Goal: Task Accomplishment & Management: Manage account settings

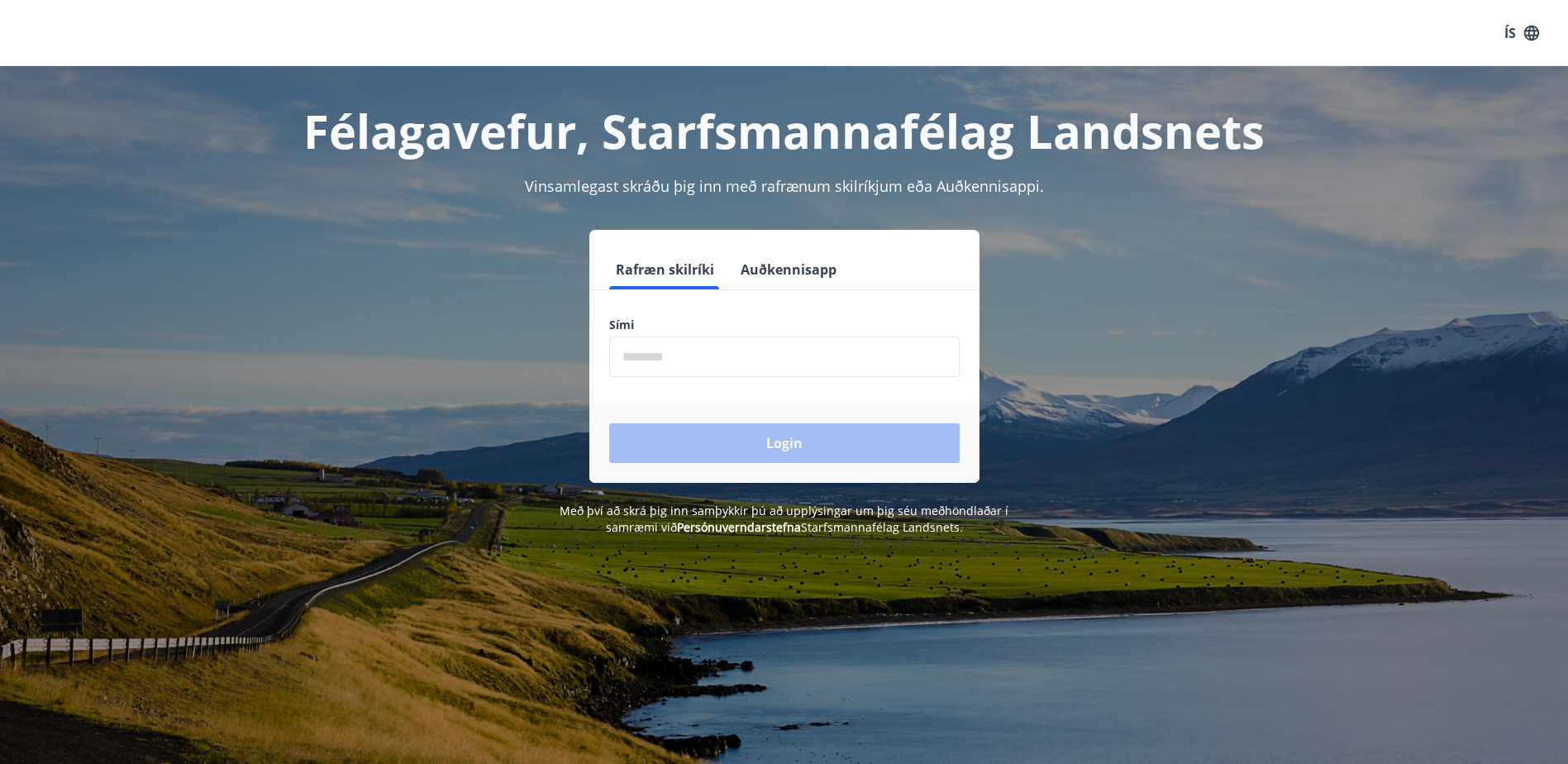
click at [659, 358] on input "phone" at bounding box center [784, 356] width 350 height 41
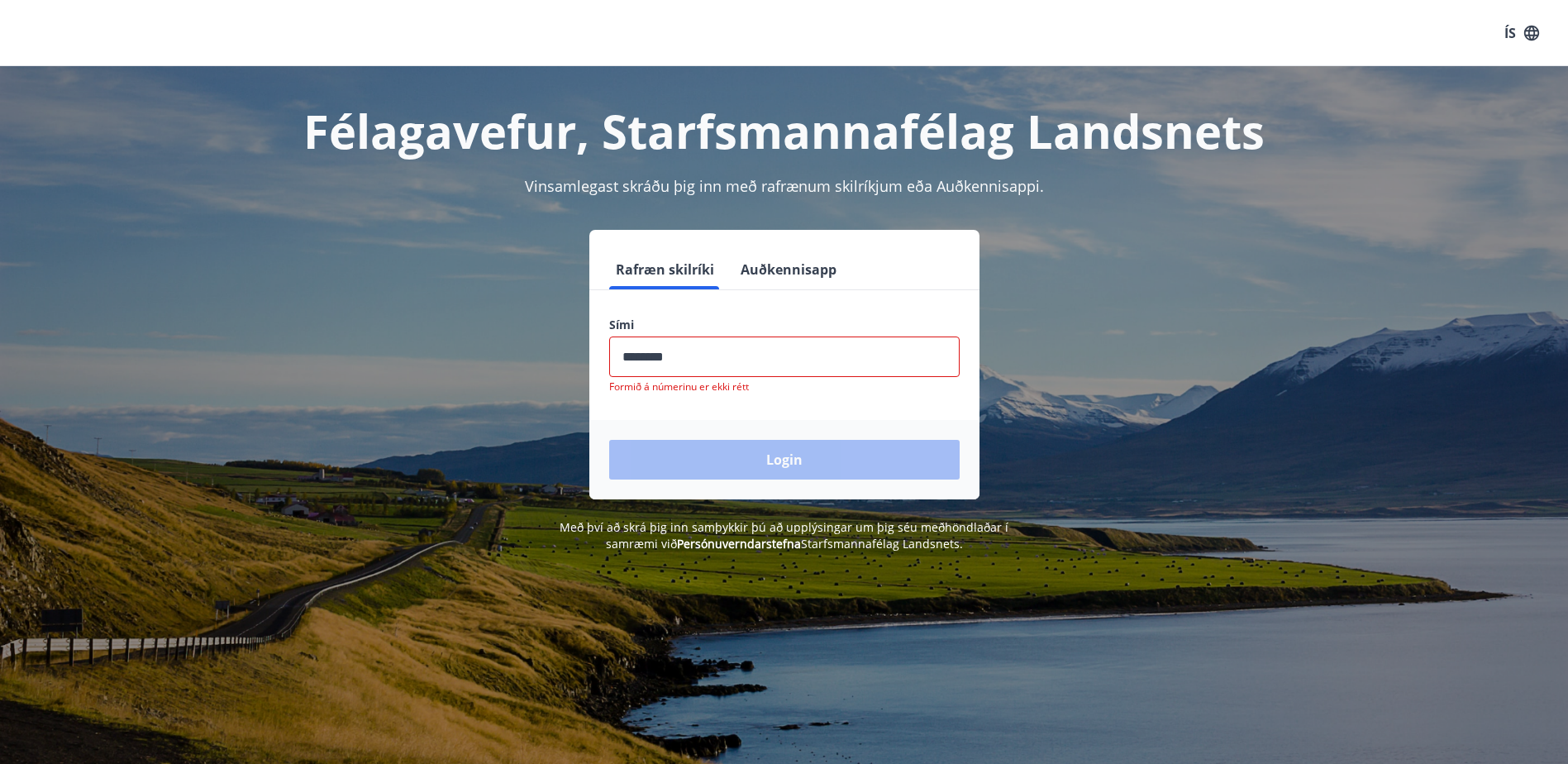
click at [795, 448] on div "Login" at bounding box center [784, 459] width 390 height 79
click at [720, 362] on input "phone" at bounding box center [784, 356] width 350 height 41
drag, startPoint x: 691, startPoint y: 355, endPoint x: 584, endPoint y: 358, distance: 107.0
click at [584, 358] on div "Rafræn skilríki Auðkennisapp Sími ​ Formið á númerinu er ekki rétt Login" at bounding box center [784, 365] width 1150 height 270
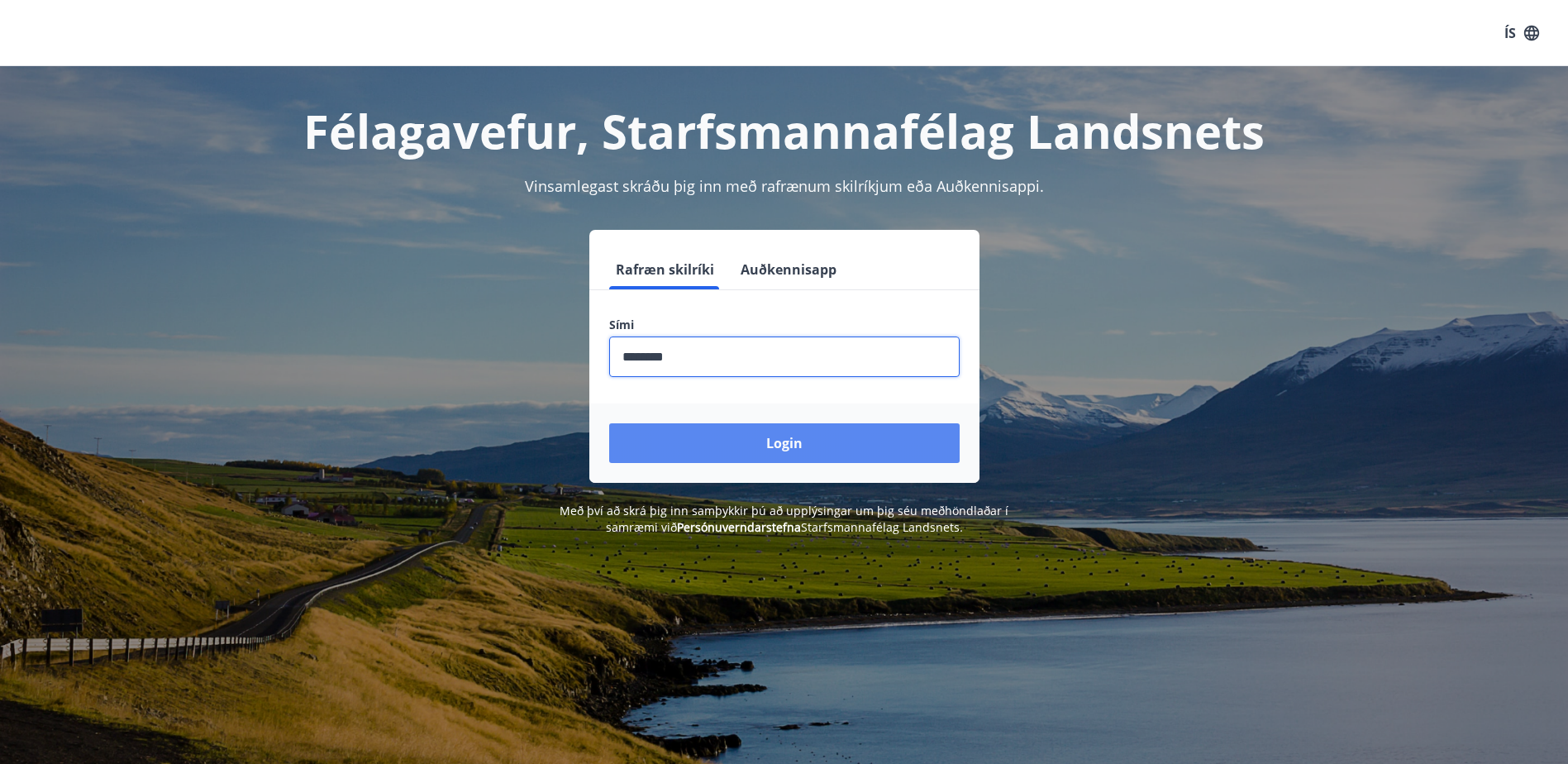
type input "********"
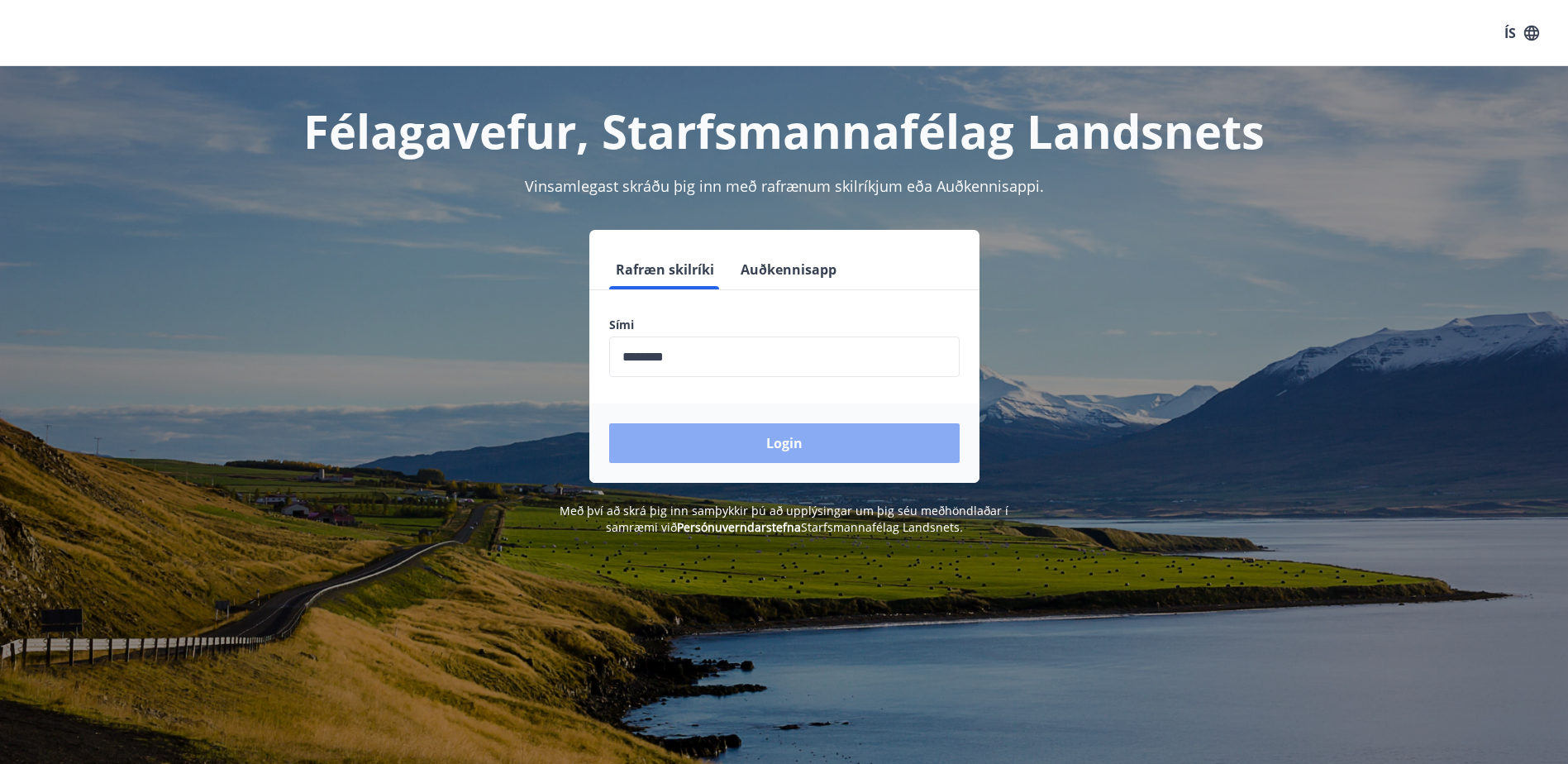
click at [779, 437] on button "Login" at bounding box center [784, 444] width 350 height 40
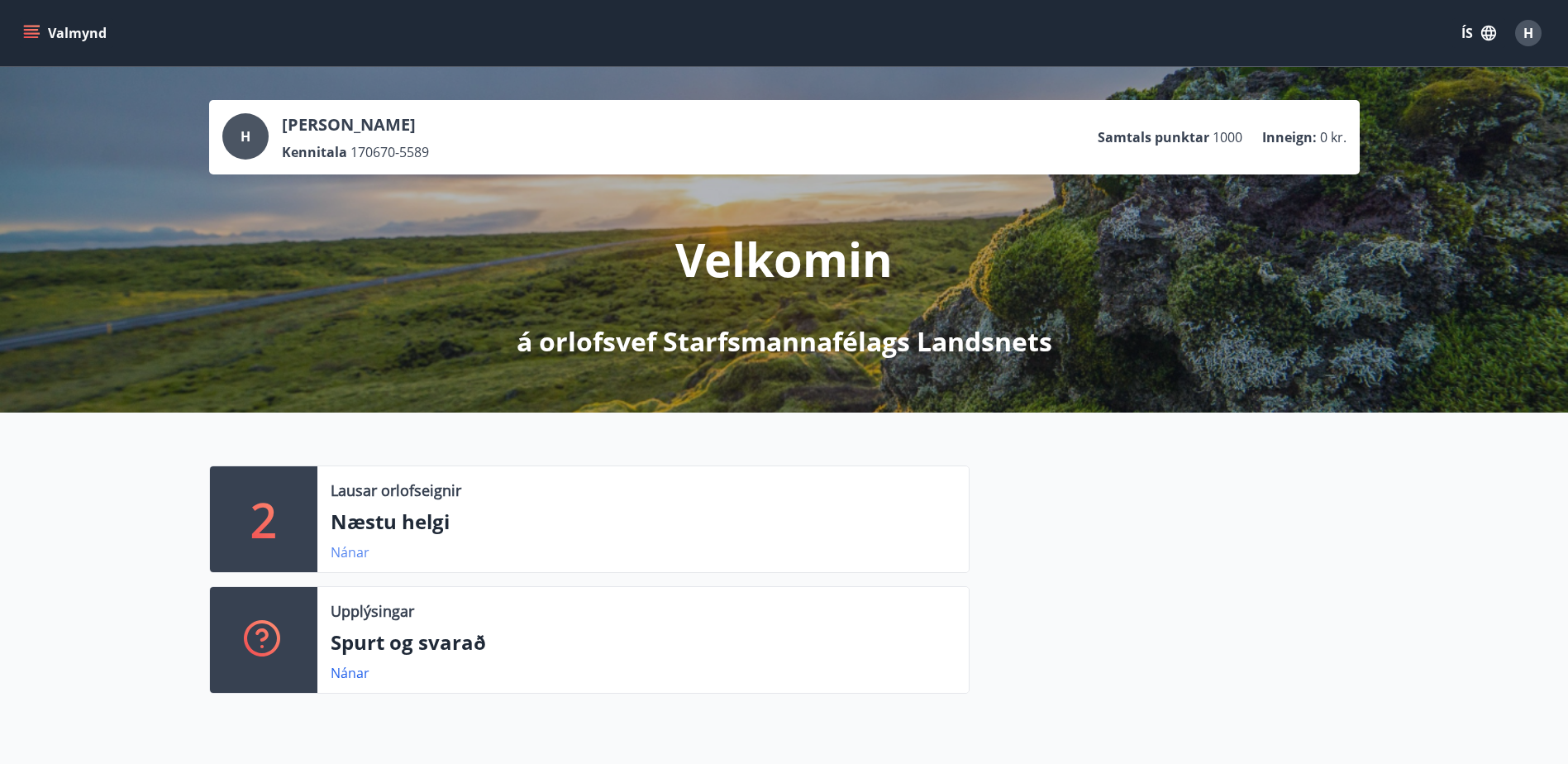
click at [346, 555] on link "Nánar" at bounding box center [349, 552] width 39 height 18
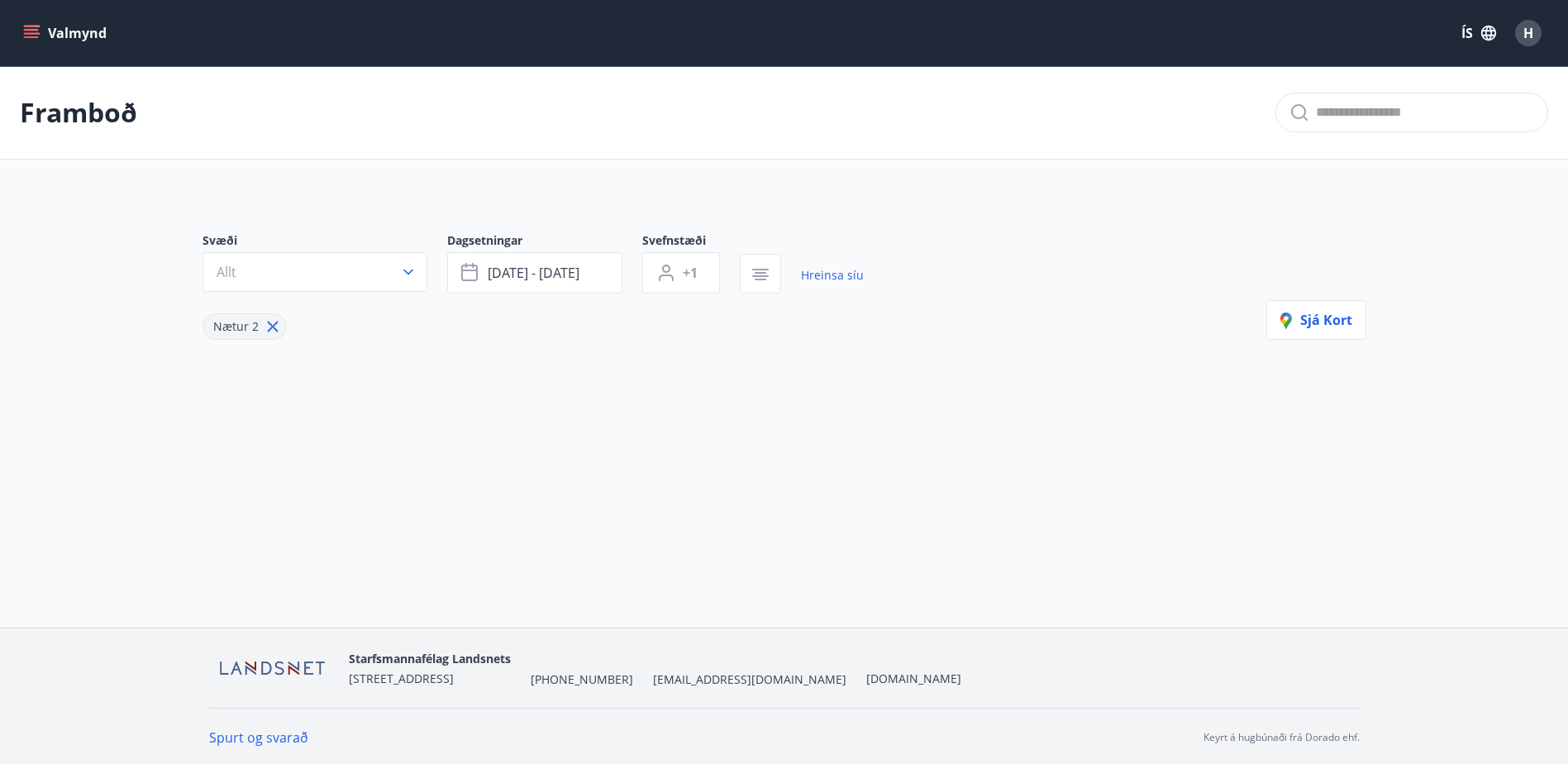
type input "*"
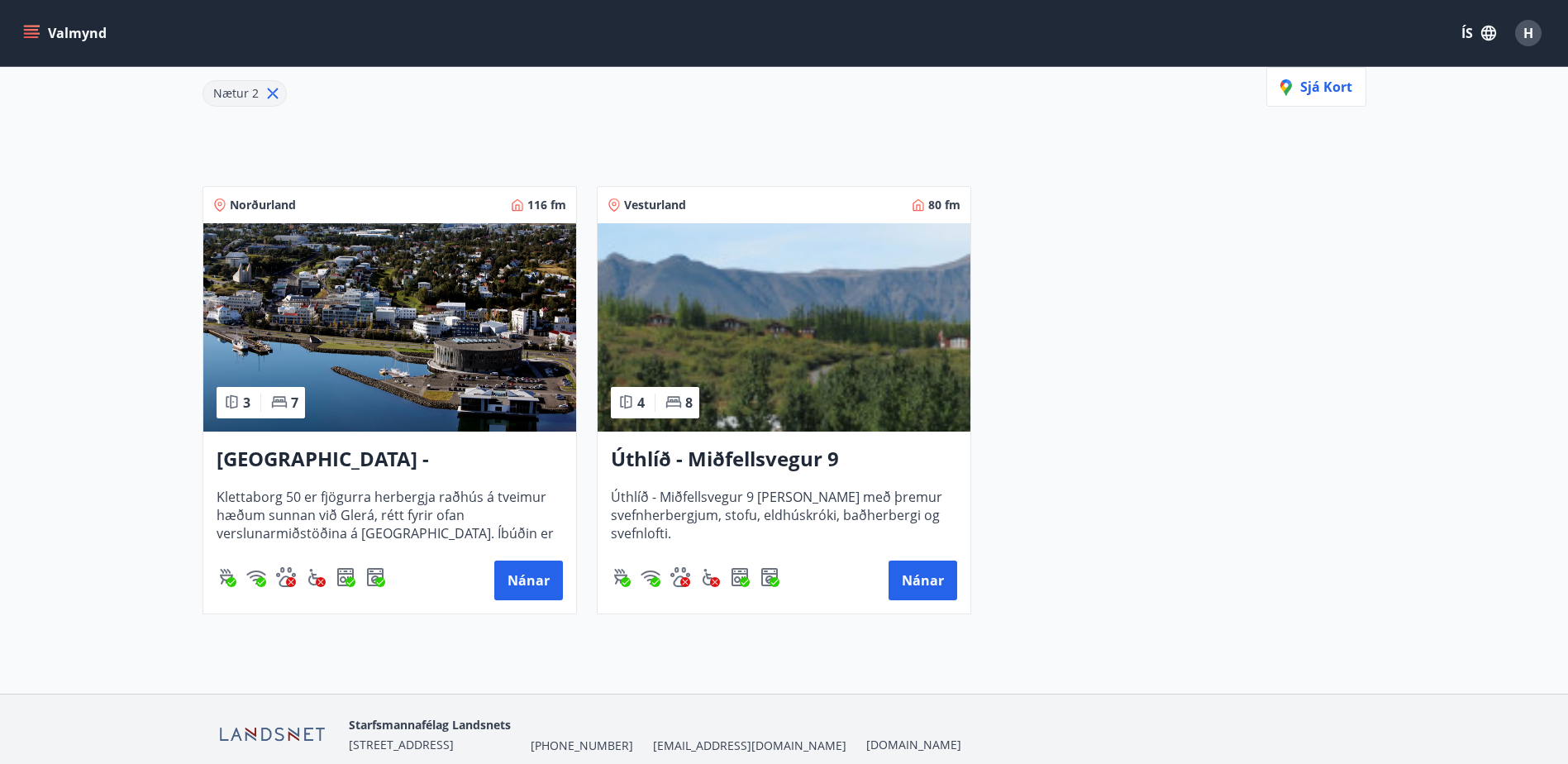
scroll to position [302, 0]
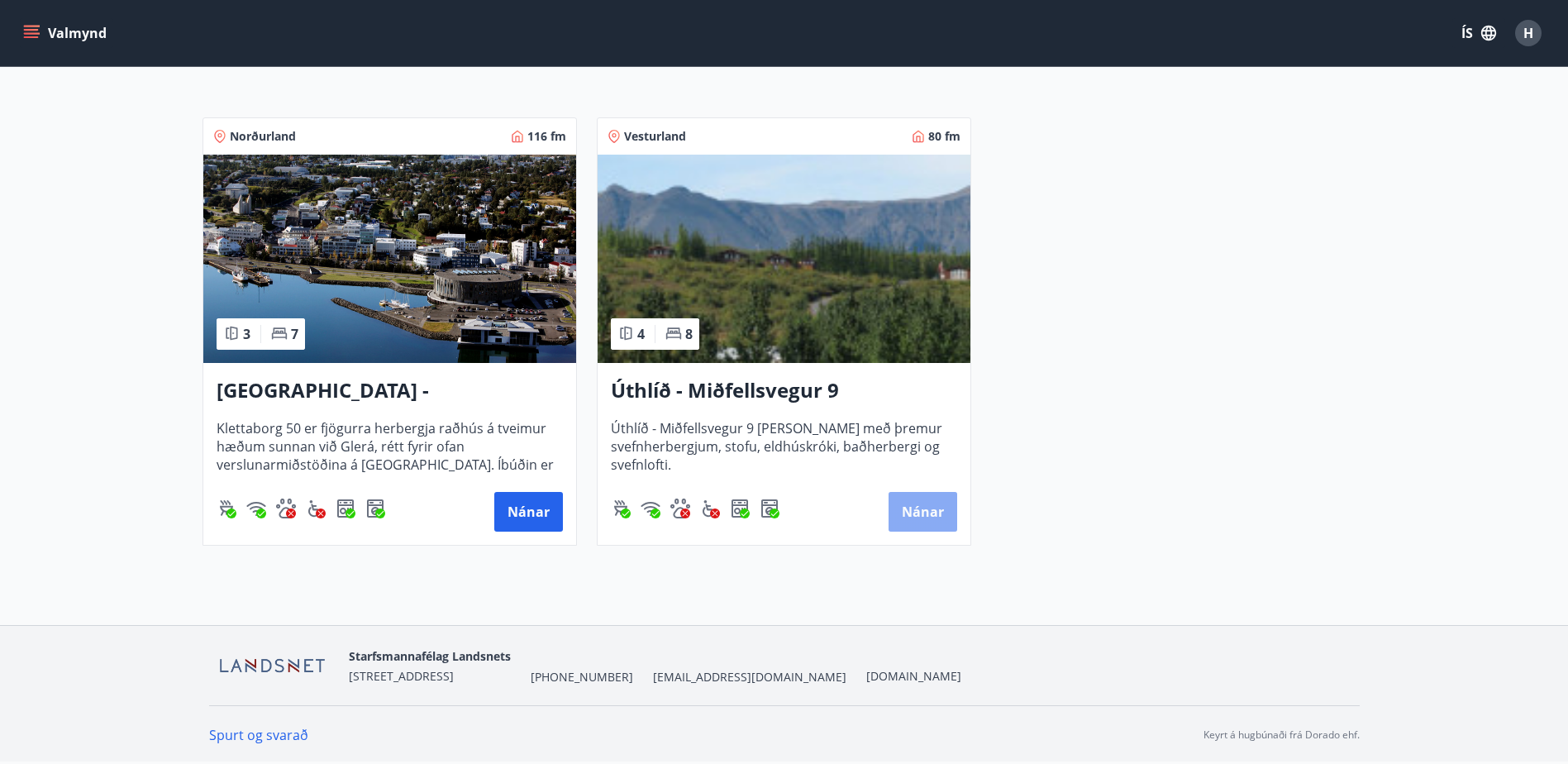
click at [924, 503] on button "Nánar" at bounding box center [922, 512] width 68 height 40
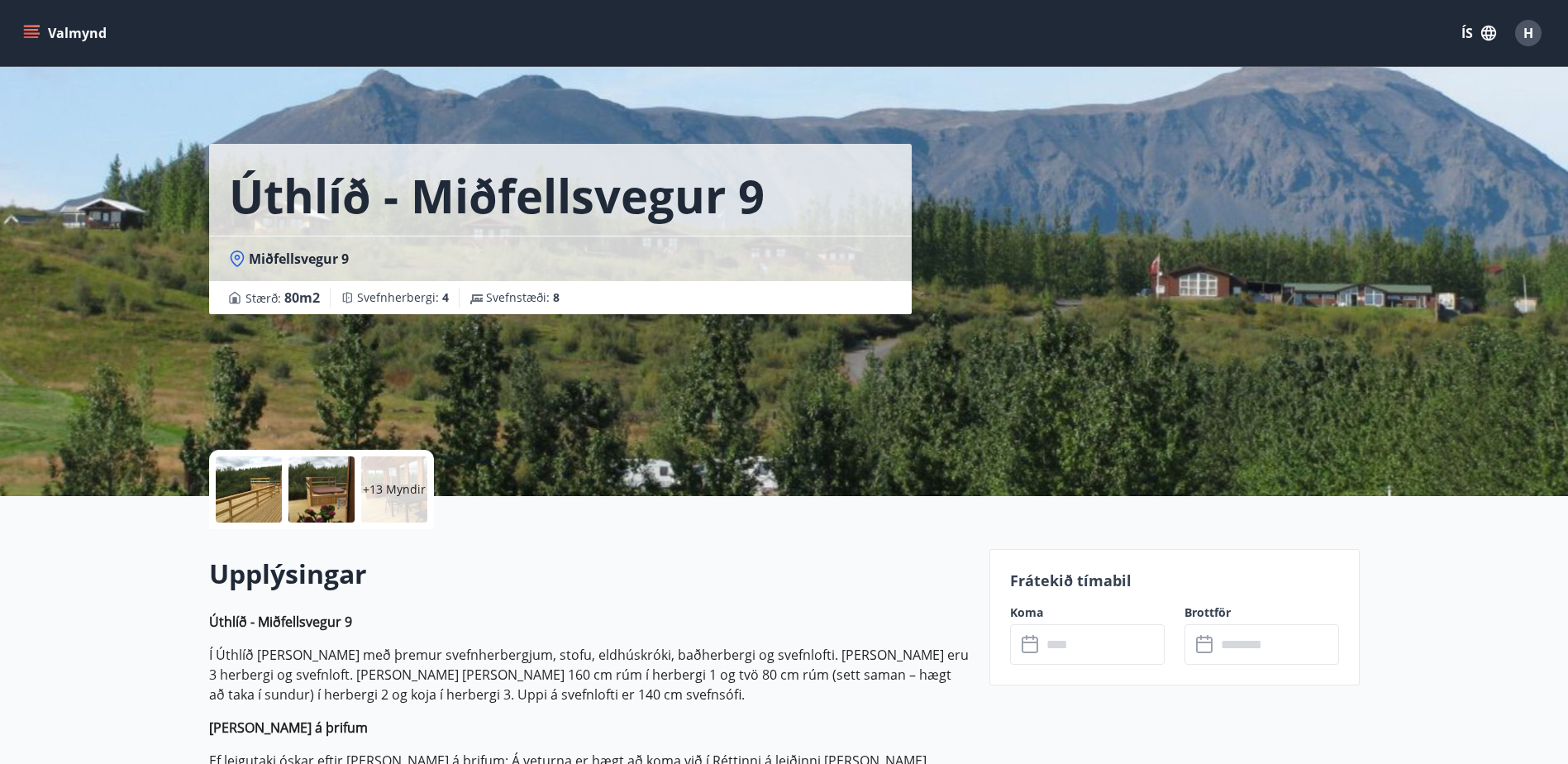
click at [247, 484] on div at bounding box center [248, 489] width 66 height 66
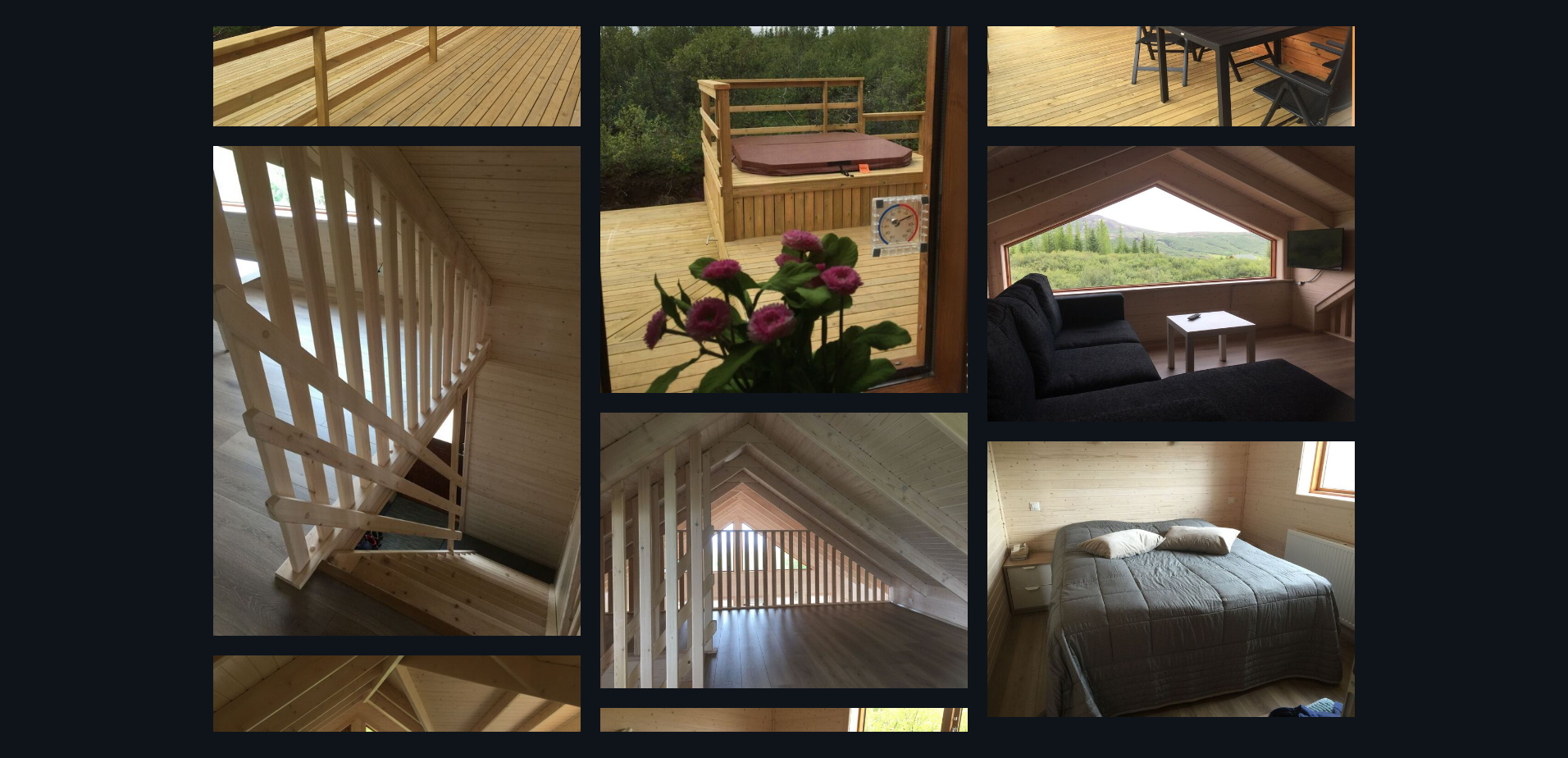
scroll to position [314, 0]
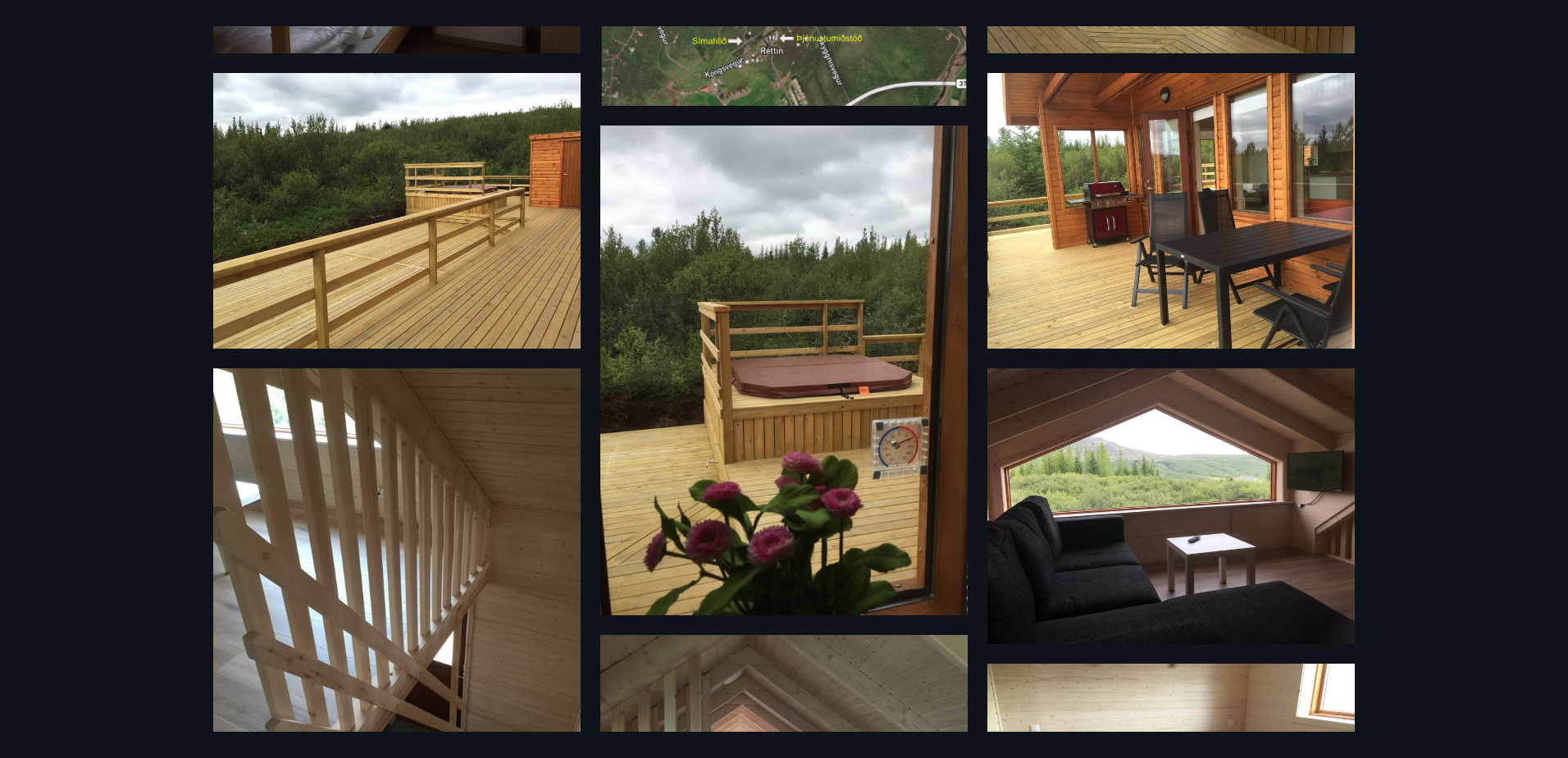
click at [371, 204] on img at bounding box center [397, 211] width 367 height 276
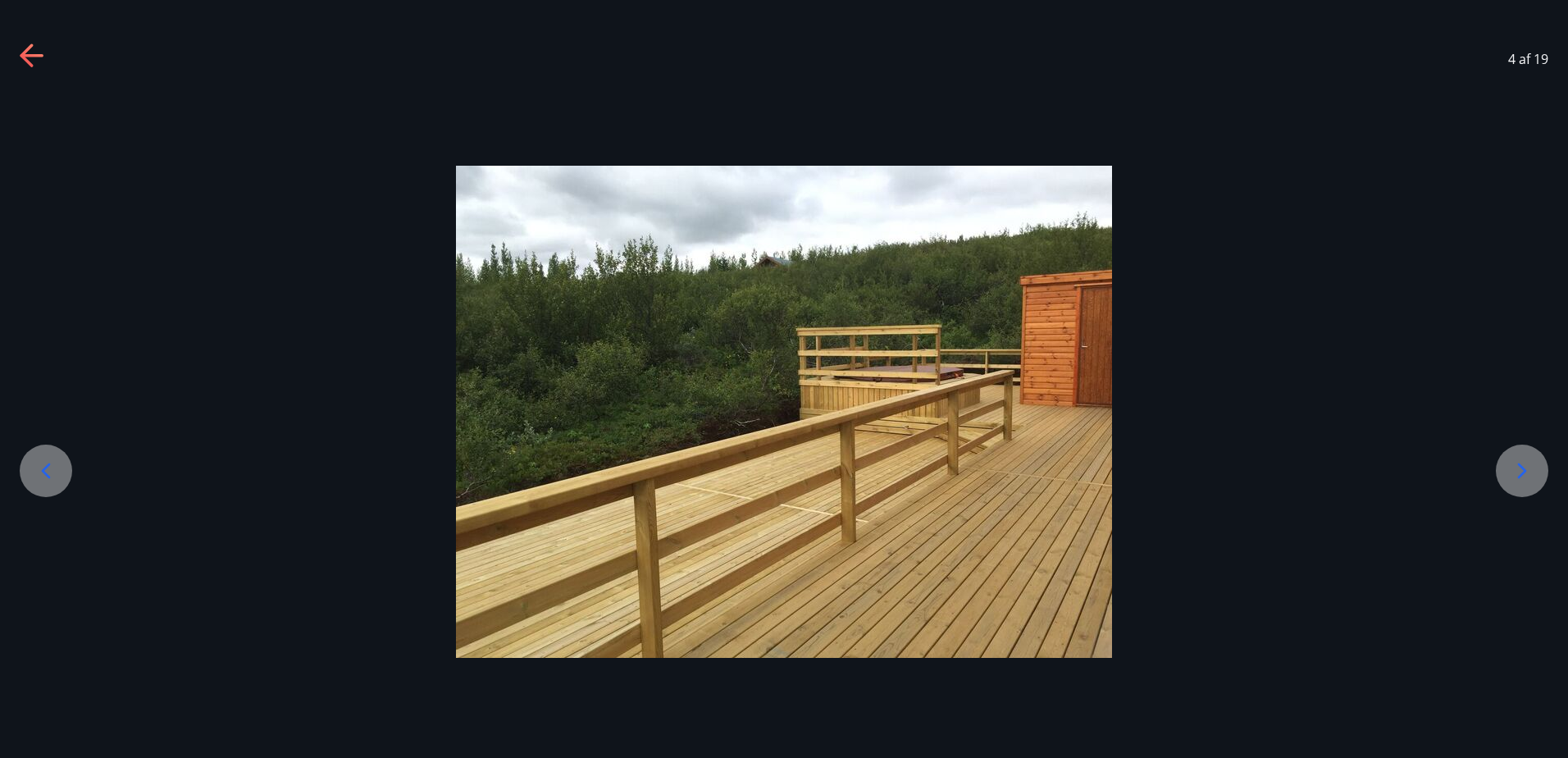
click at [1512, 464] on icon at bounding box center [1522, 471] width 27 height 27
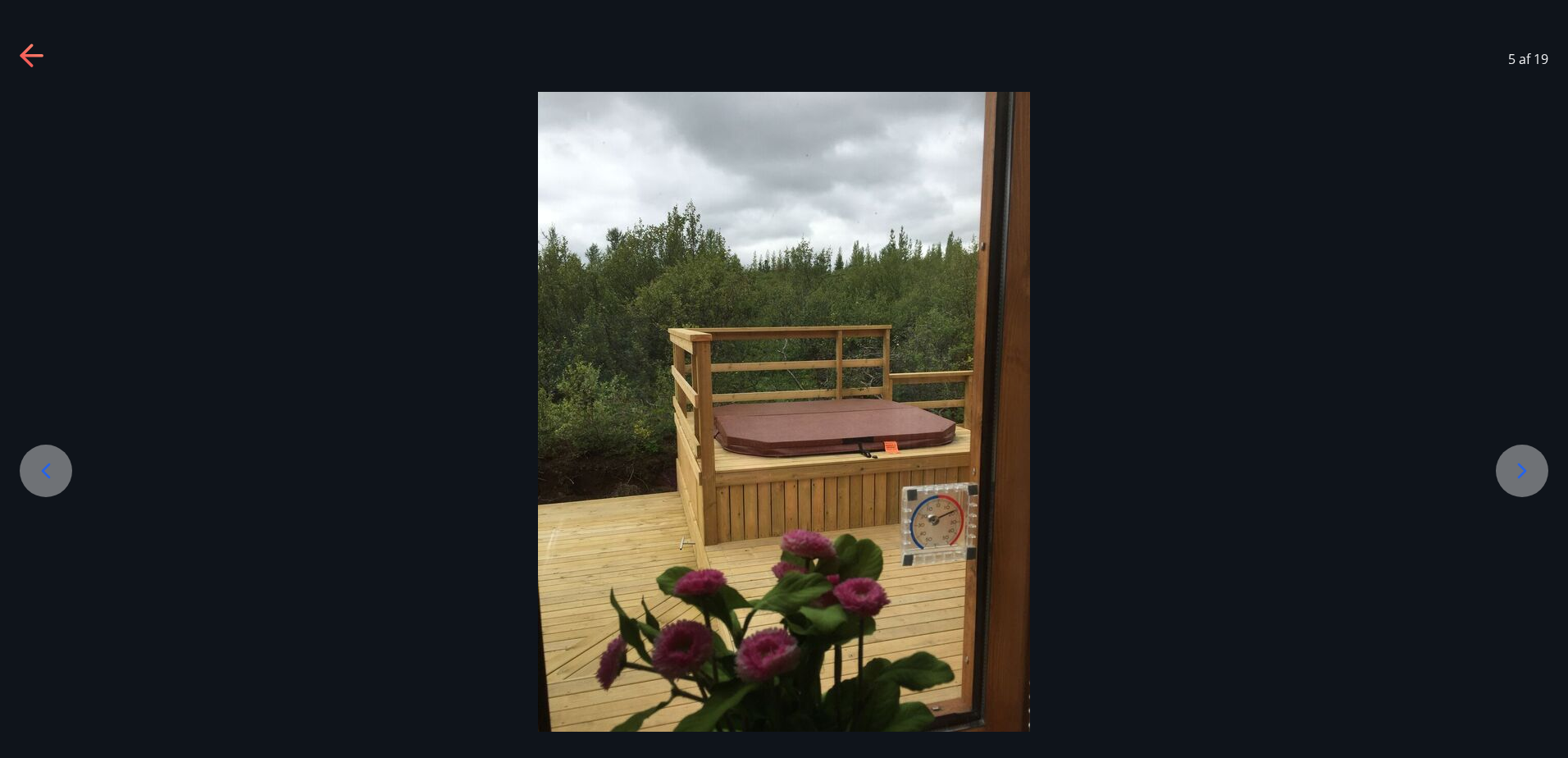
click at [1519, 474] on icon at bounding box center [1522, 471] width 27 height 27
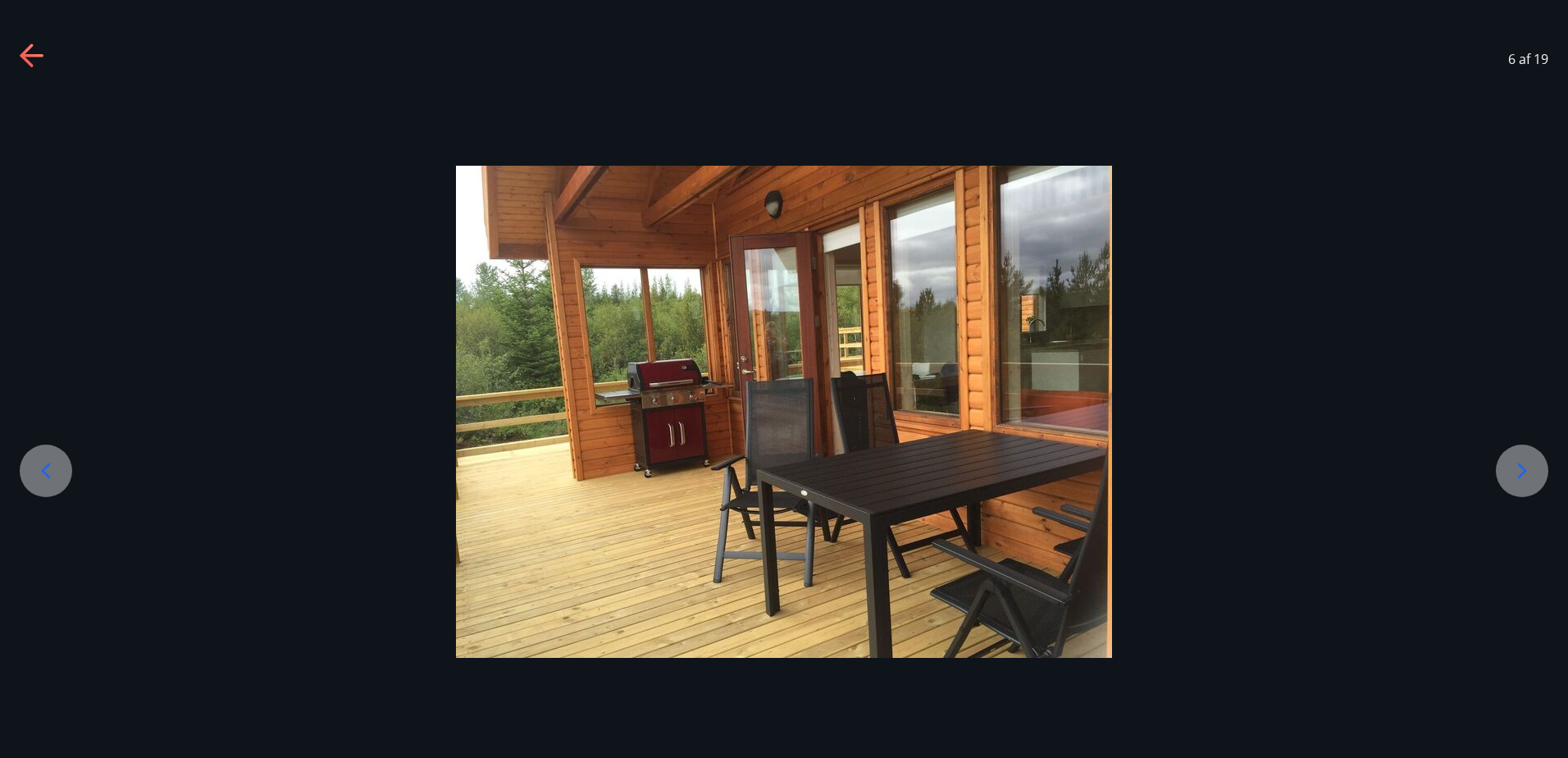
click at [1519, 474] on icon at bounding box center [1522, 471] width 27 height 27
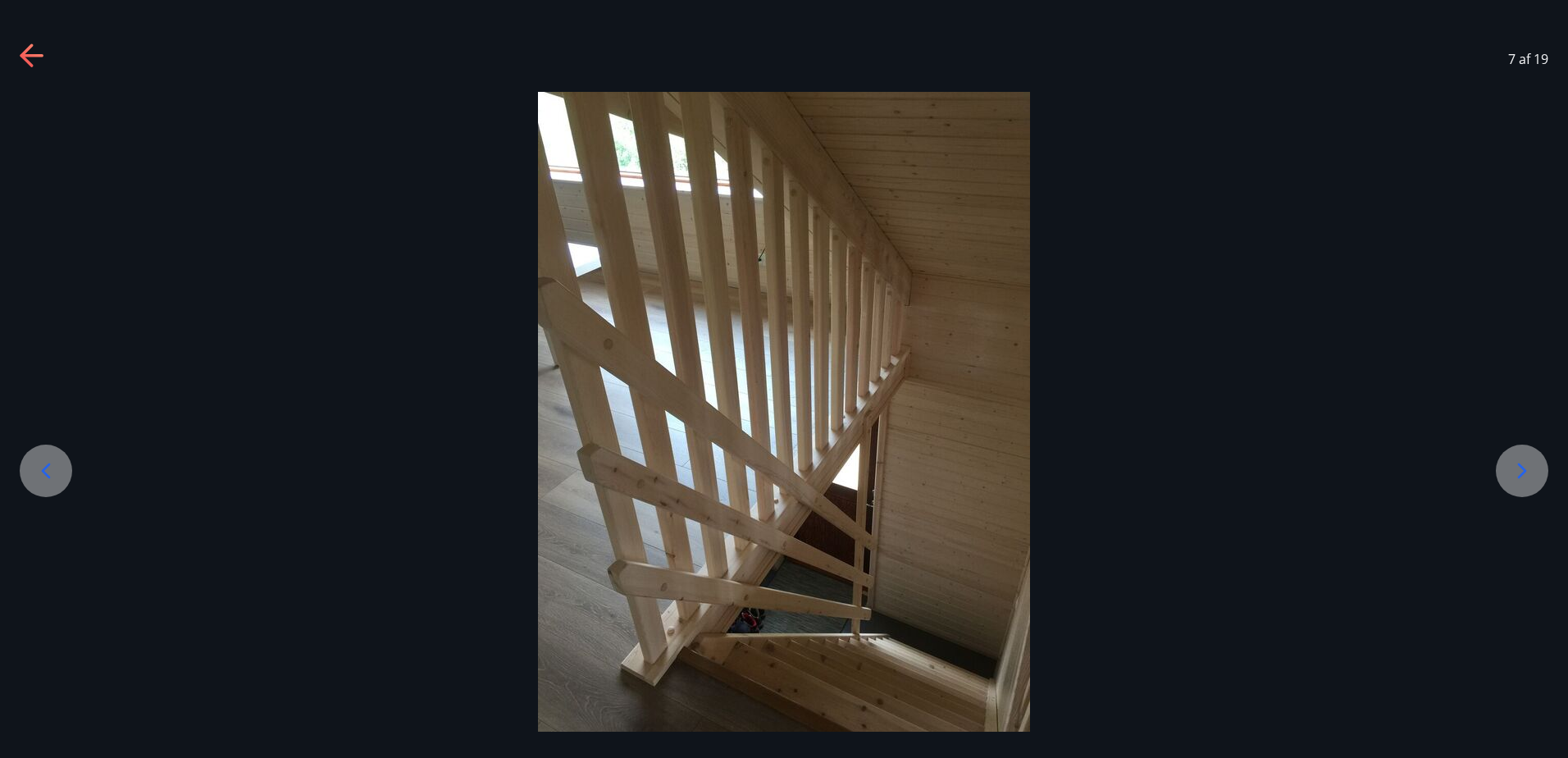
click at [1519, 474] on icon at bounding box center [1522, 471] width 27 height 27
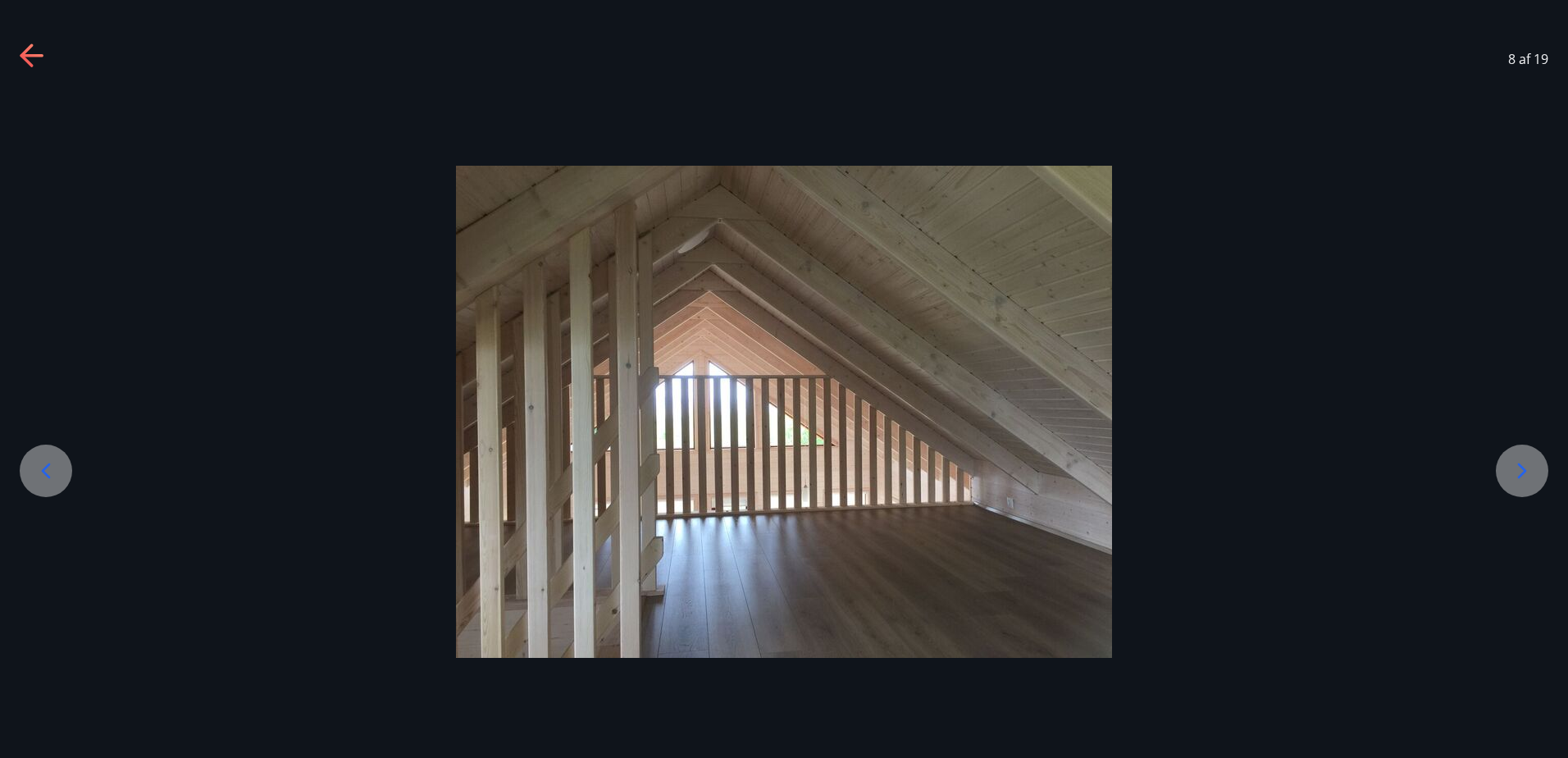
click at [1519, 474] on icon at bounding box center [1522, 471] width 27 height 27
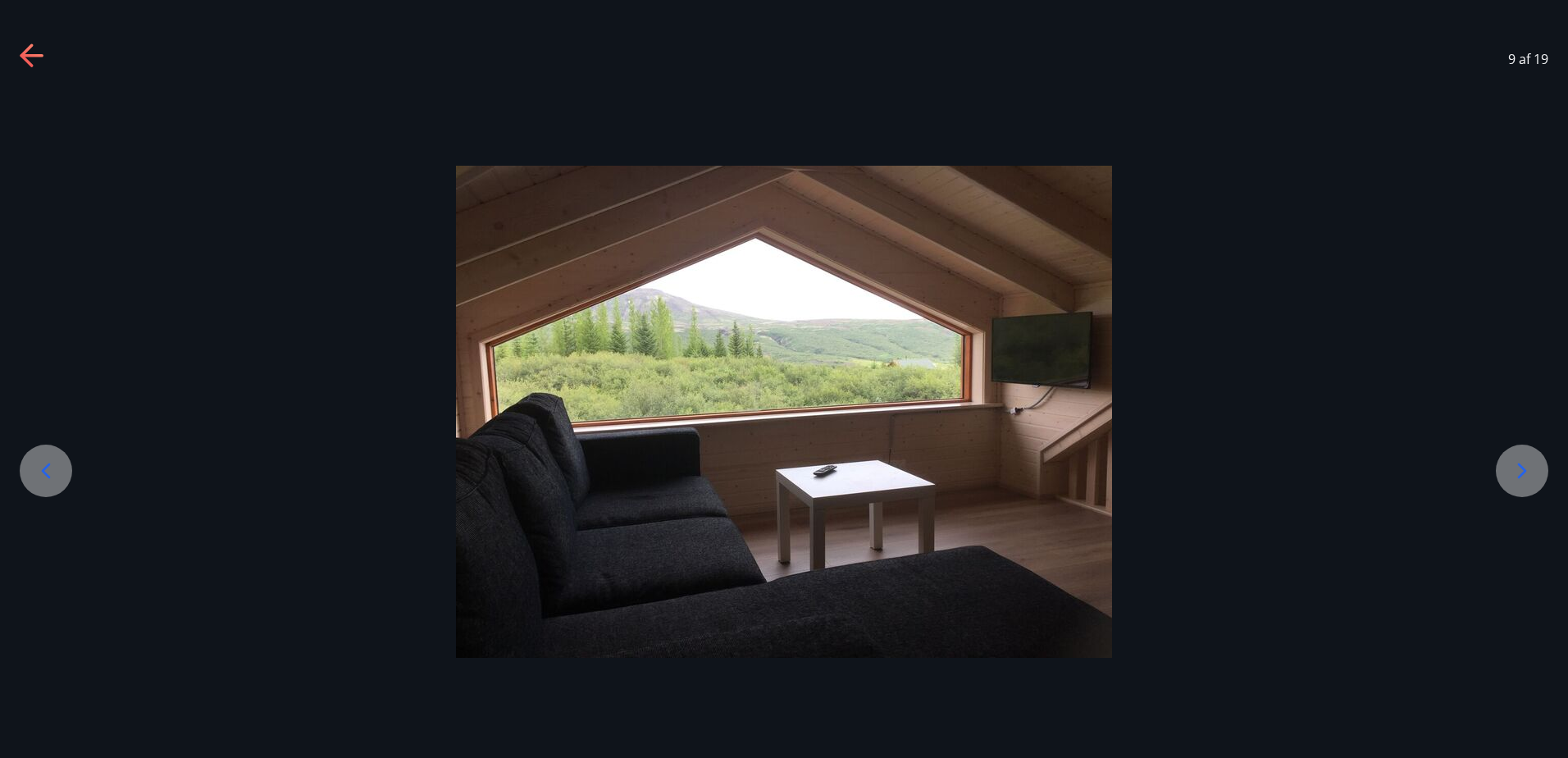
click at [1519, 474] on icon at bounding box center [1522, 471] width 27 height 27
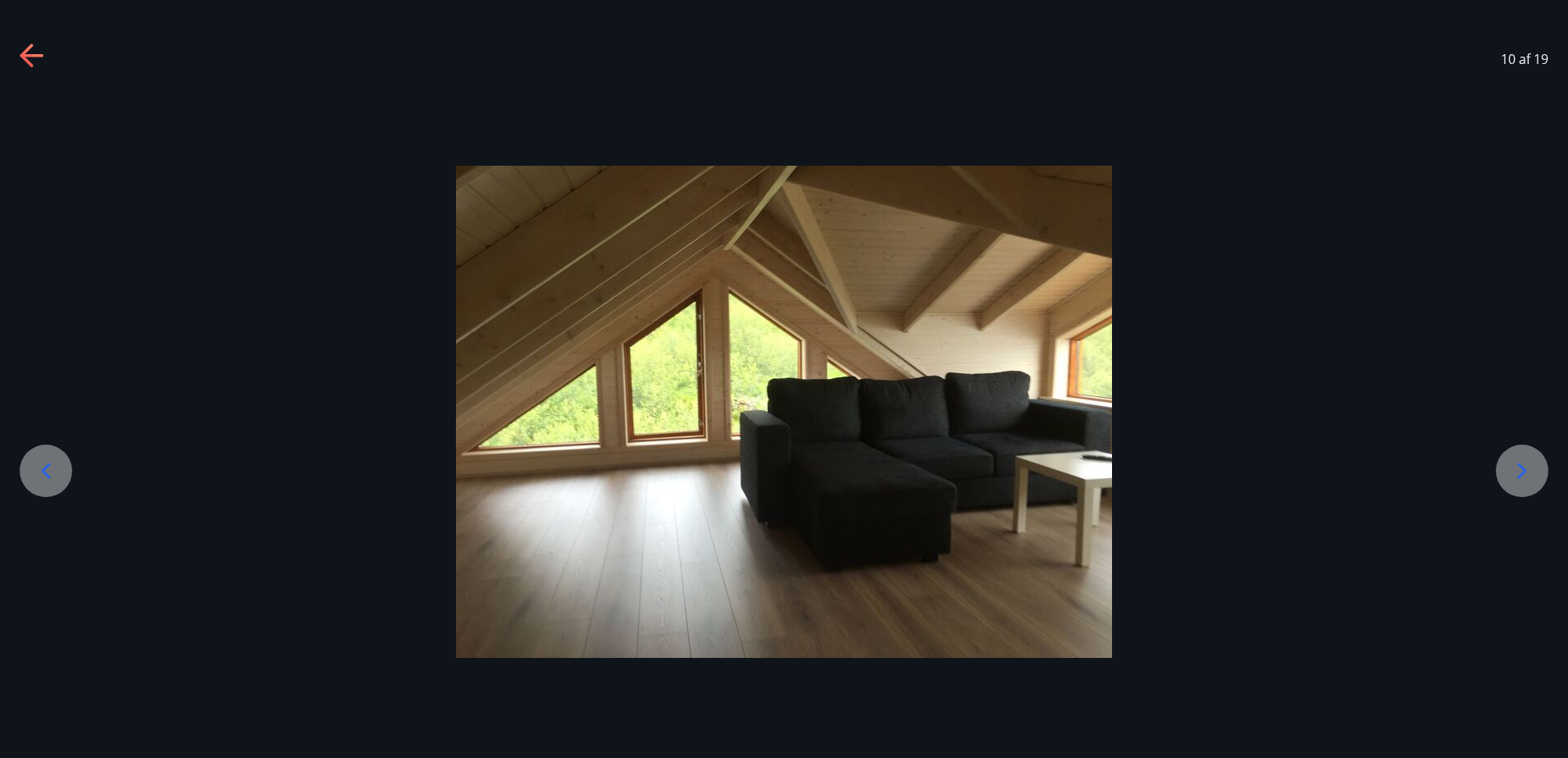
click at [1519, 474] on icon at bounding box center [1522, 471] width 27 height 27
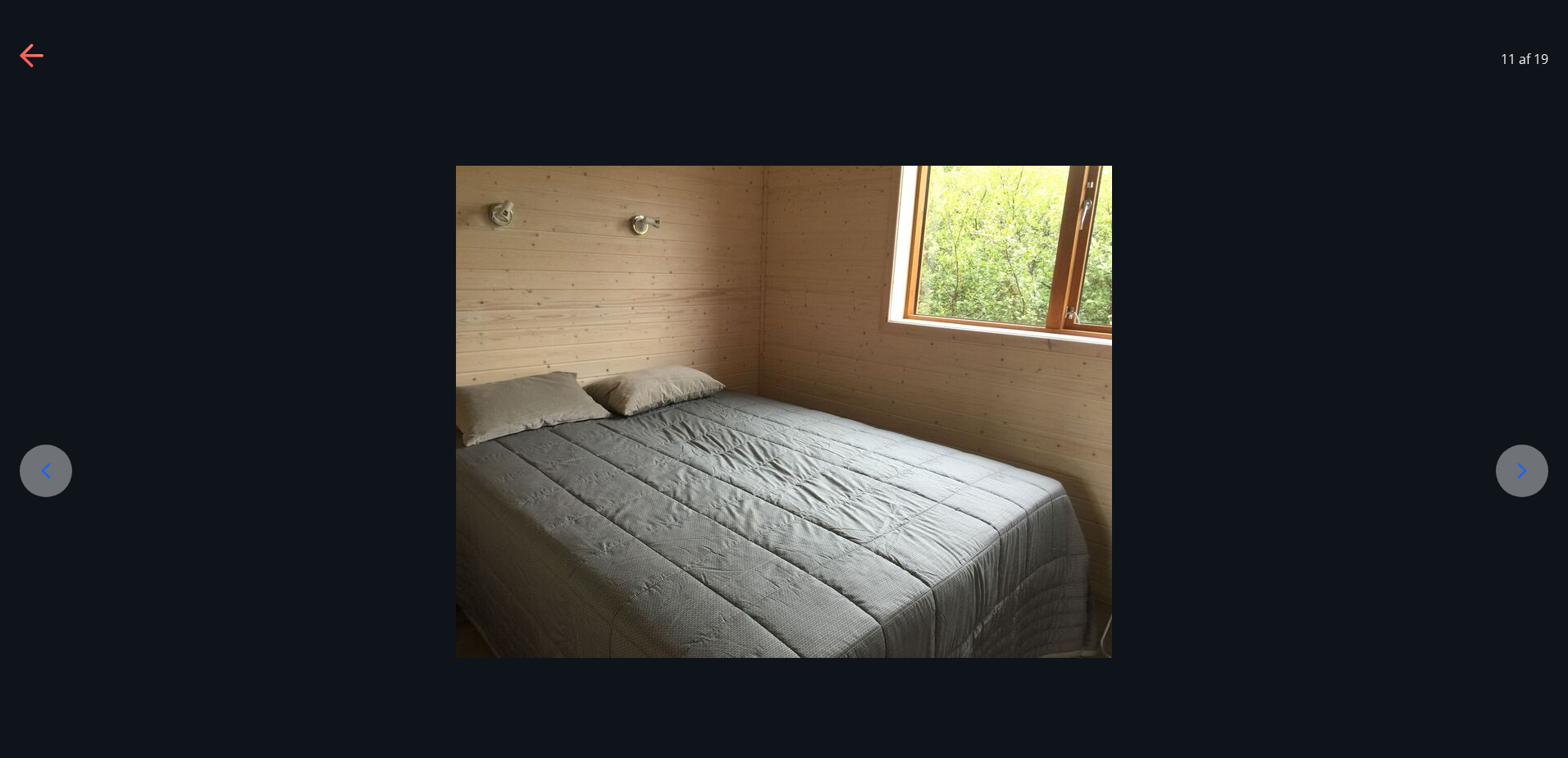
click at [1519, 474] on icon at bounding box center [1522, 471] width 27 height 27
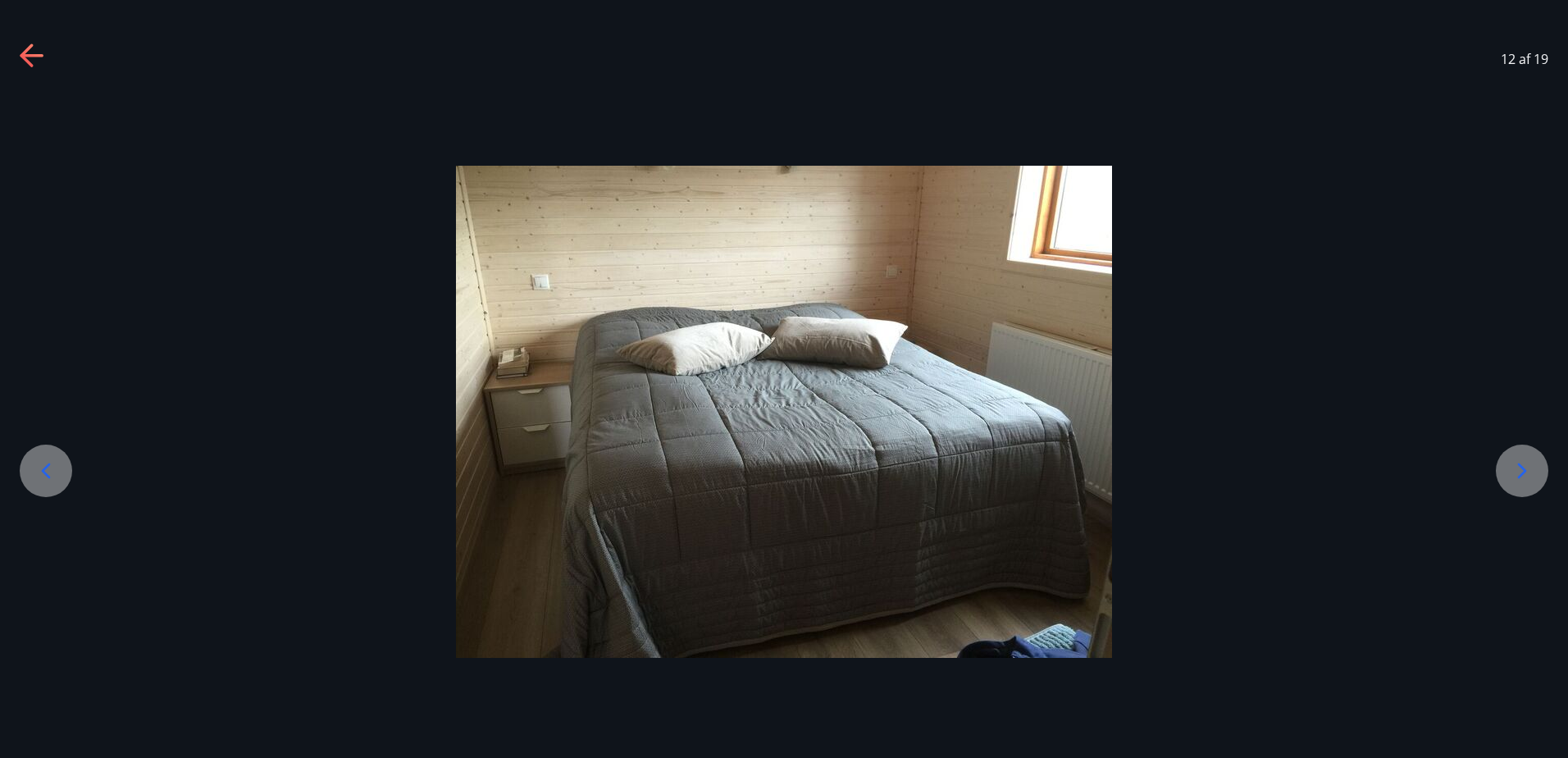
click at [1519, 474] on icon at bounding box center [1522, 471] width 27 height 27
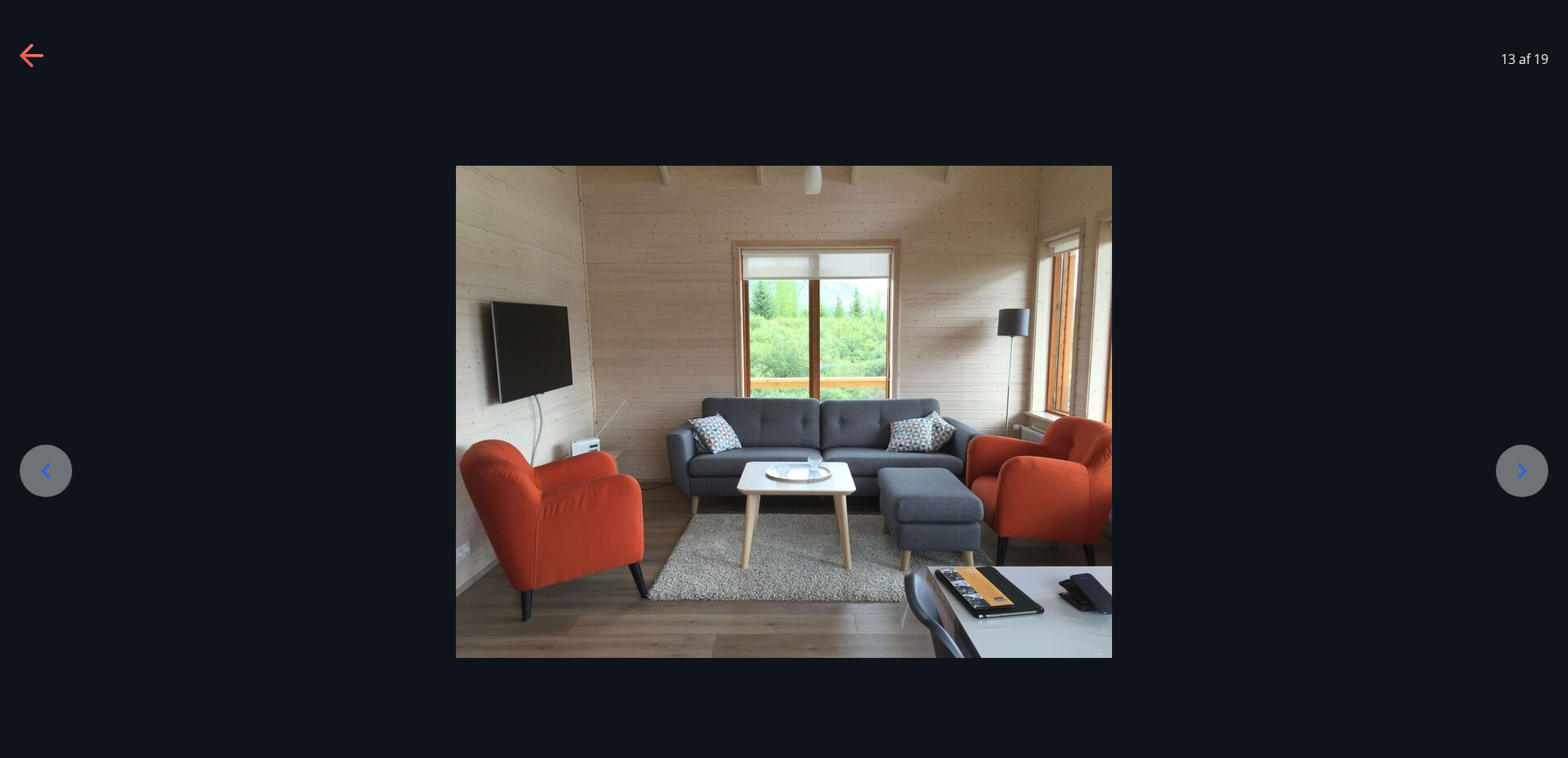
click at [1519, 474] on icon at bounding box center [1522, 471] width 27 height 27
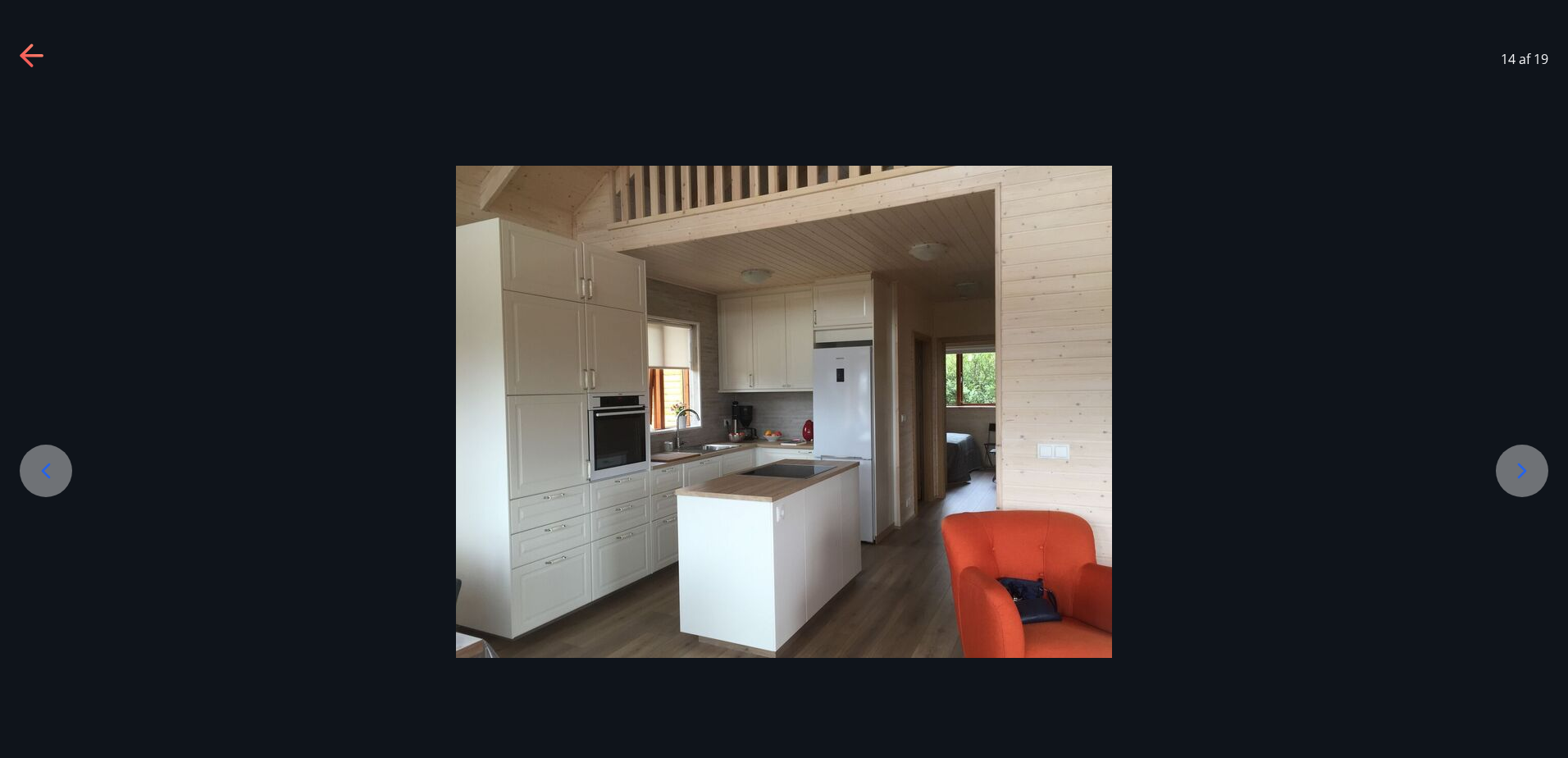
click at [1519, 474] on icon at bounding box center [1522, 471] width 27 height 27
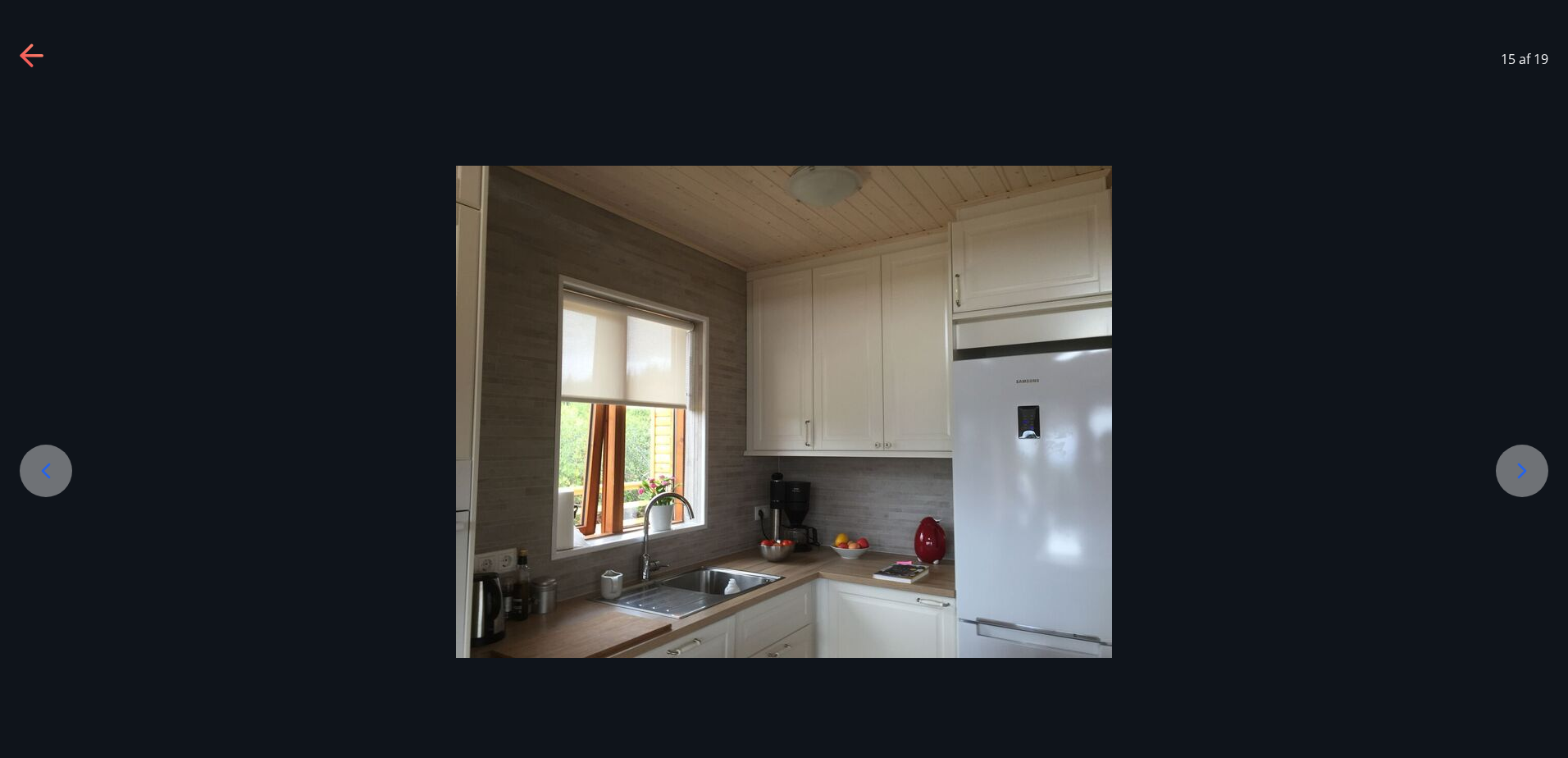
click at [1519, 474] on icon at bounding box center [1522, 471] width 27 height 27
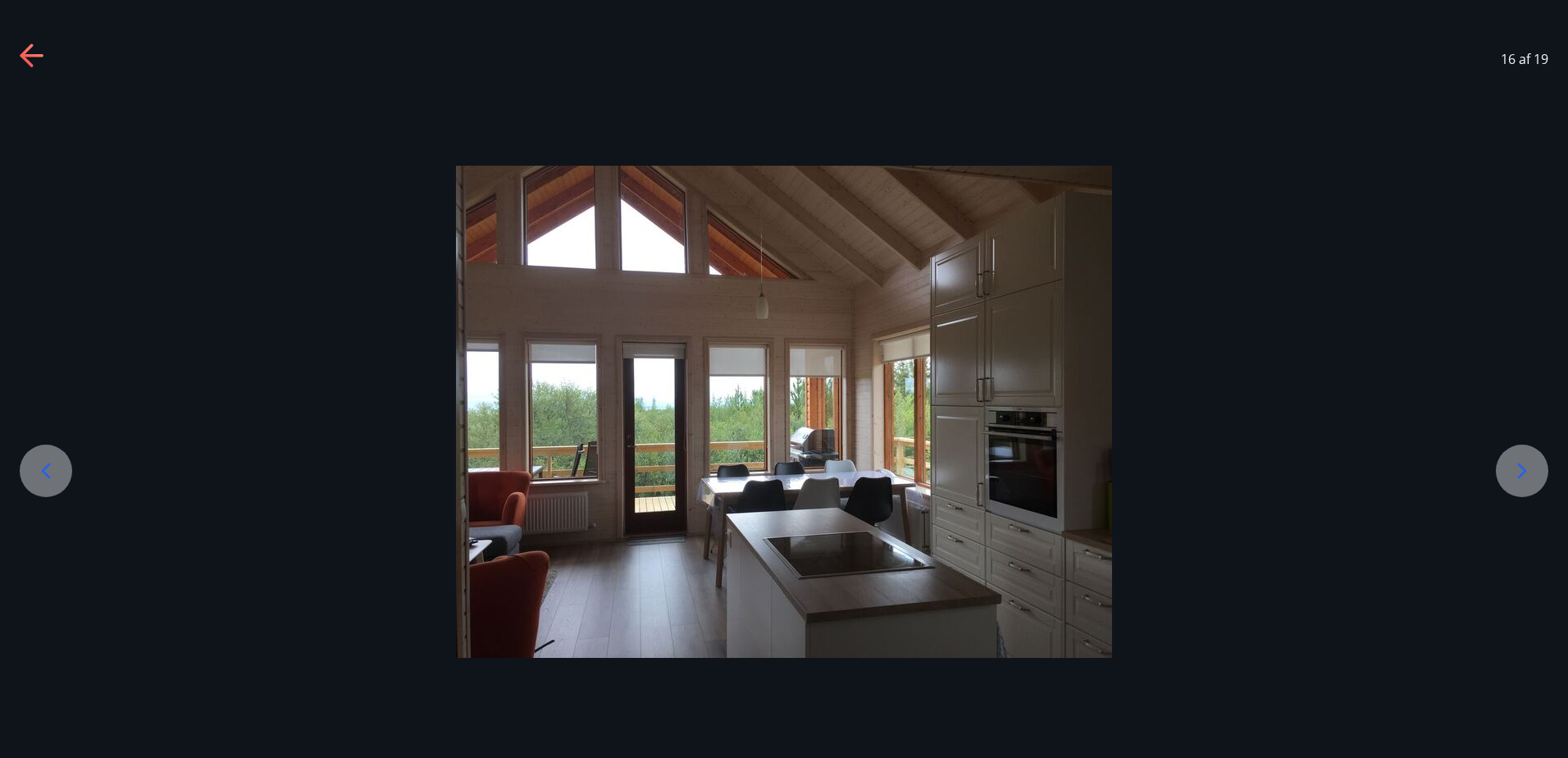
click at [1519, 474] on icon at bounding box center [1522, 471] width 27 height 27
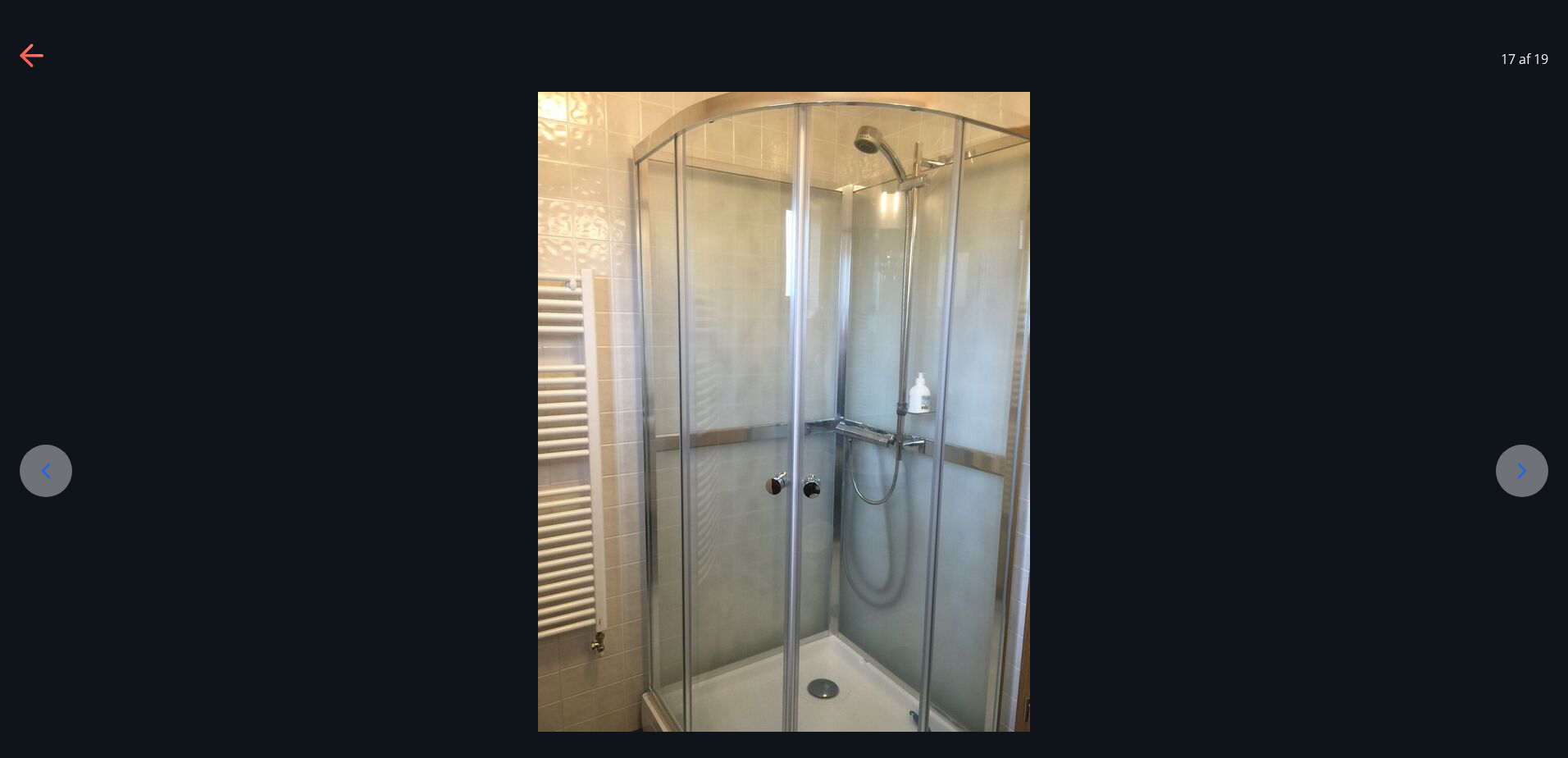
click at [1519, 474] on icon at bounding box center [1522, 471] width 27 height 27
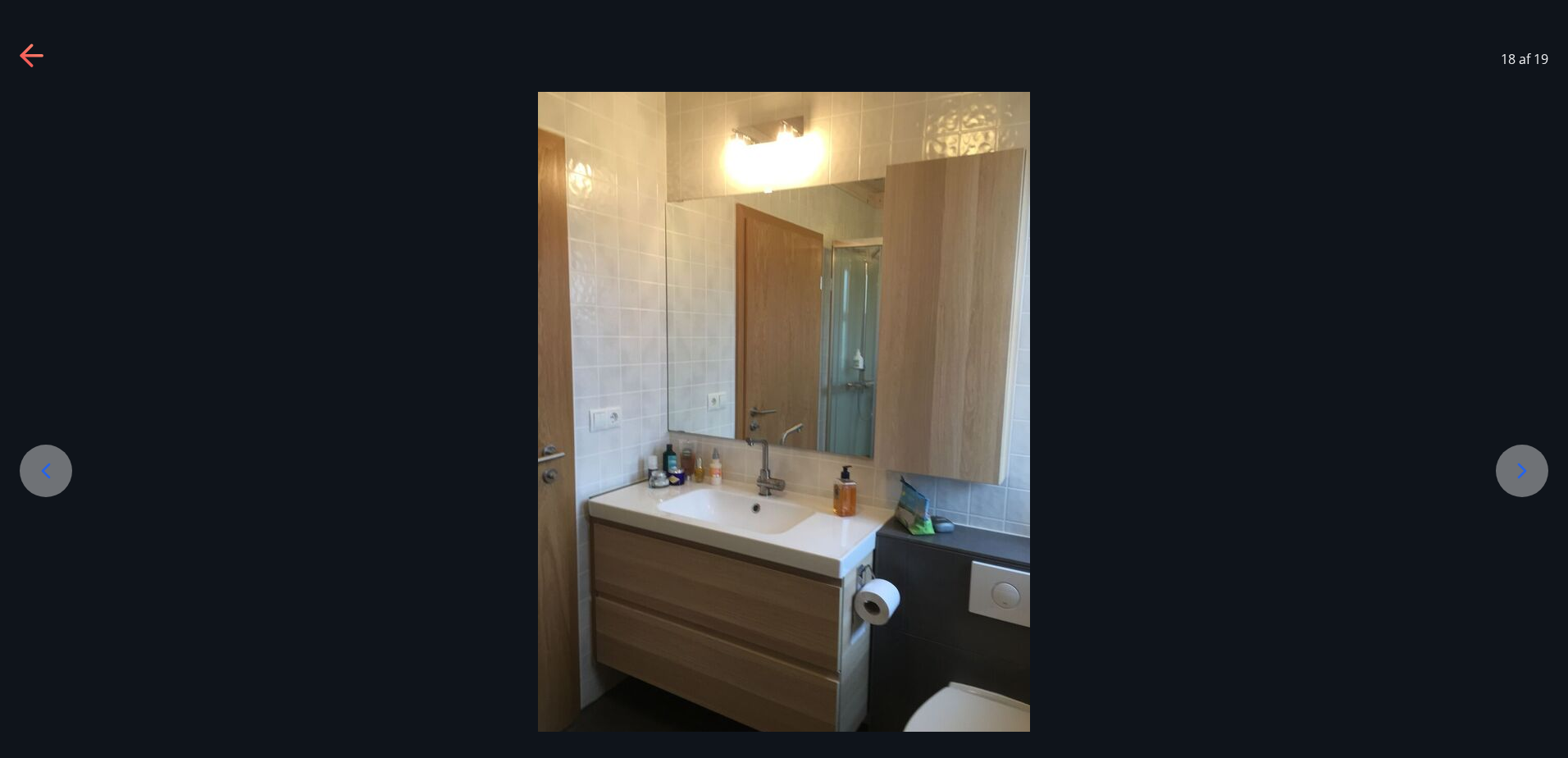
click at [1519, 474] on icon at bounding box center [1522, 471] width 27 height 27
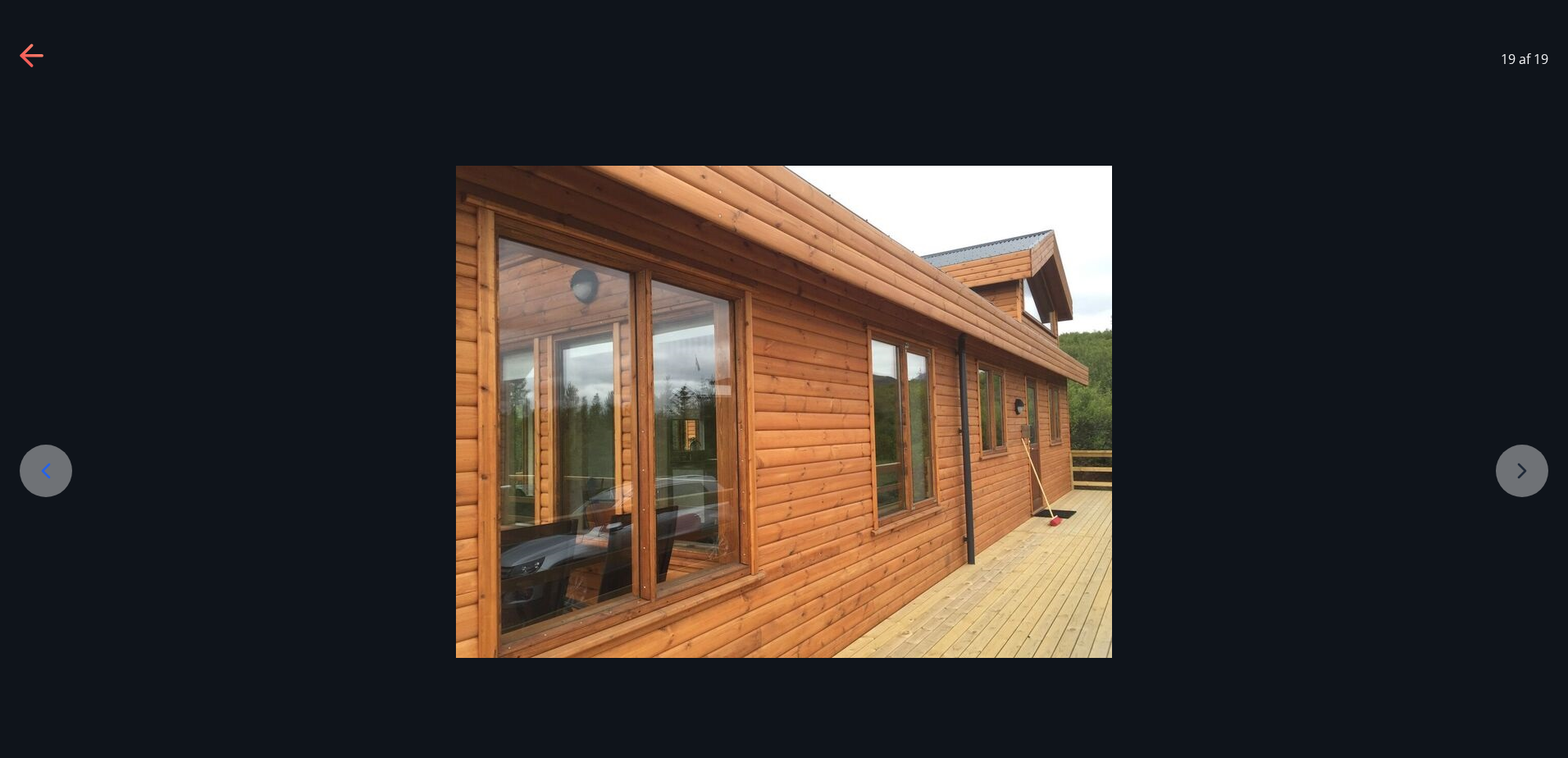
click at [1519, 474] on div at bounding box center [784, 411] width 1568 height 492
click at [29, 56] on icon at bounding box center [31, 55] width 23 height 3
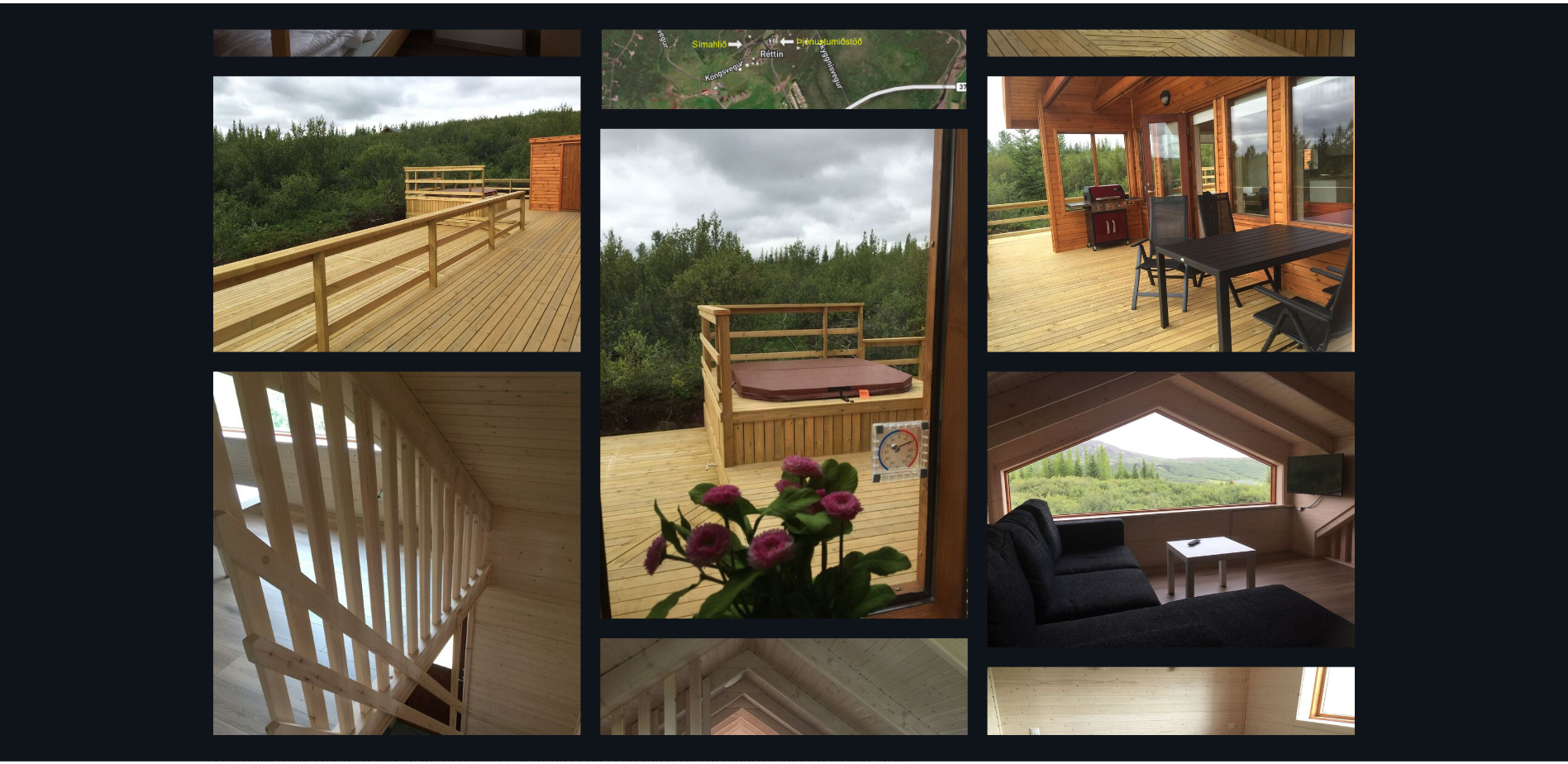
scroll to position [0, 0]
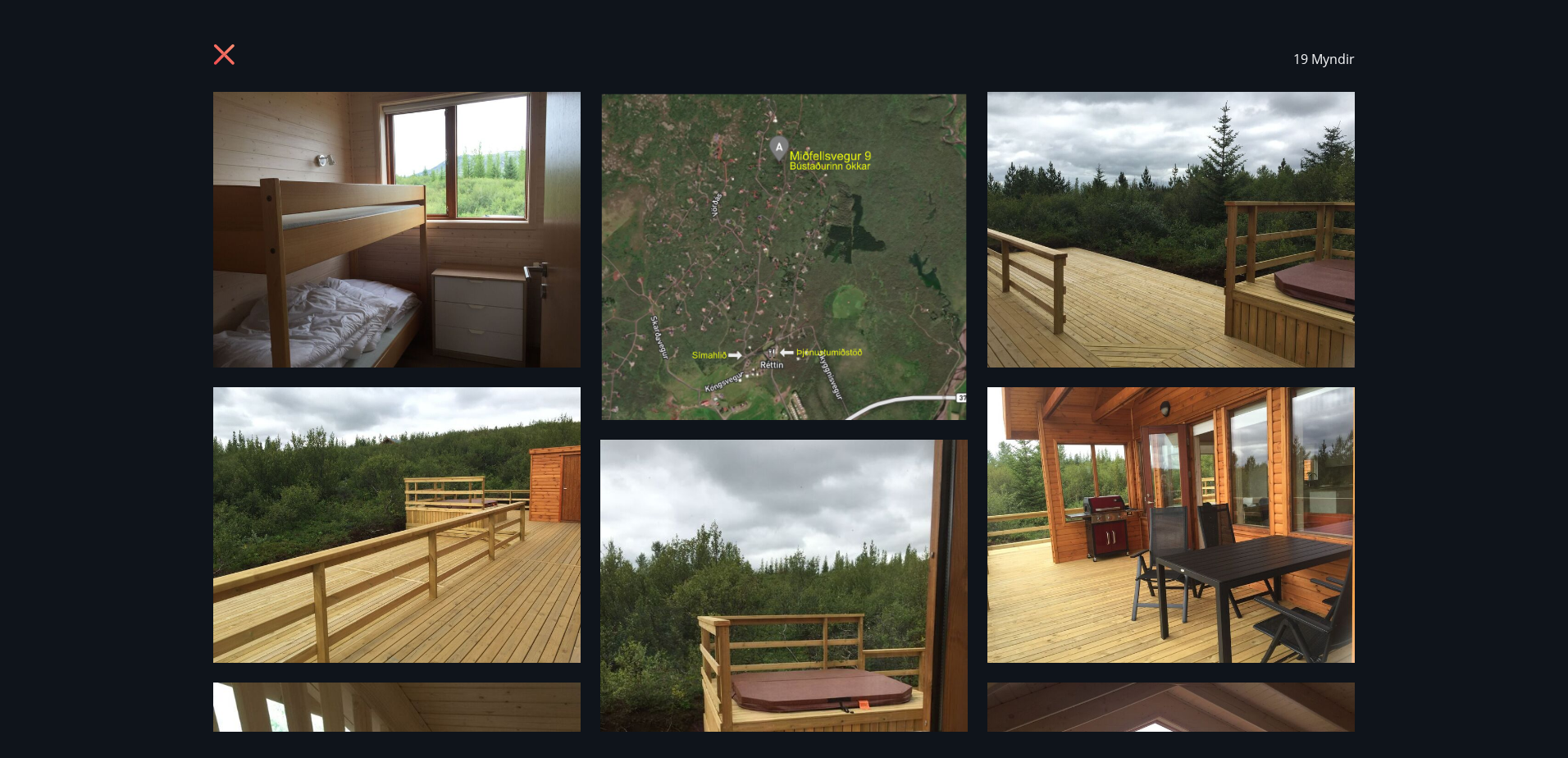
click at [220, 52] on icon at bounding box center [226, 56] width 27 height 27
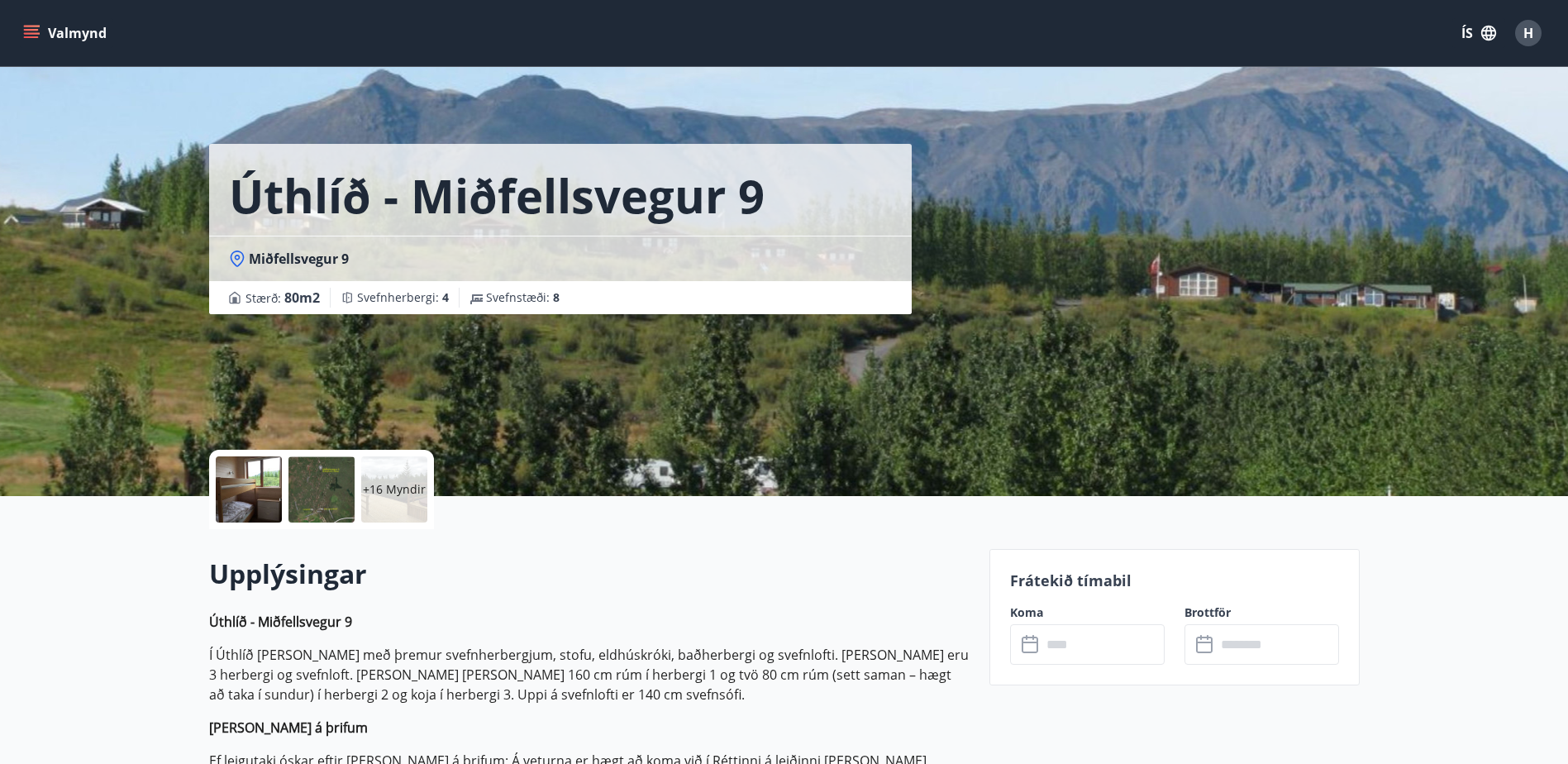
click at [36, 37] on icon "menu" at bounding box center [31, 38] width 15 height 2
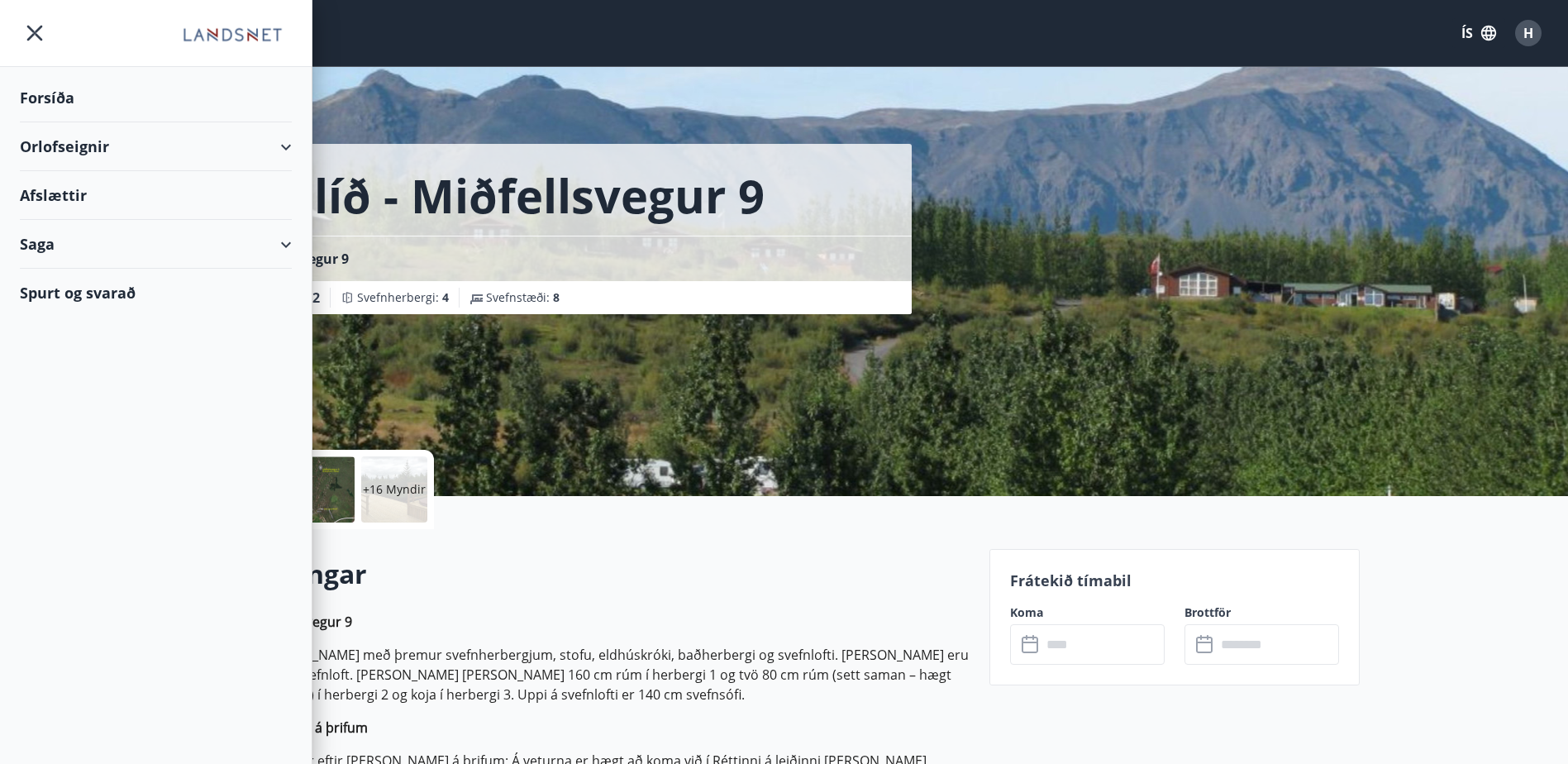
click at [92, 150] on div "Orlofseignir" at bounding box center [156, 146] width 272 height 49
click at [77, 184] on div "Framboð" at bounding box center [155, 188] width 245 height 35
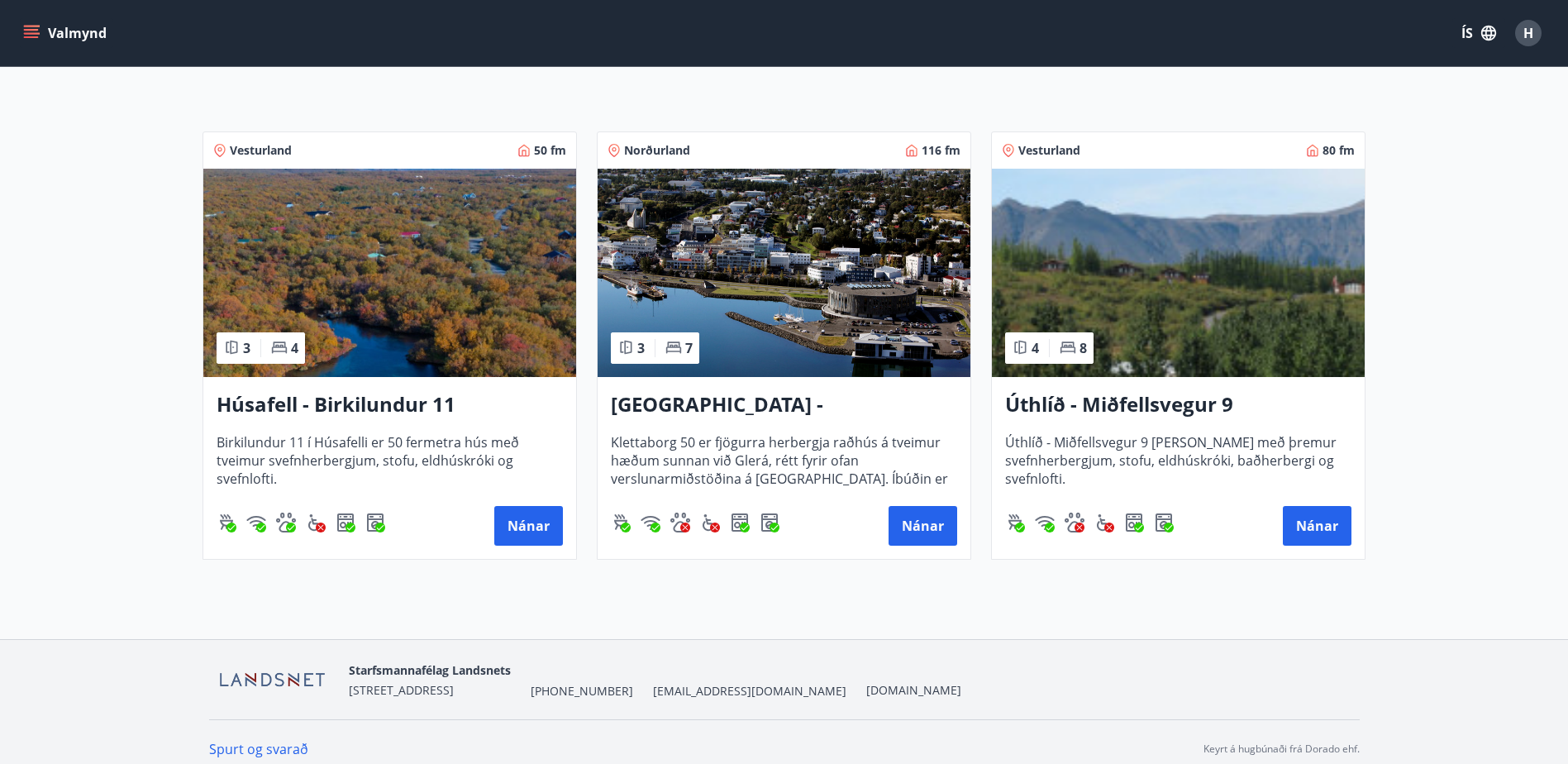
scroll to position [262, 0]
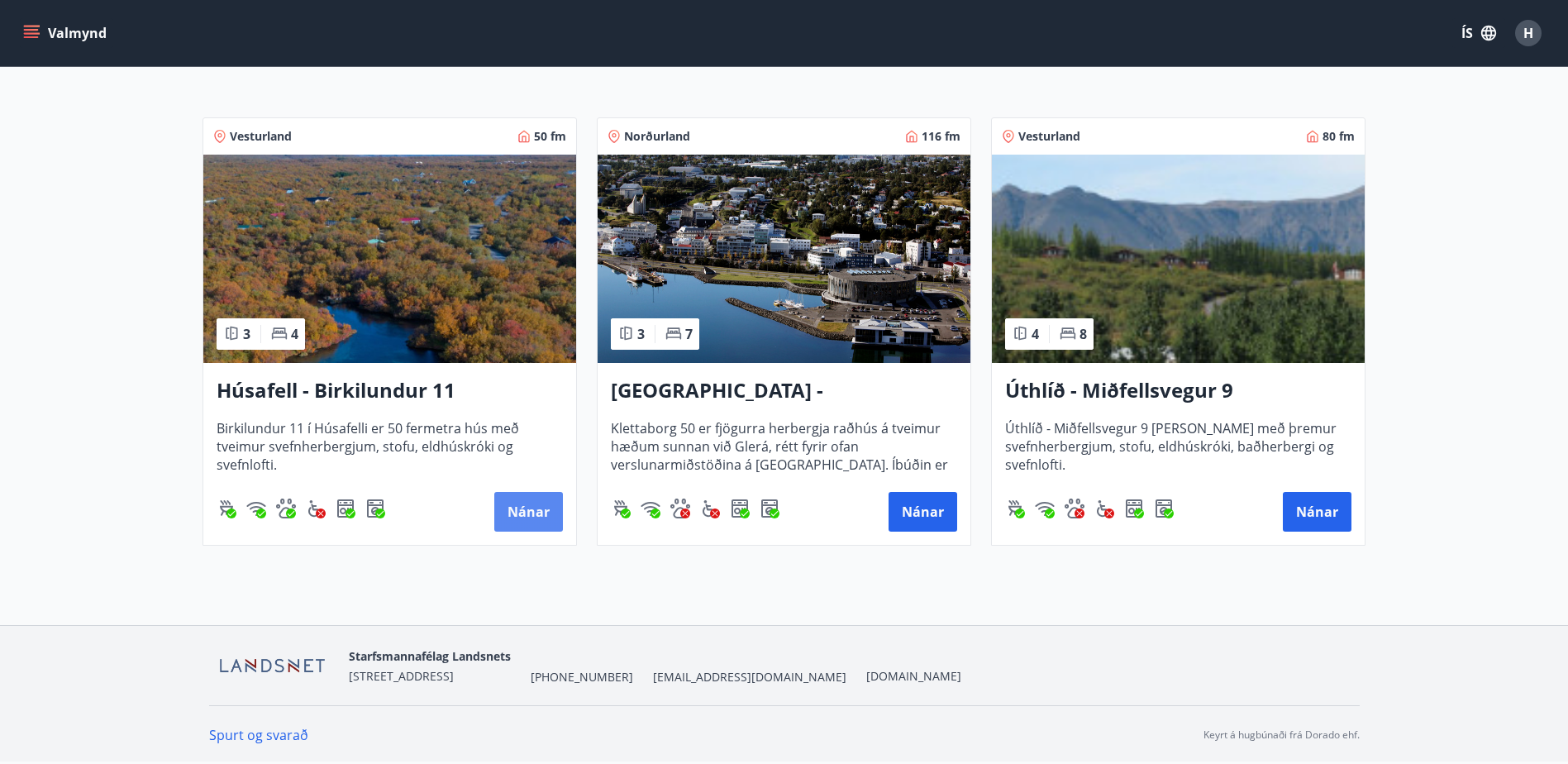
click at [513, 508] on button "Nánar" at bounding box center [528, 512] width 68 height 40
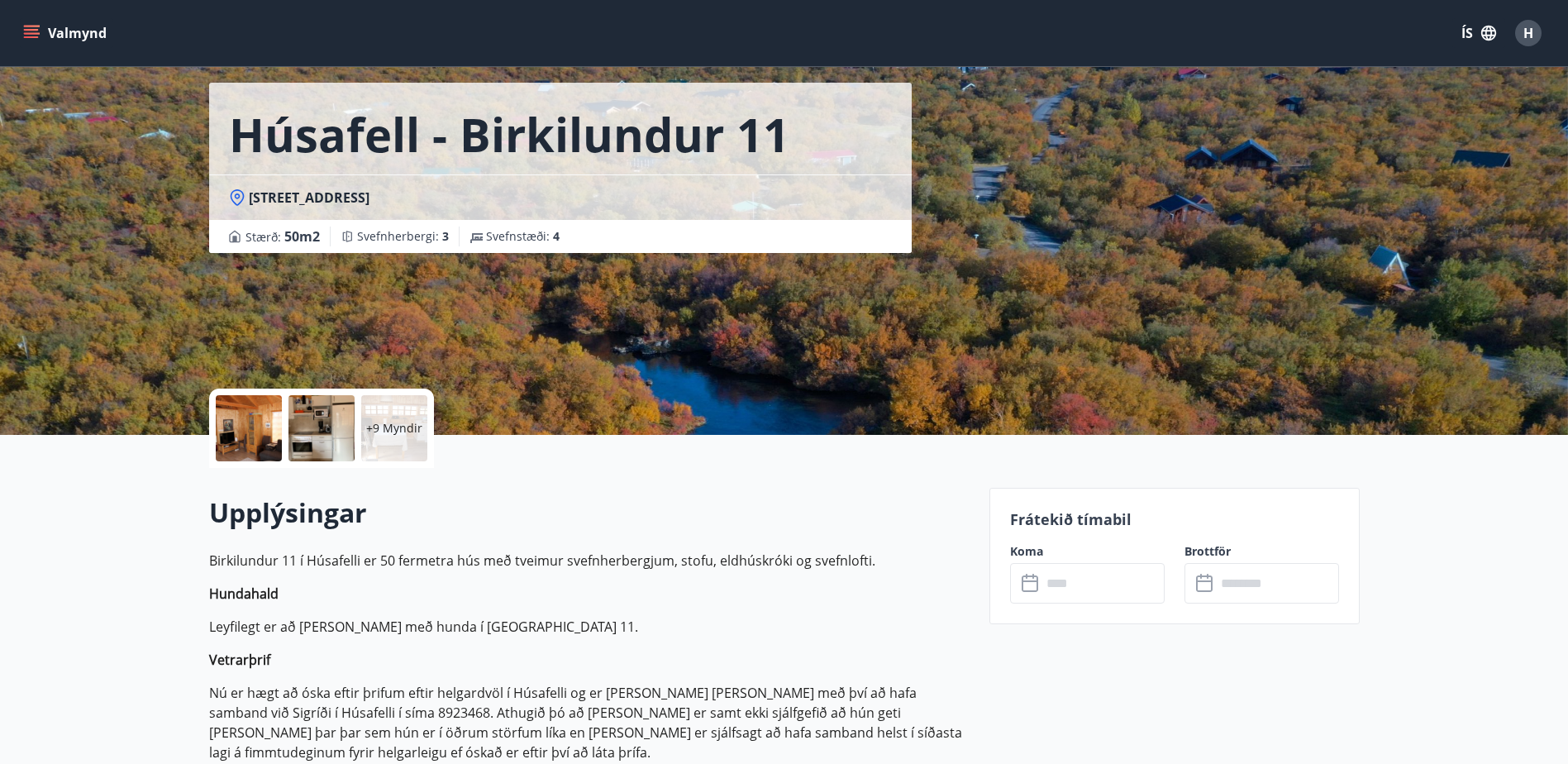
scroll to position [166, 0]
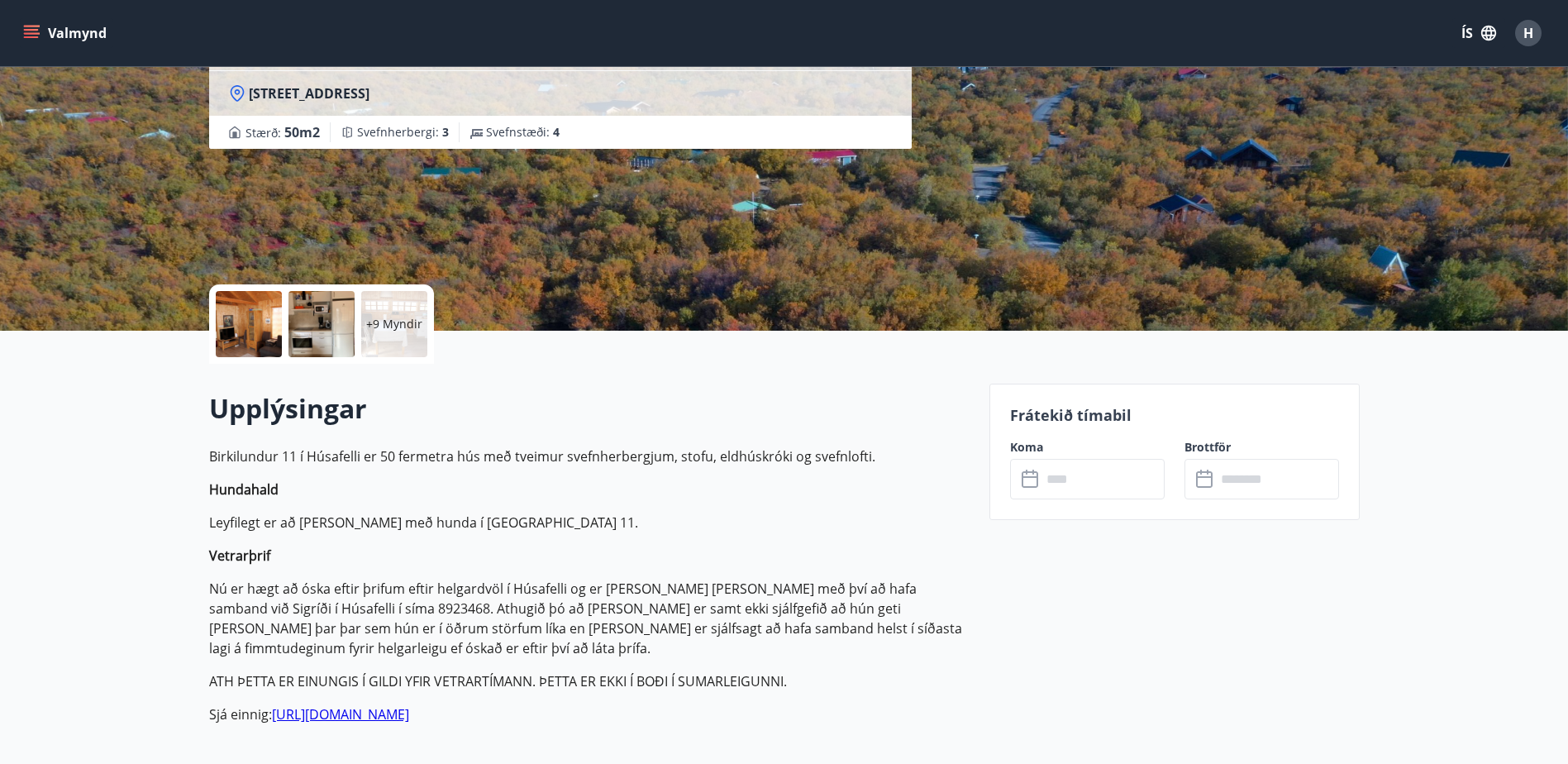
click at [244, 319] on div at bounding box center [248, 323] width 66 height 66
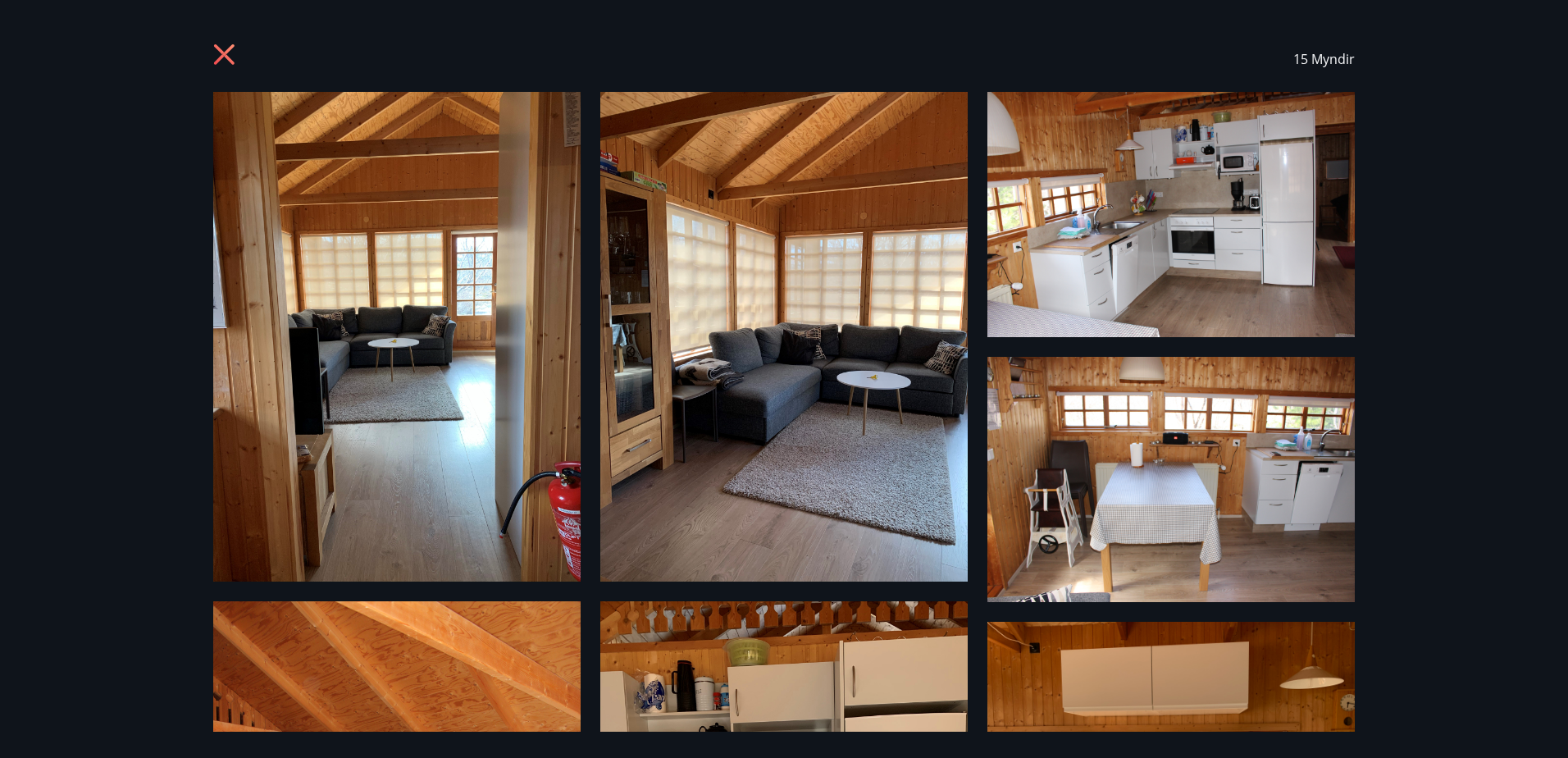
click at [381, 286] on img at bounding box center [397, 336] width 367 height 489
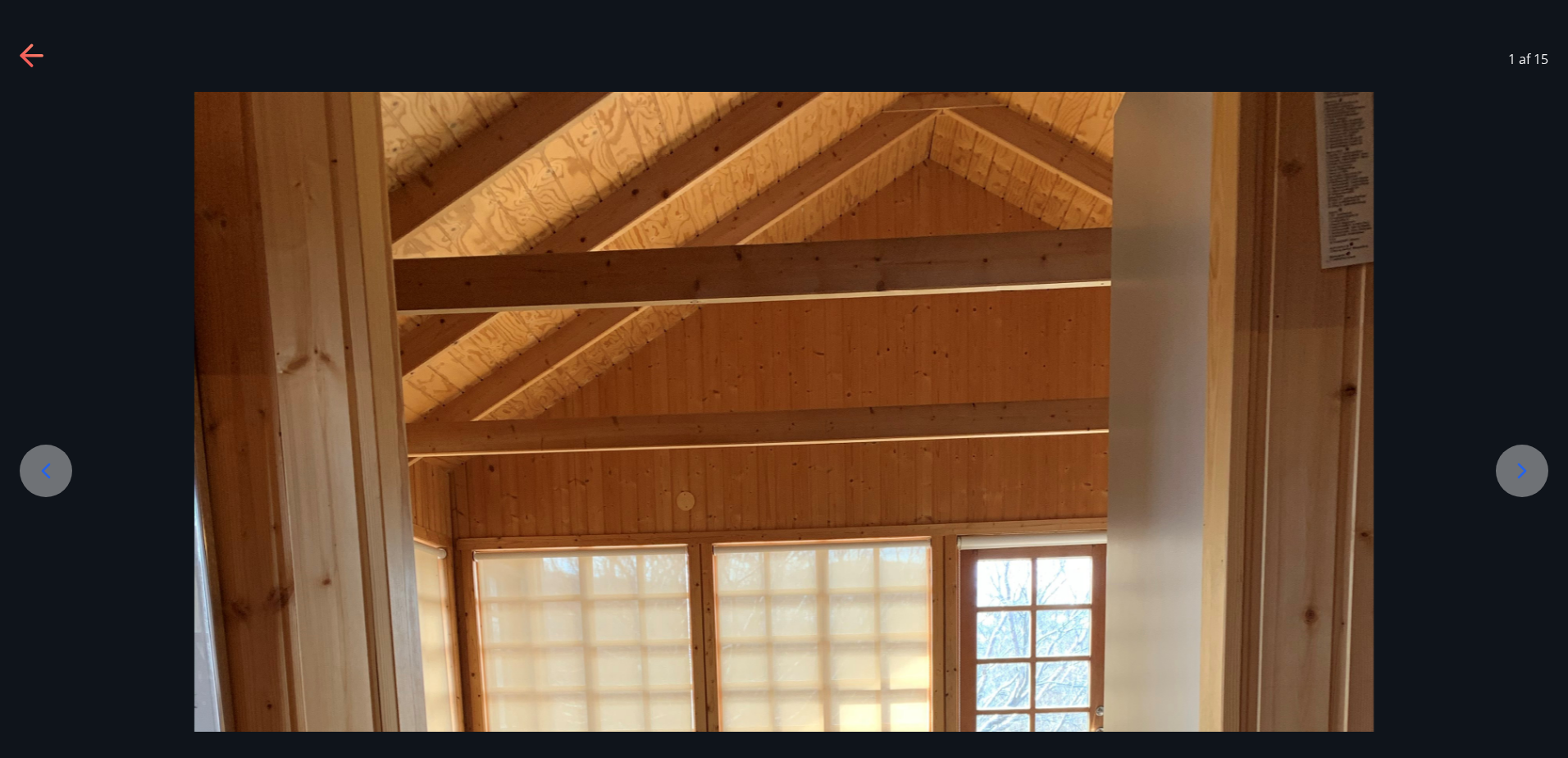
click at [1537, 485] on div at bounding box center [1522, 471] width 52 height 52
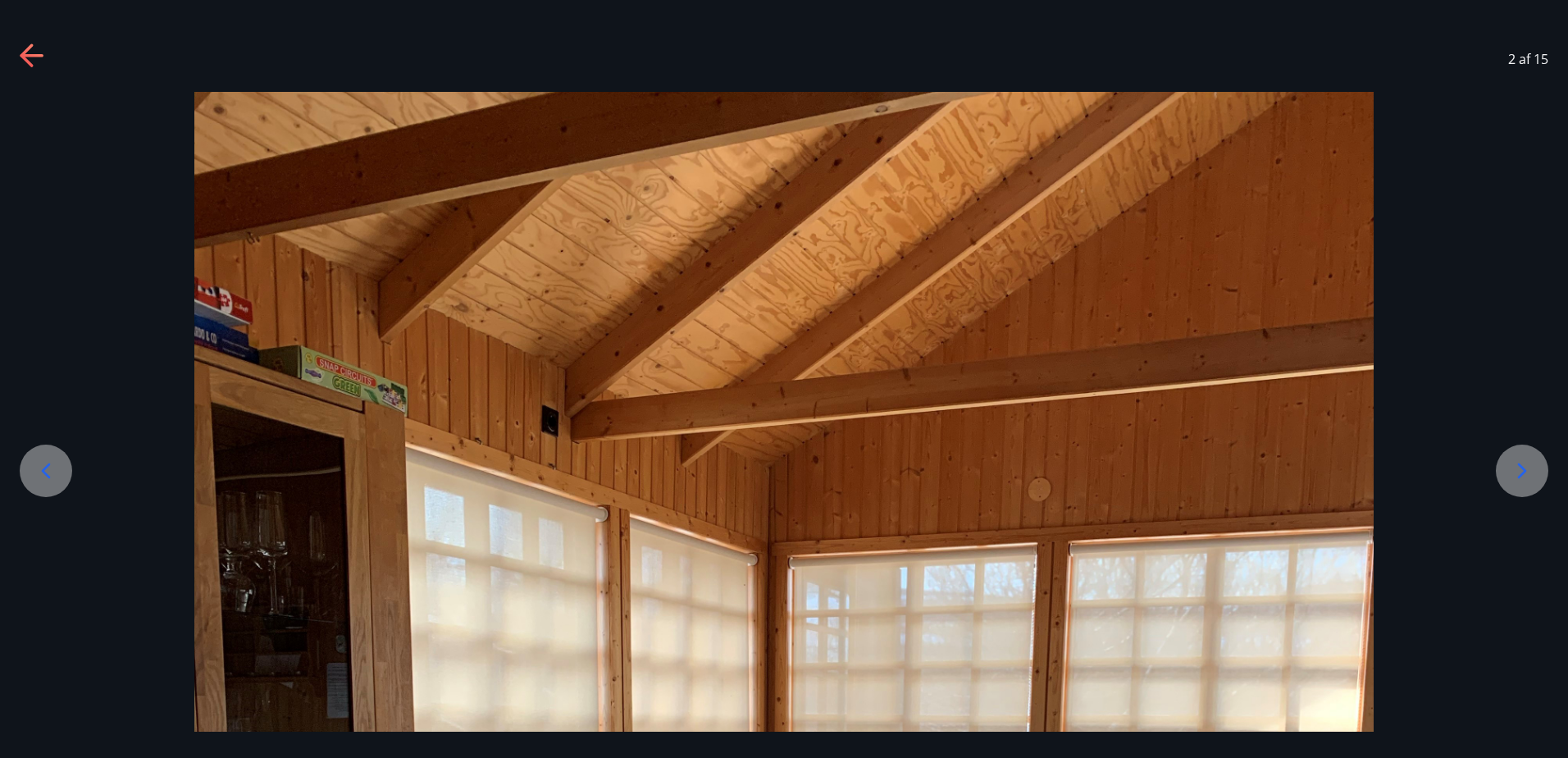
click at [1514, 473] on icon at bounding box center [1522, 471] width 27 height 27
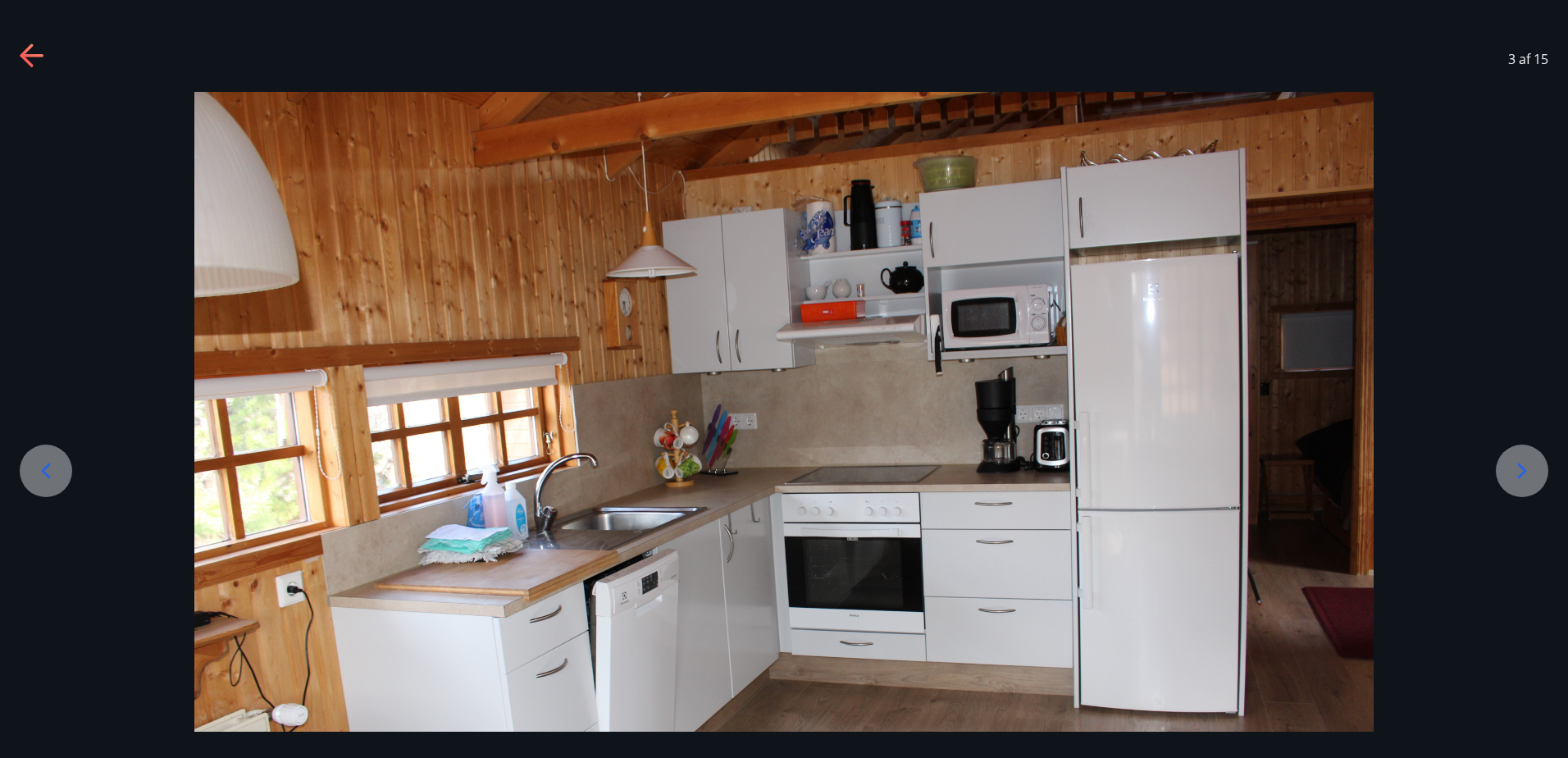
click at [1514, 473] on icon at bounding box center [1522, 471] width 27 height 27
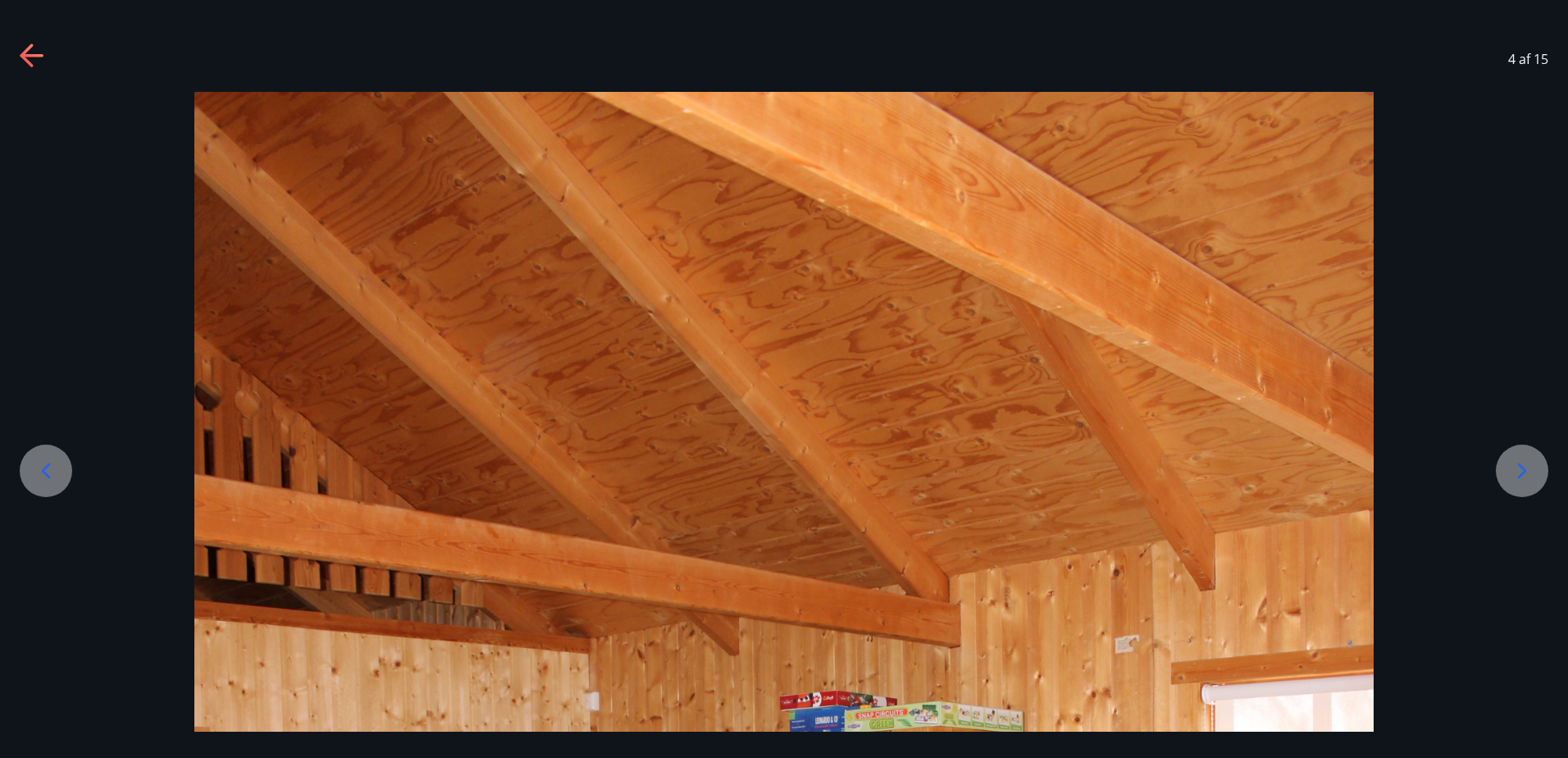
click at [1514, 473] on icon at bounding box center [1522, 471] width 27 height 27
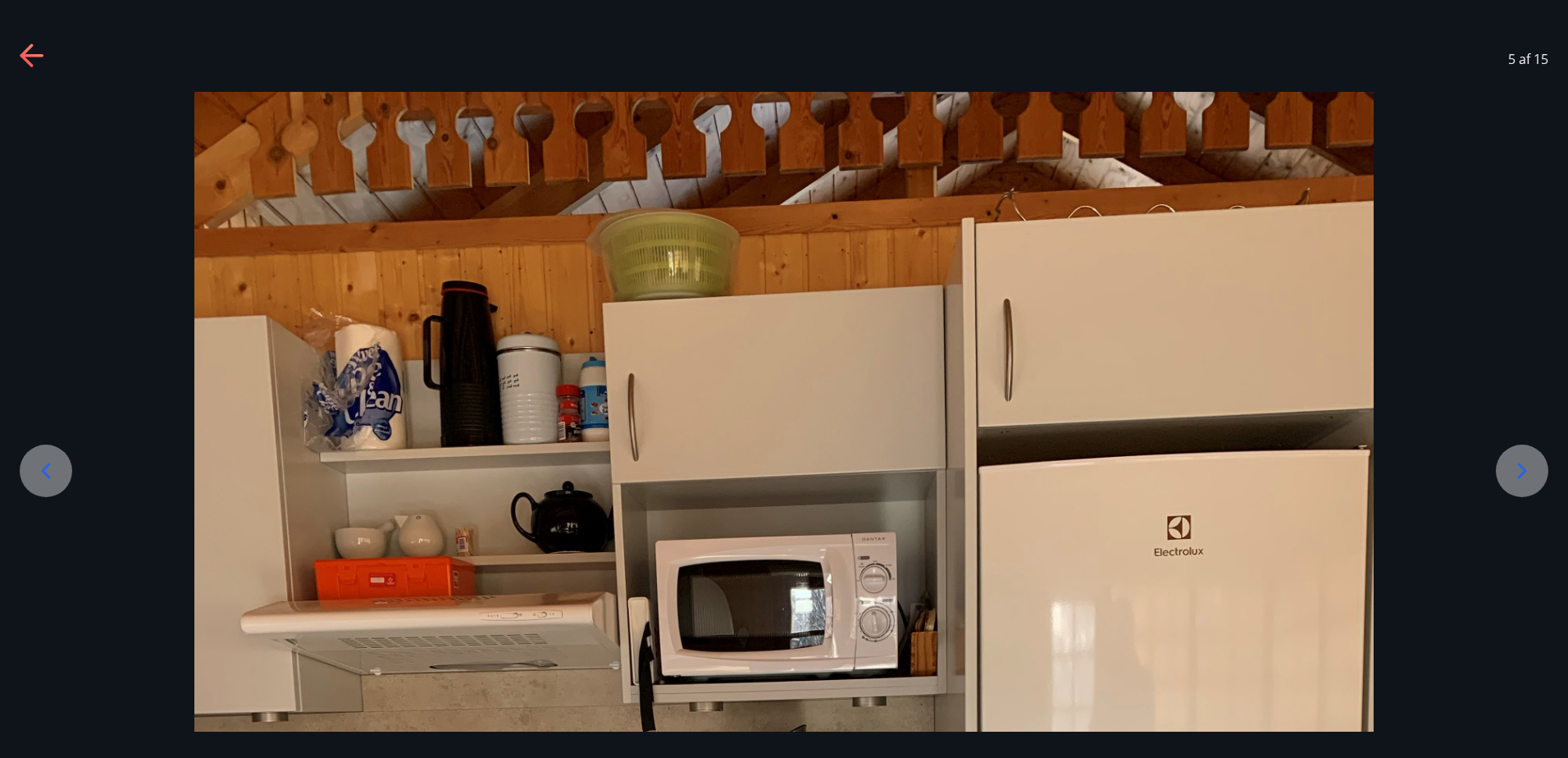
click at [1514, 473] on icon at bounding box center [1522, 471] width 27 height 27
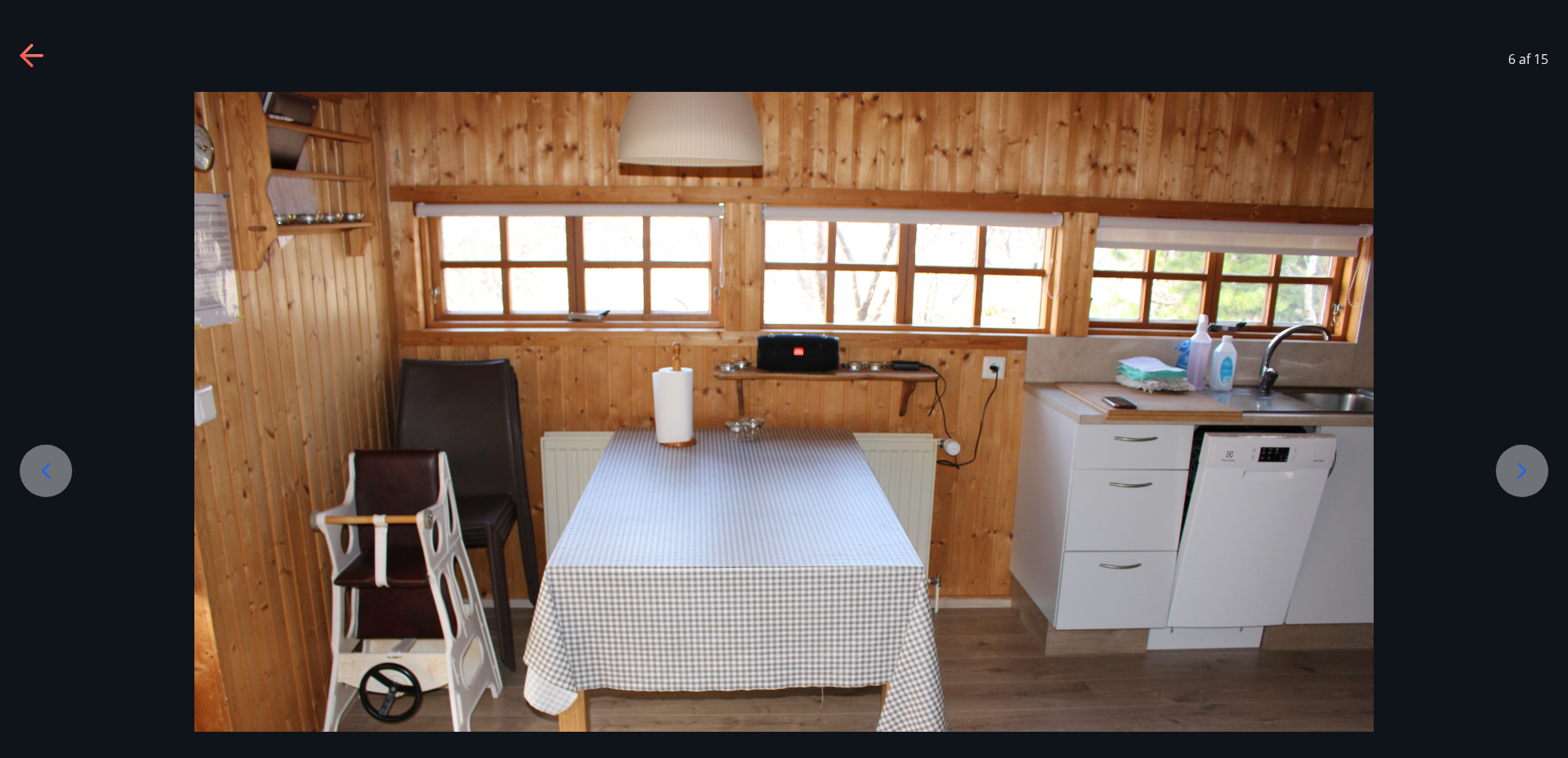
click at [1514, 473] on icon at bounding box center [1522, 471] width 27 height 27
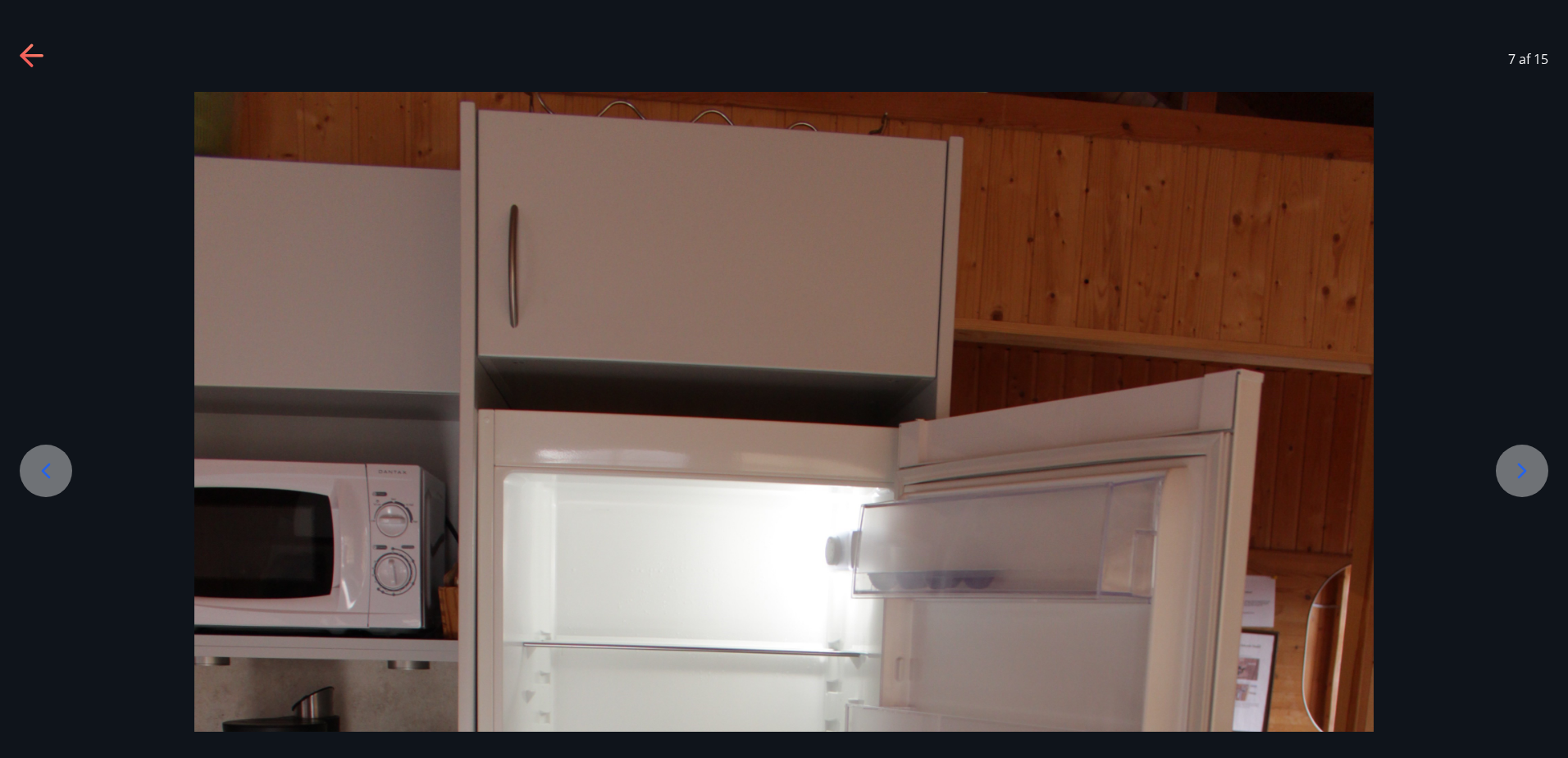
click at [1514, 473] on icon at bounding box center [1522, 471] width 27 height 27
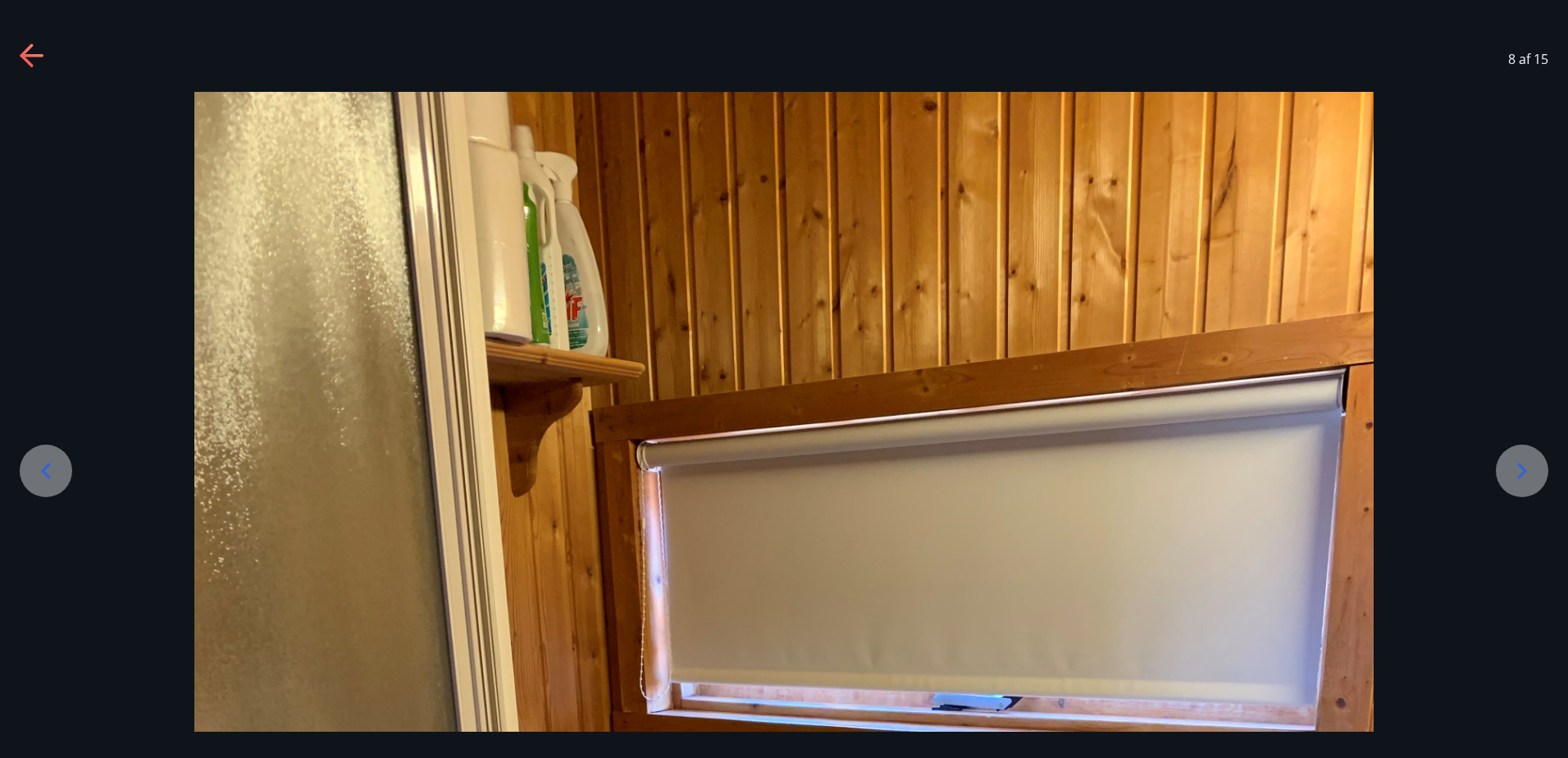
click at [1514, 474] on icon at bounding box center [1522, 471] width 27 height 27
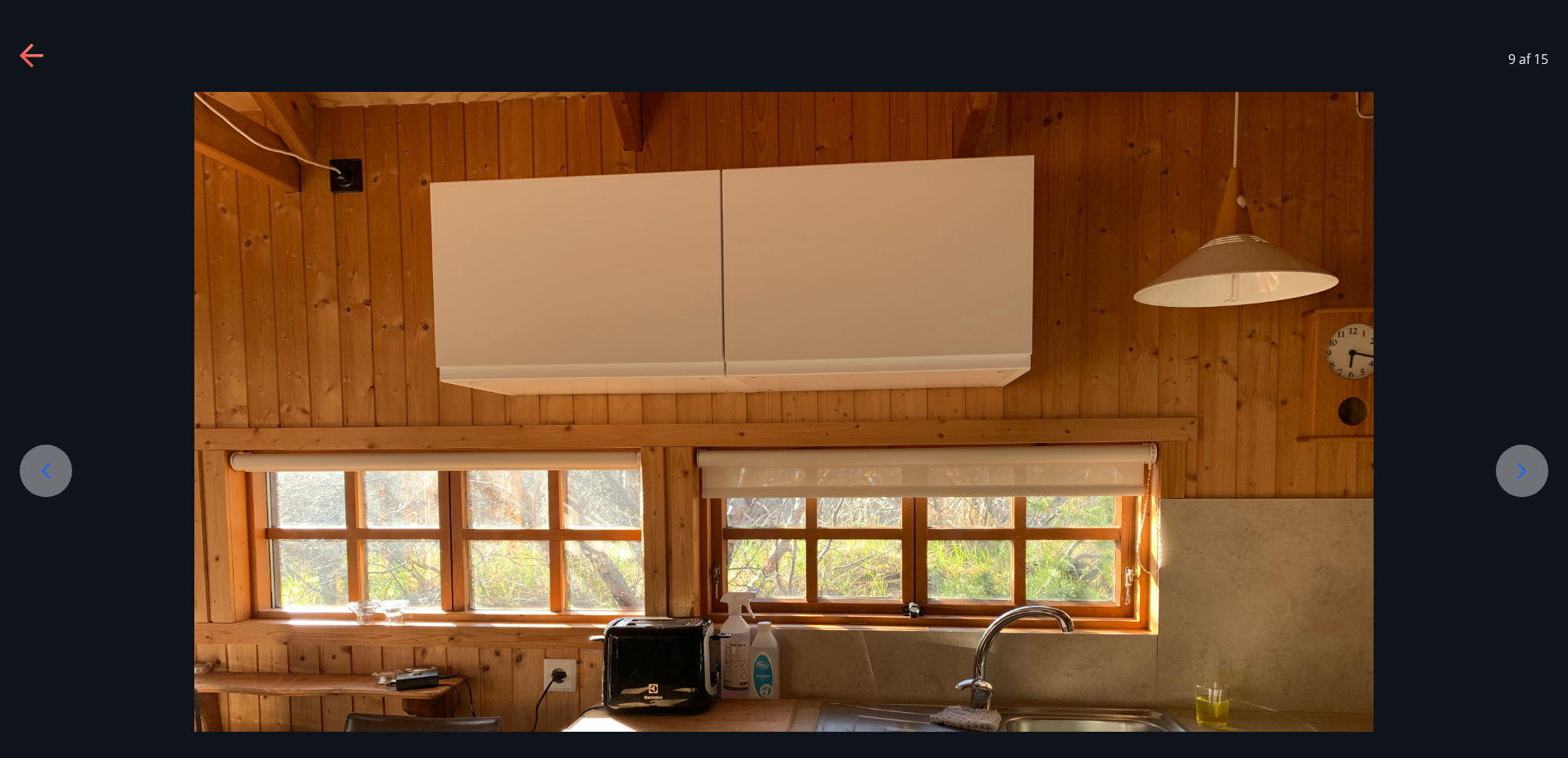
click at [1514, 474] on icon at bounding box center [1522, 471] width 27 height 27
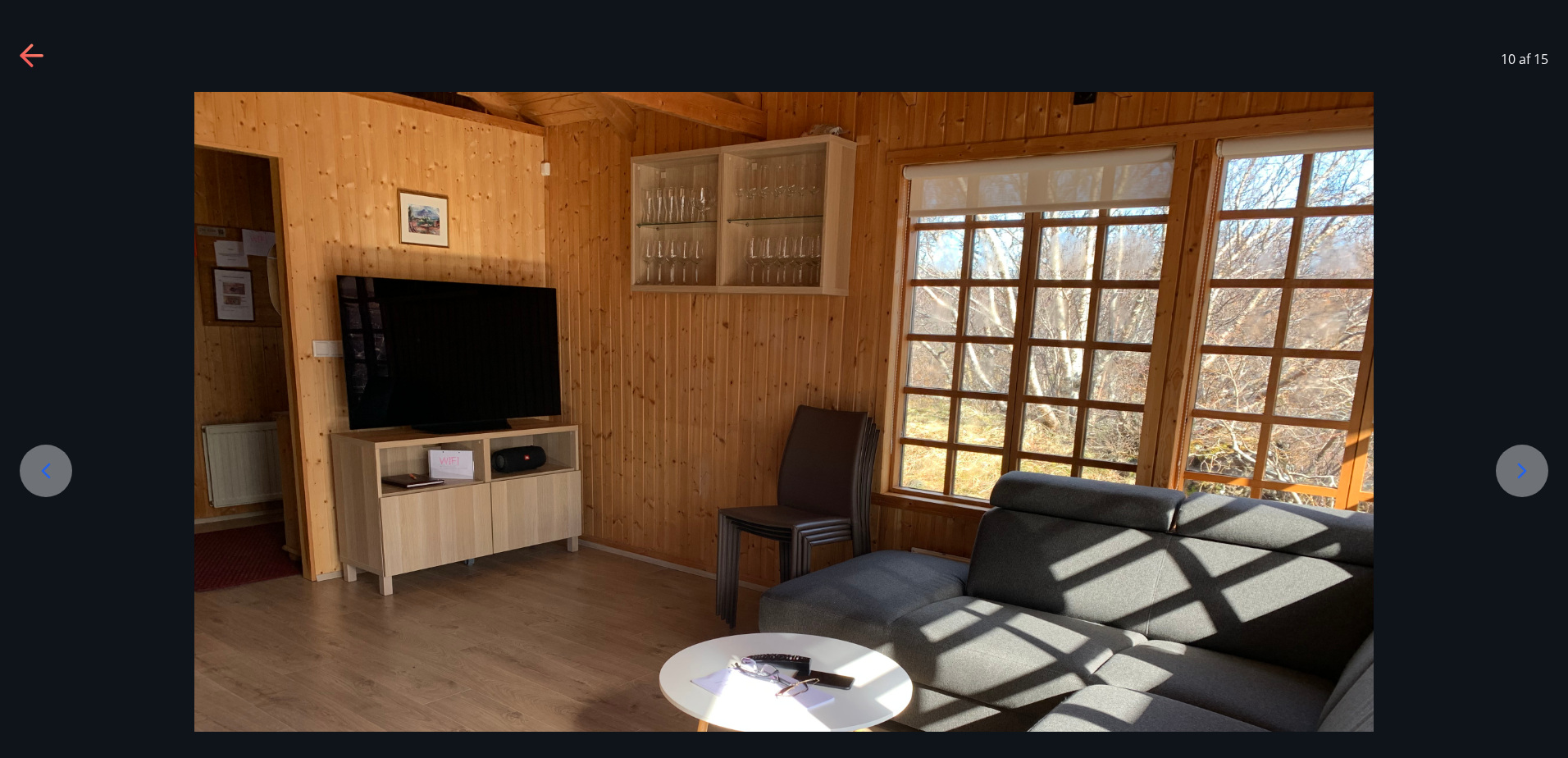
click at [1514, 474] on icon at bounding box center [1522, 471] width 27 height 27
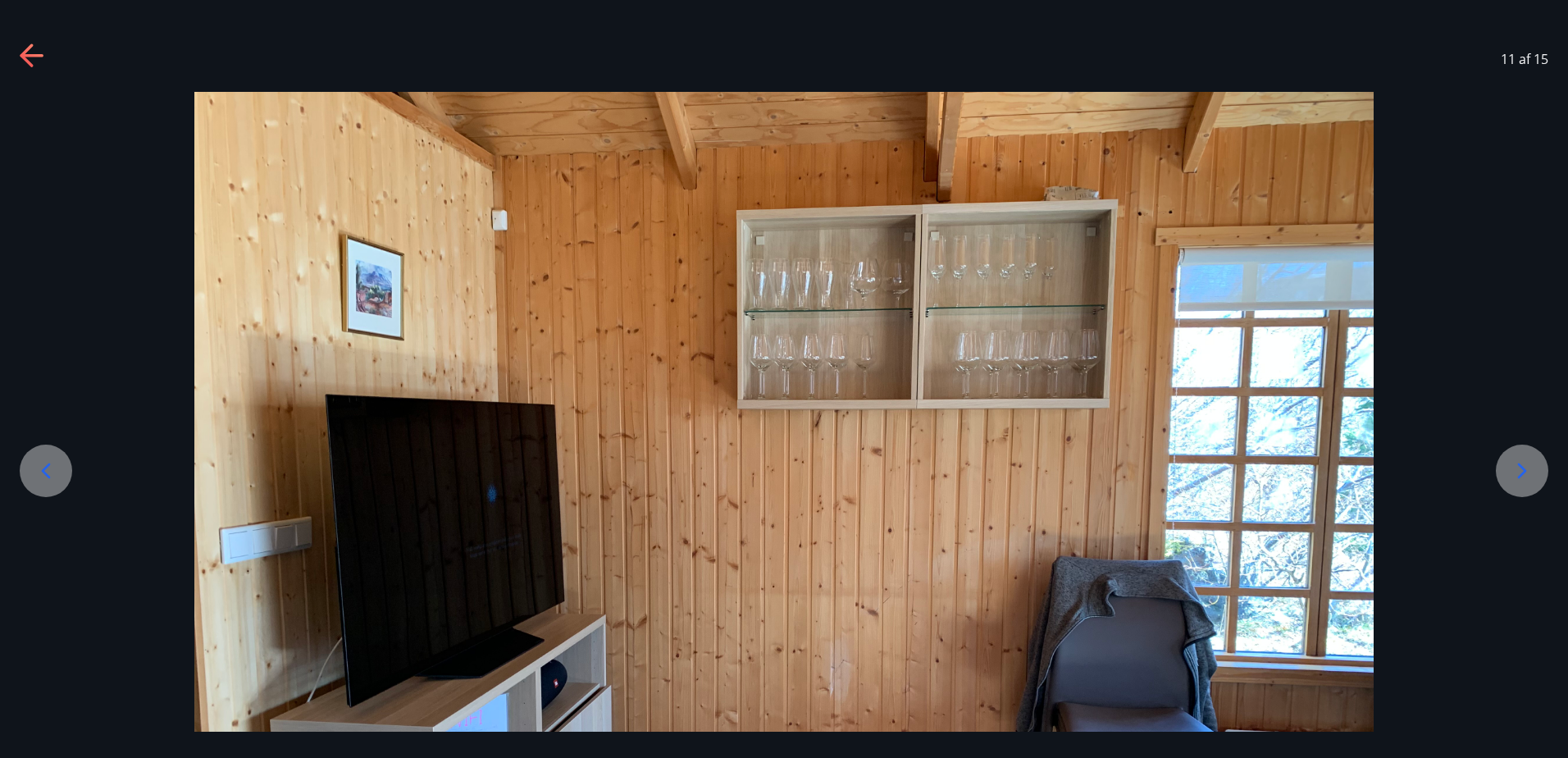
click at [1514, 474] on icon at bounding box center [1522, 471] width 27 height 27
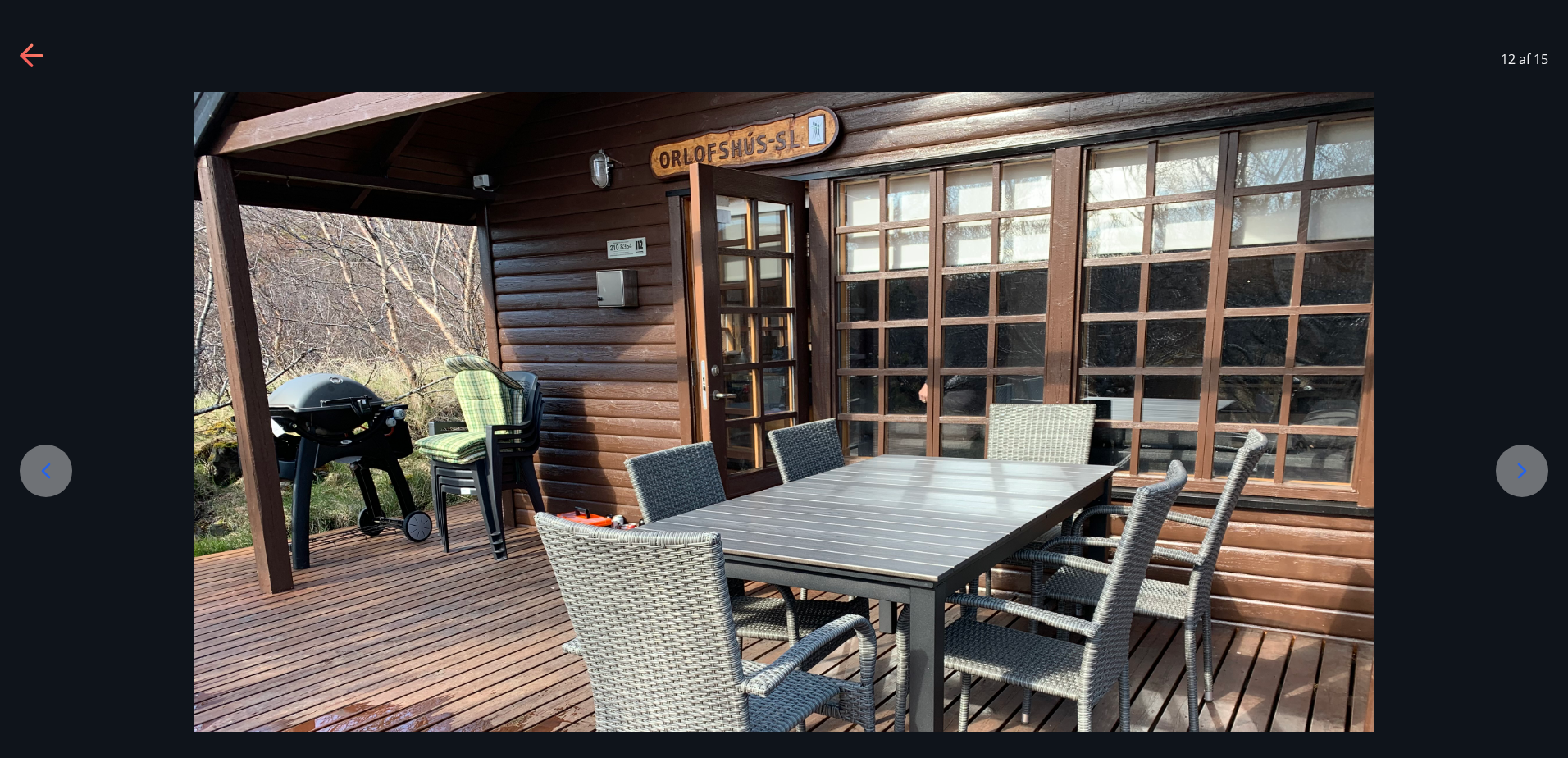
click at [1514, 474] on icon at bounding box center [1522, 471] width 27 height 27
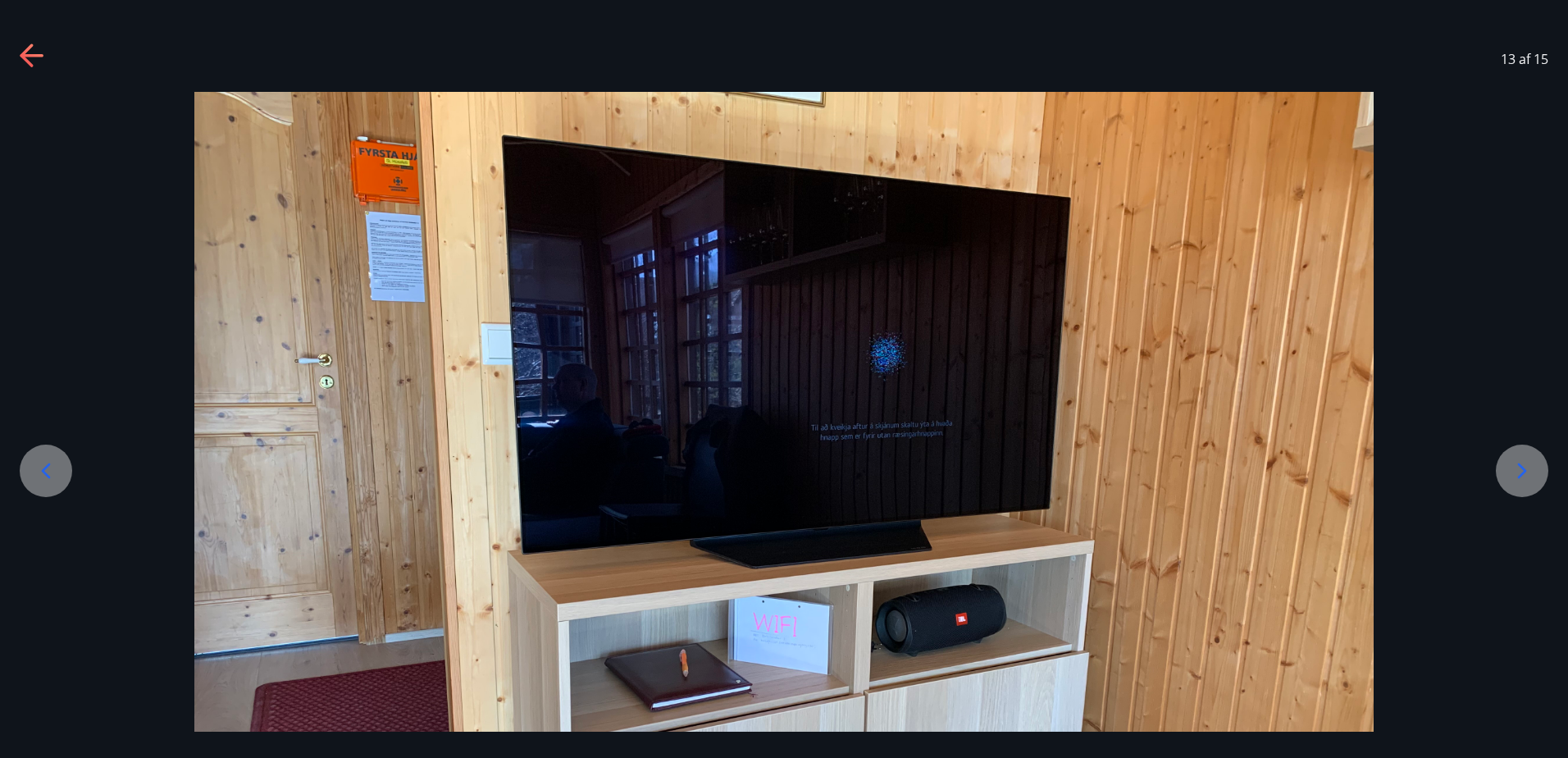
click at [1514, 474] on icon at bounding box center [1522, 471] width 27 height 27
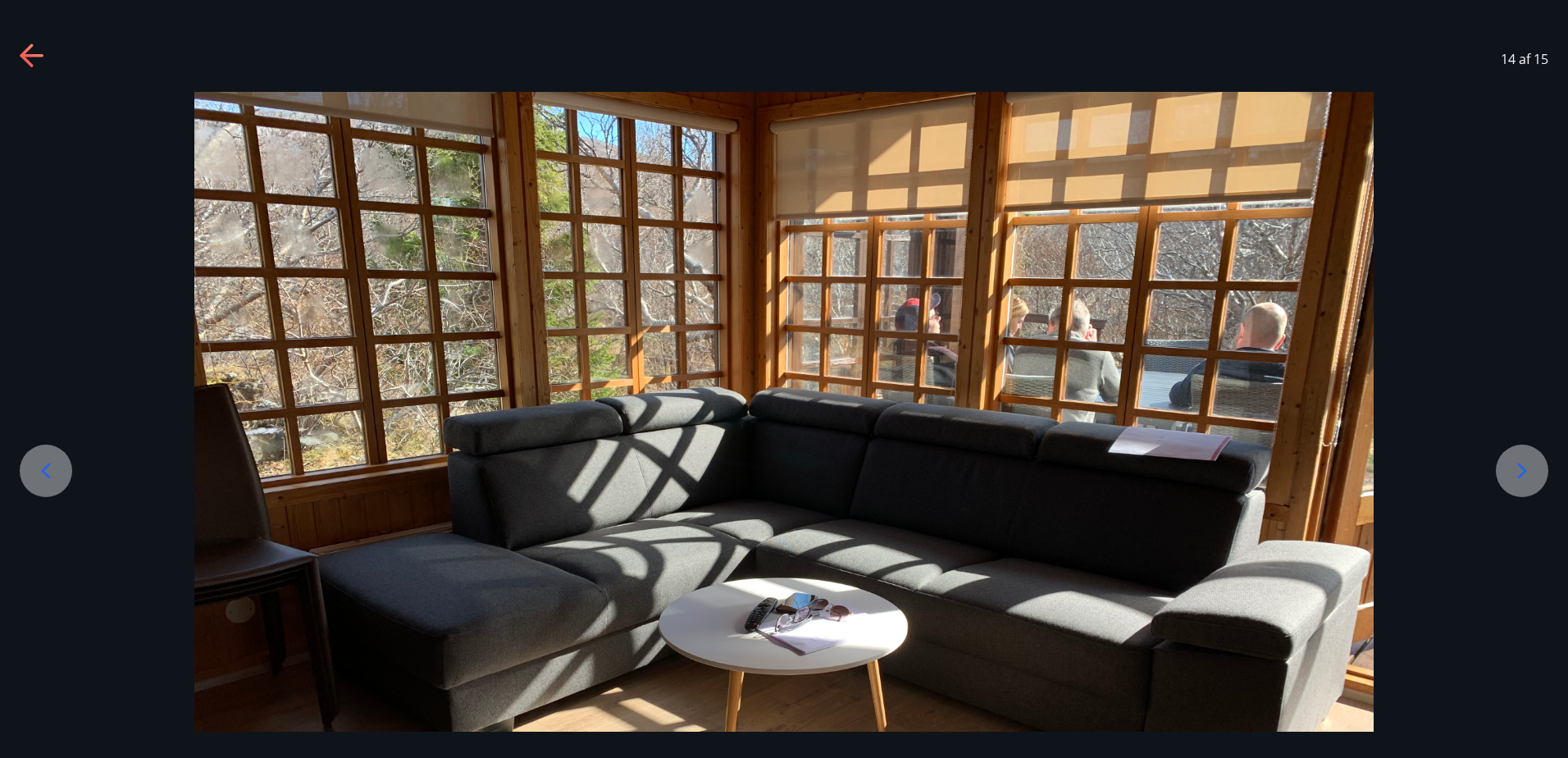
click at [1514, 474] on icon at bounding box center [1522, 471] width 27 height 27
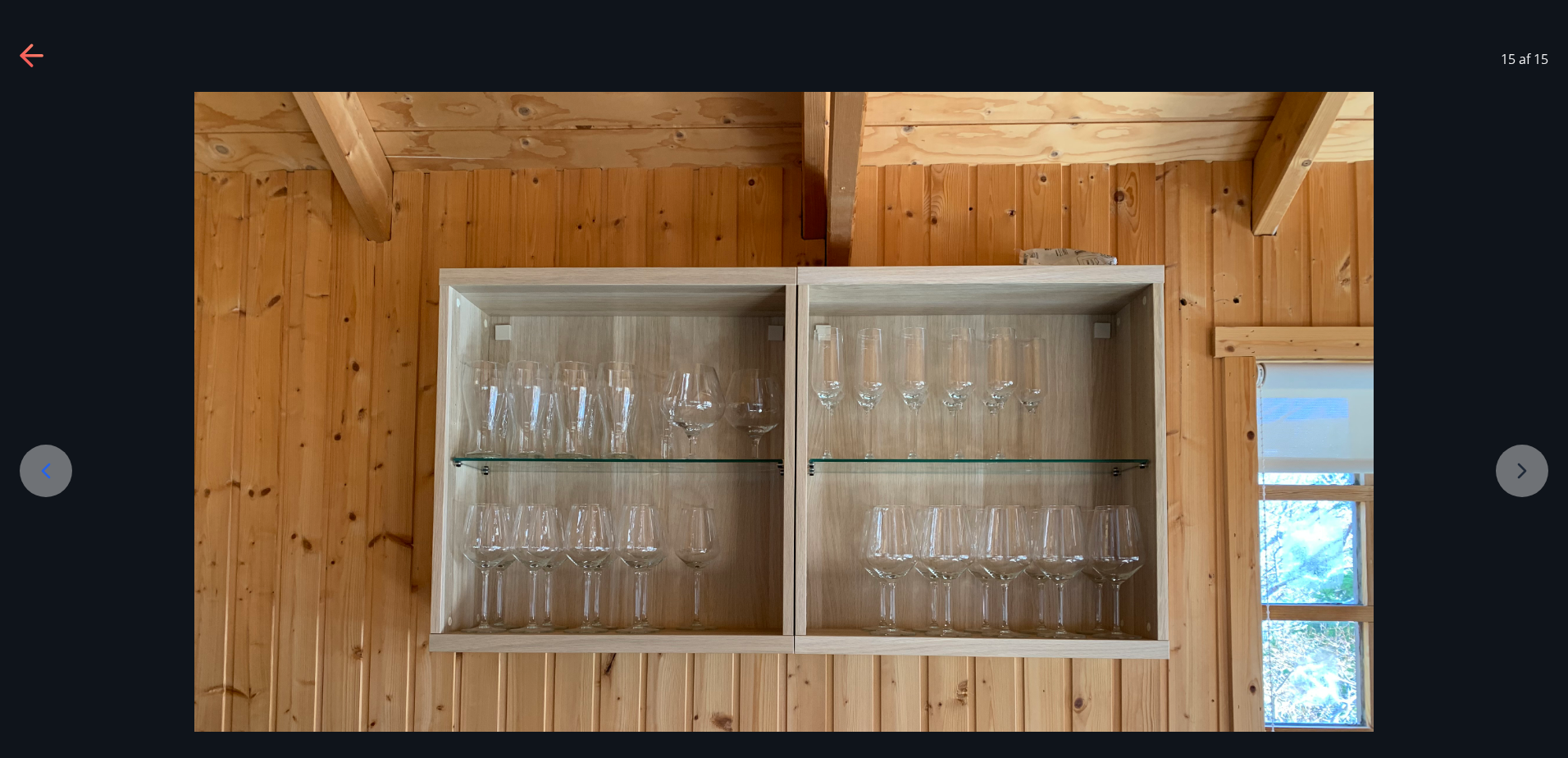
click at [1514, 474] on div at bounding box center [784, 534] width 1568 height 885
click at [21, 53] on icon at bounding box center [32, 56] width 27 height 27
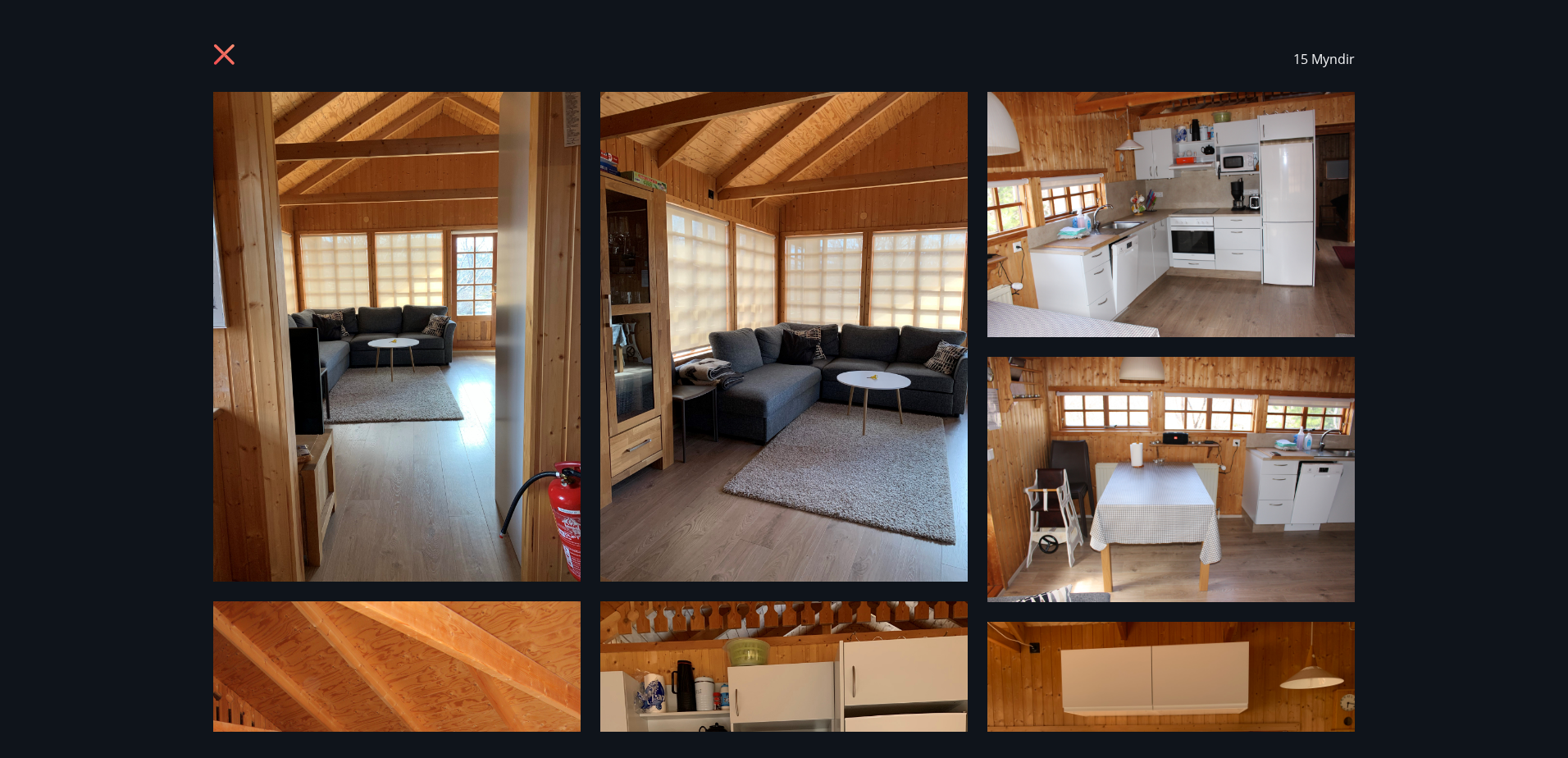
click at [220, 56] on icon at bounding box center [226, 56] width 27 height 27
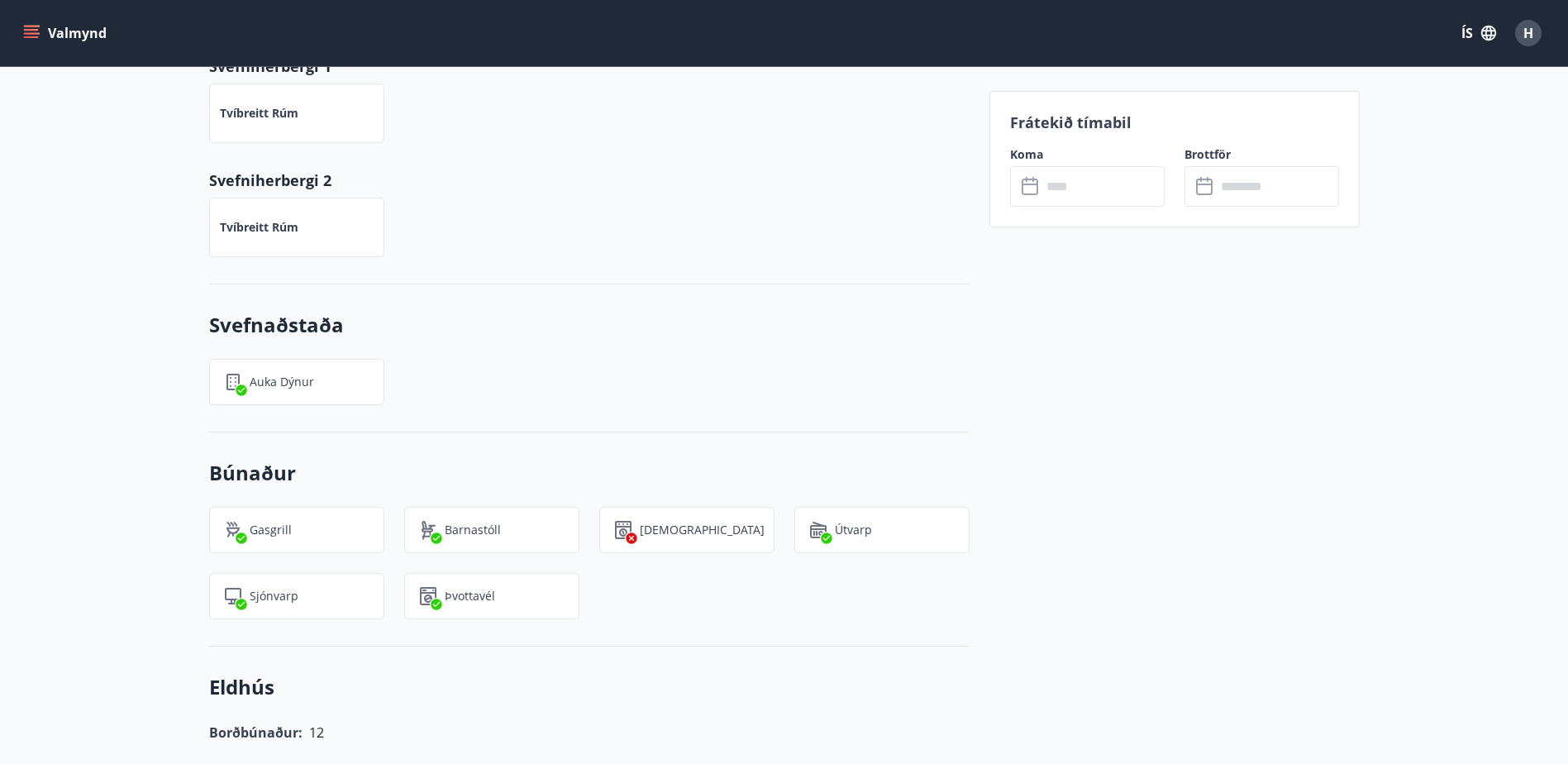
scroll to position [744, 0]
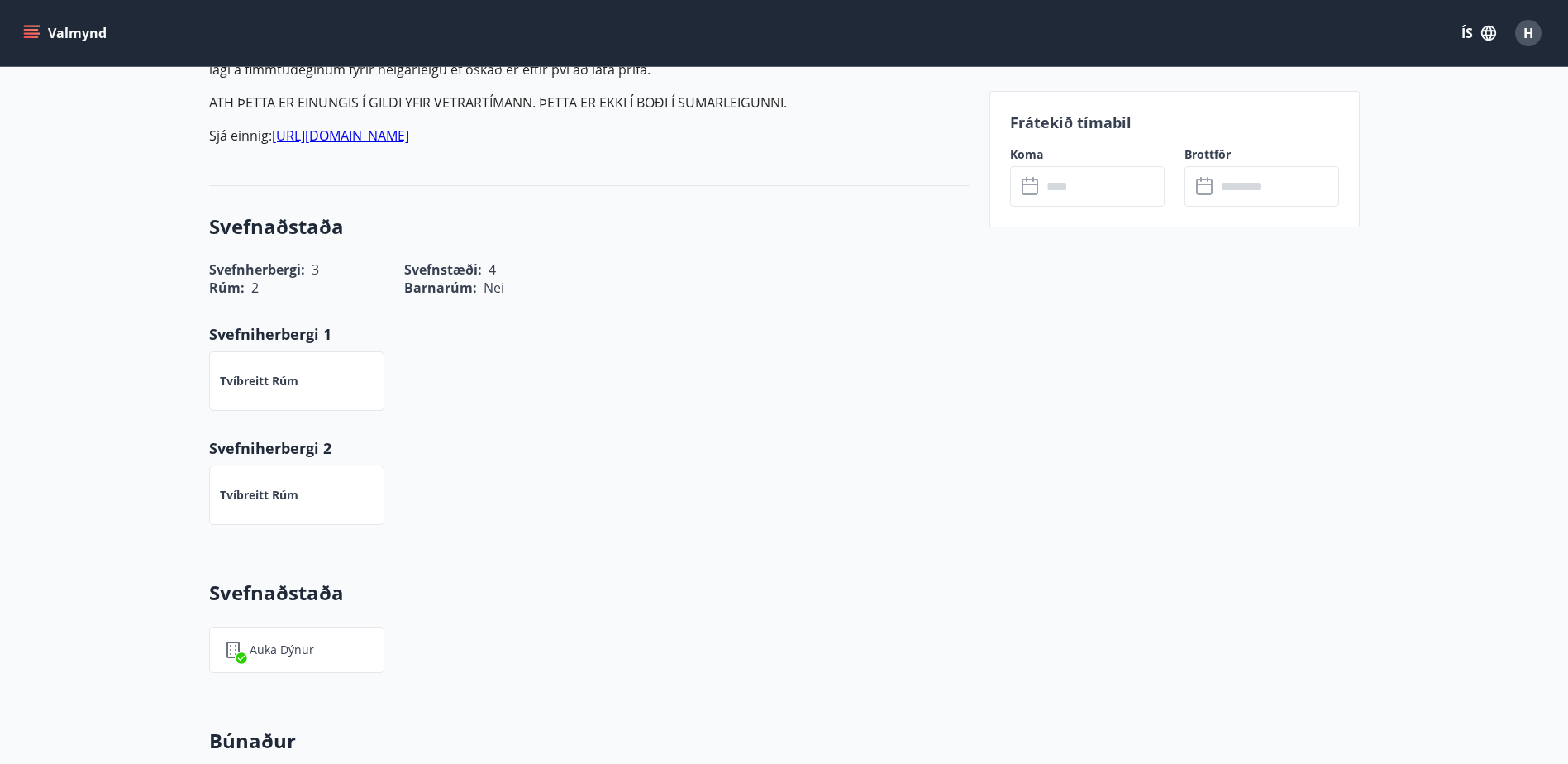
click at [25, 29] on icon "menu" at bounding box center [31, 30] width 15 height 2
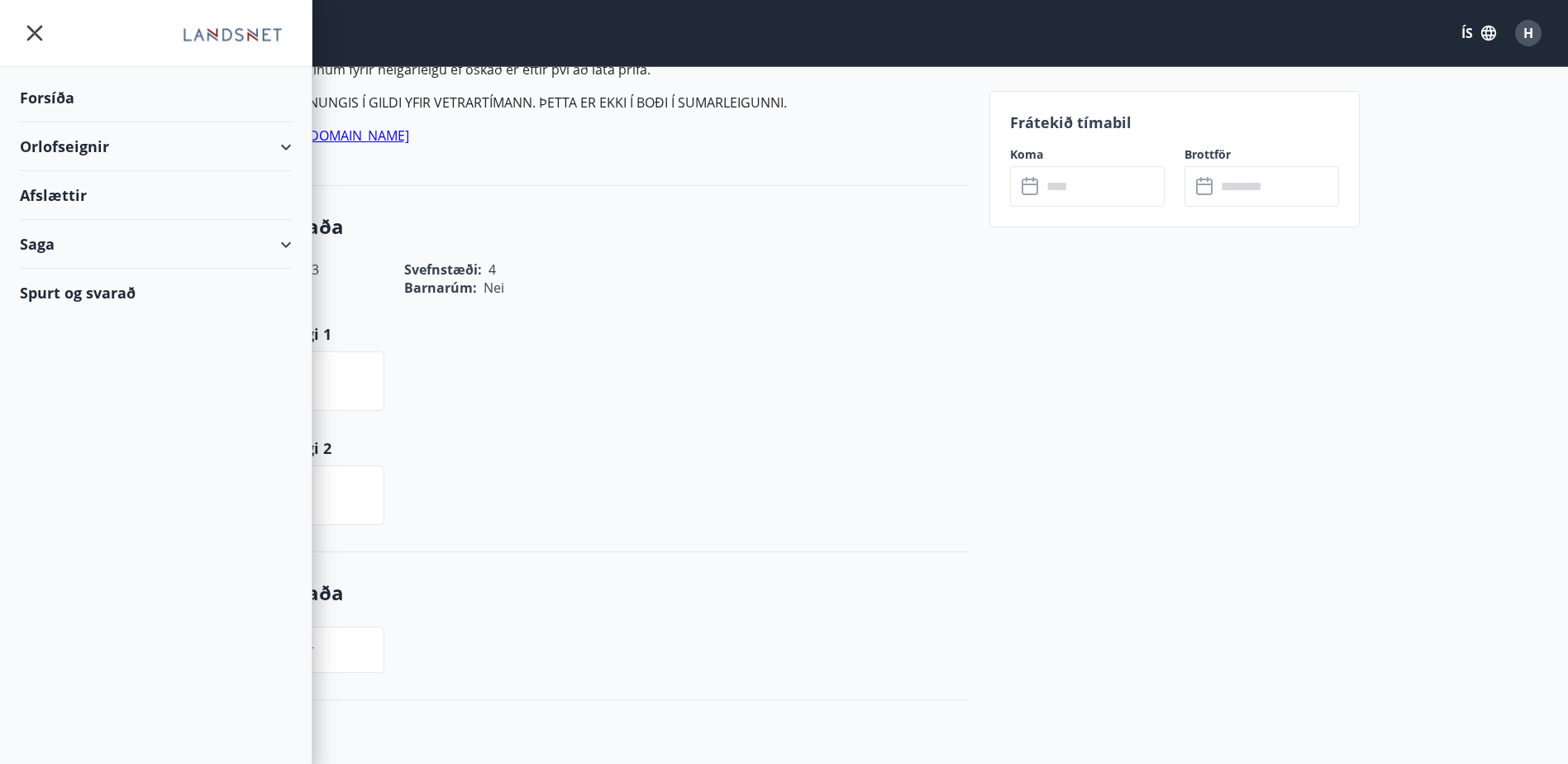
click at [203, 144] on div "Orlofseignir" at bounding box center [156, 146] width 272 height 49
click at [149, 191] on div "Framboð" at bounding box center [155, 188] width 245 height 35
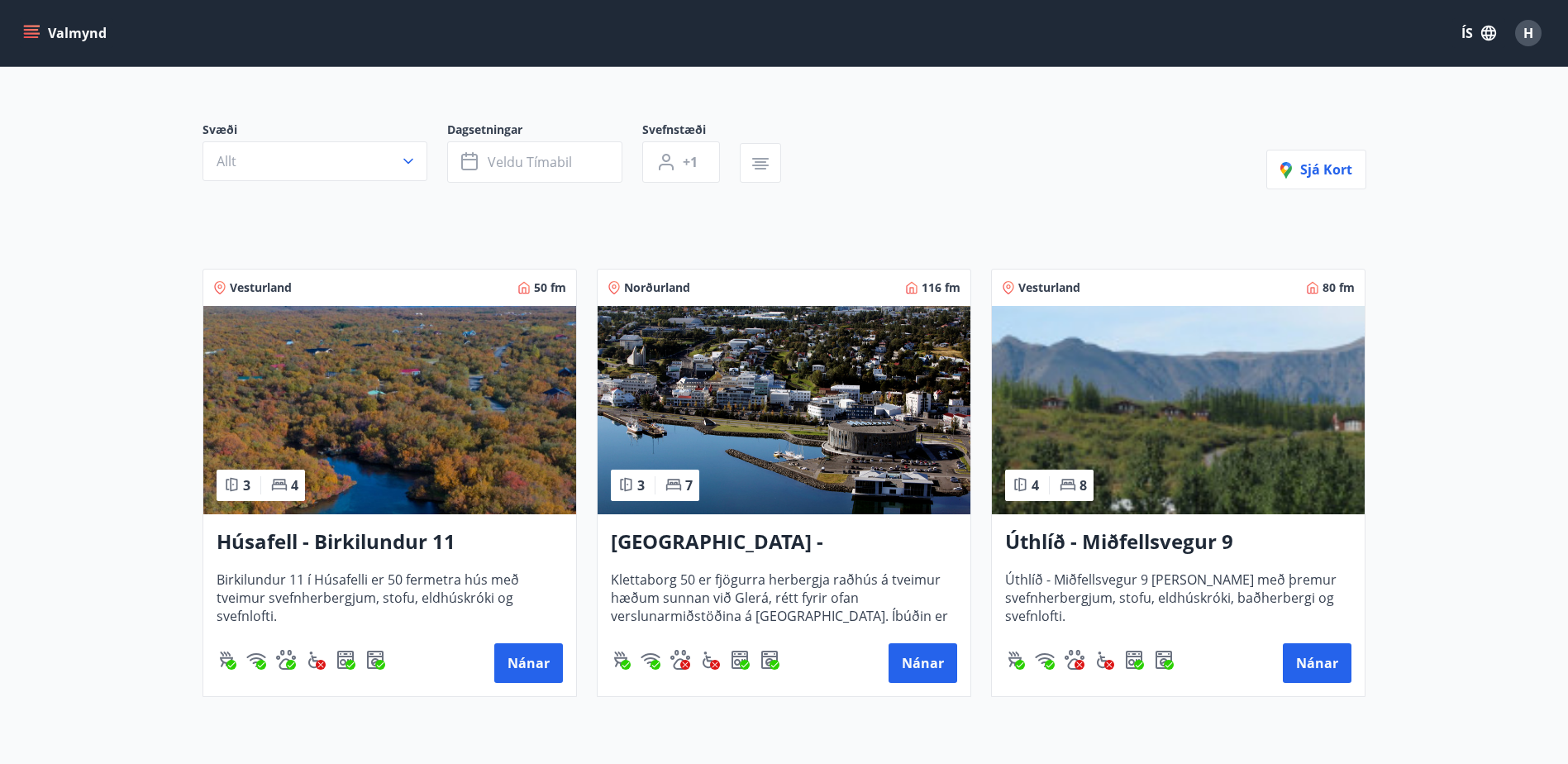
scroll to position [262, 0]
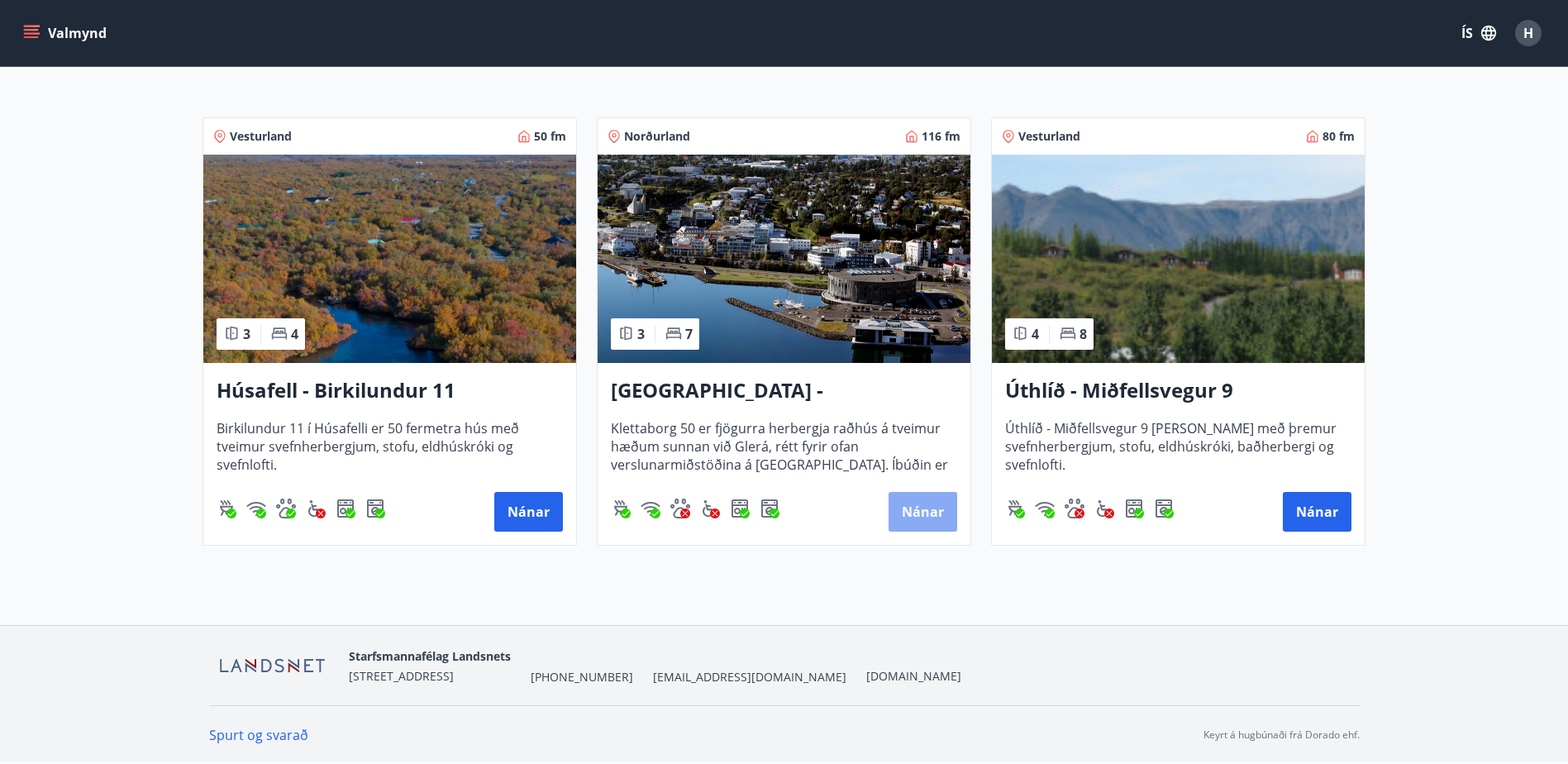
click at [905, 512] on button "Nánar" at bounding box center [922, 512] width 68 height 40
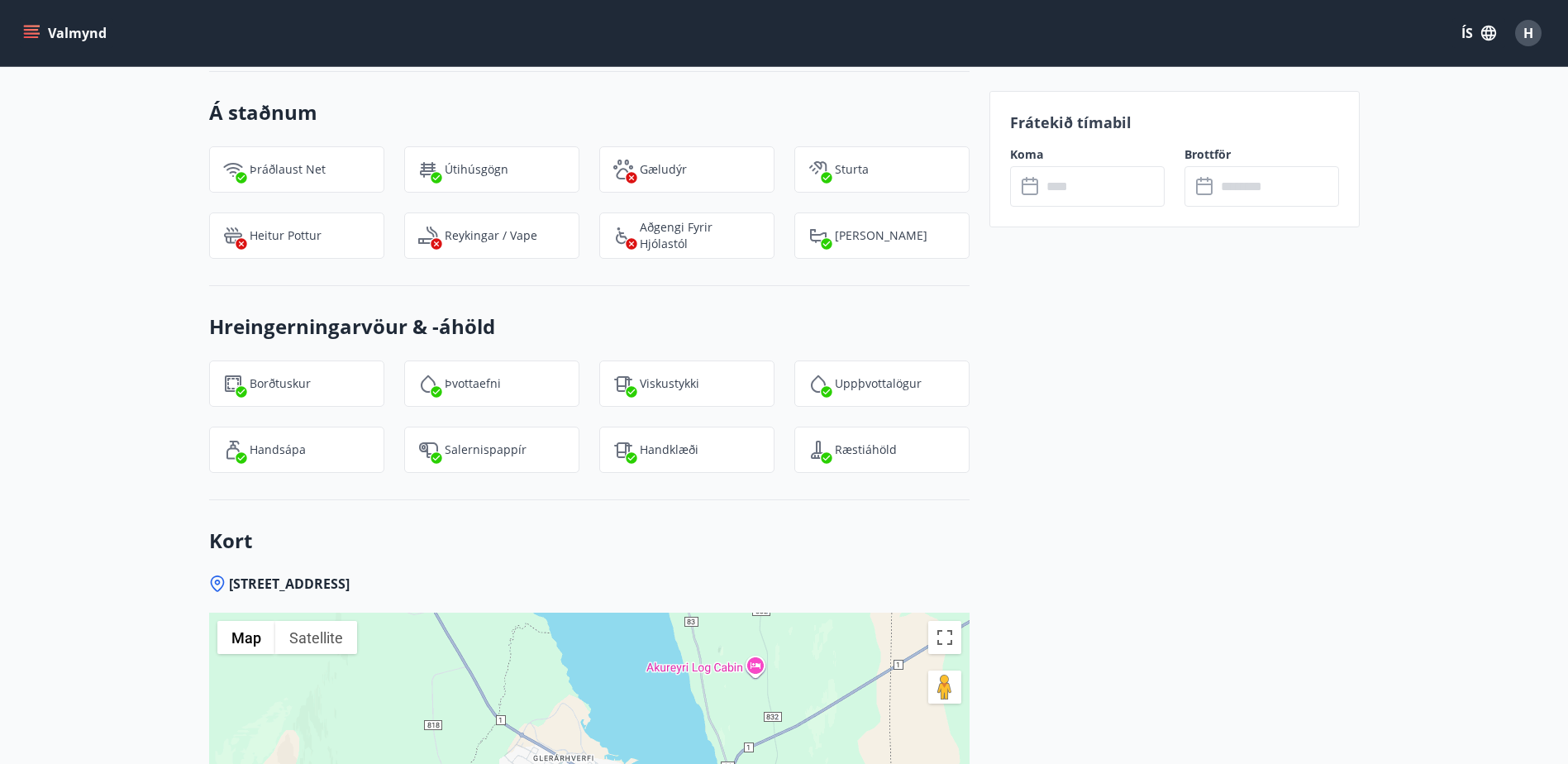
scroll to position [2190, 0]
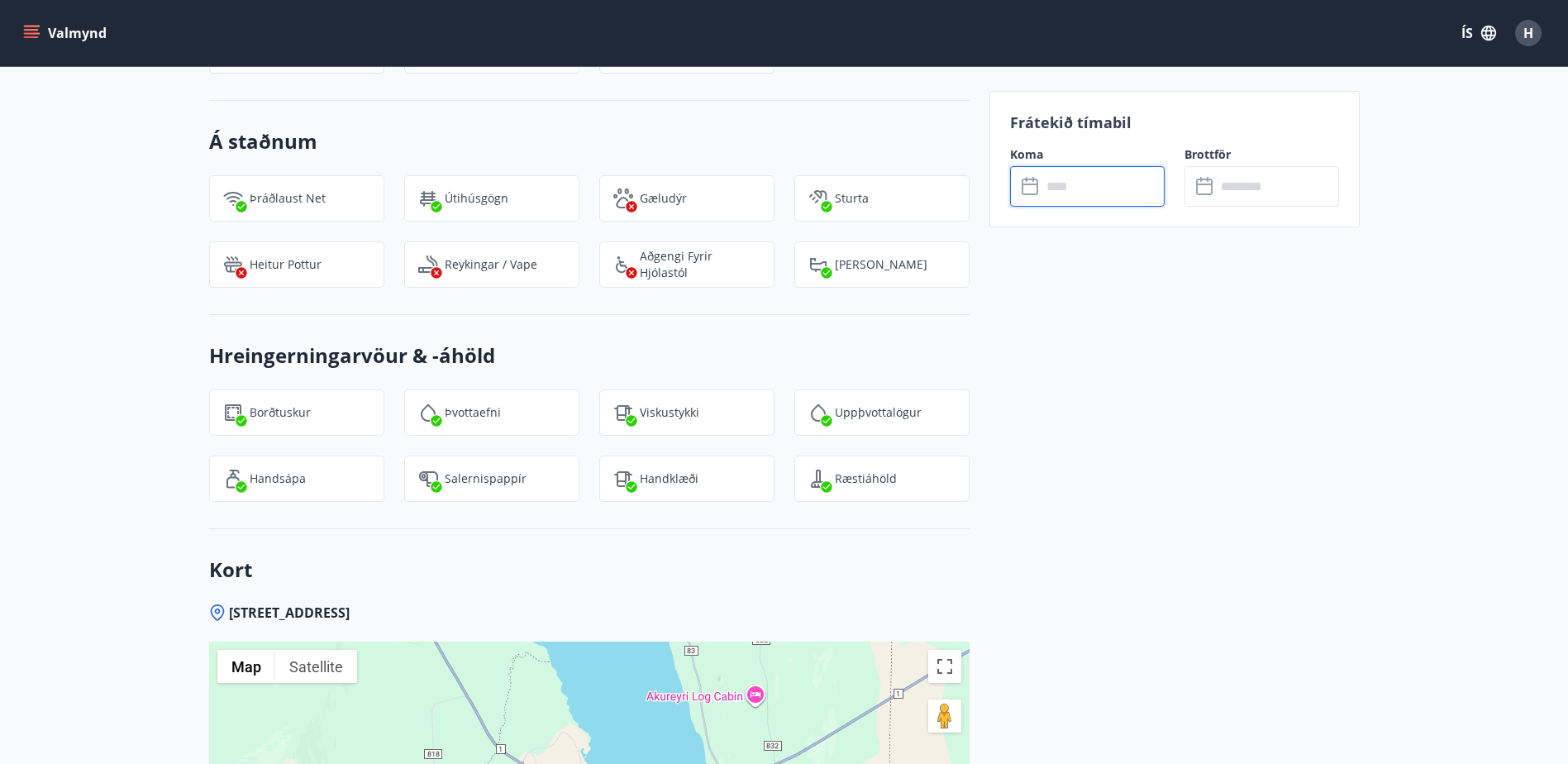
click at [1093, 191] on input "text" at bounding box center [1103, 186] width 123 height 41
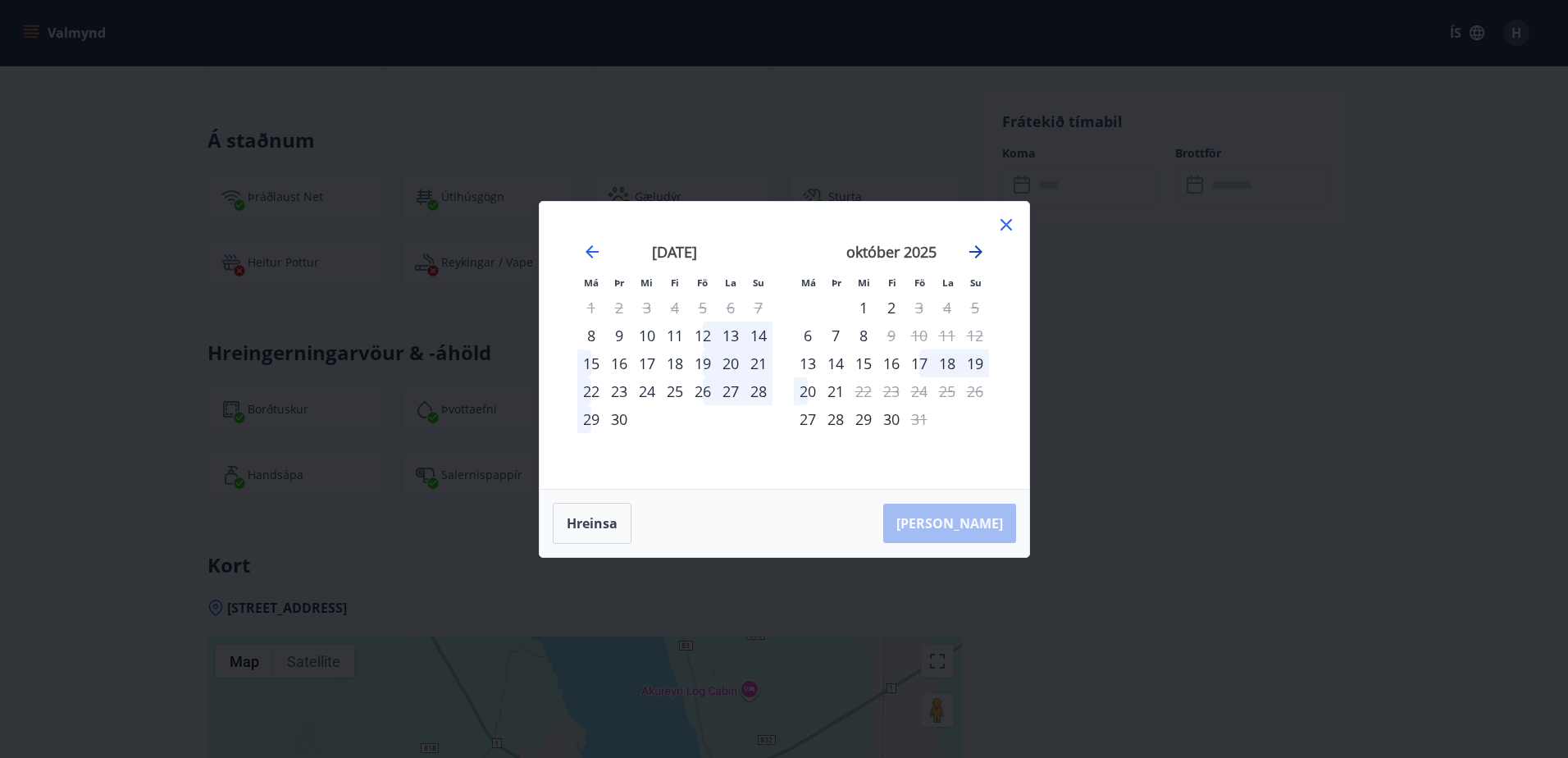
click at [977, 248] on icon "Move forward to switch to the next month." at bounding box center [975, 251] width 13 height 13
click at [976, 251] on icon "Move forward to switch to the next month." at bounding box center [975, 251] width 13 height 13
click at [1002, 223] on icon at bounding box center [1006, 224] width 20 height 20
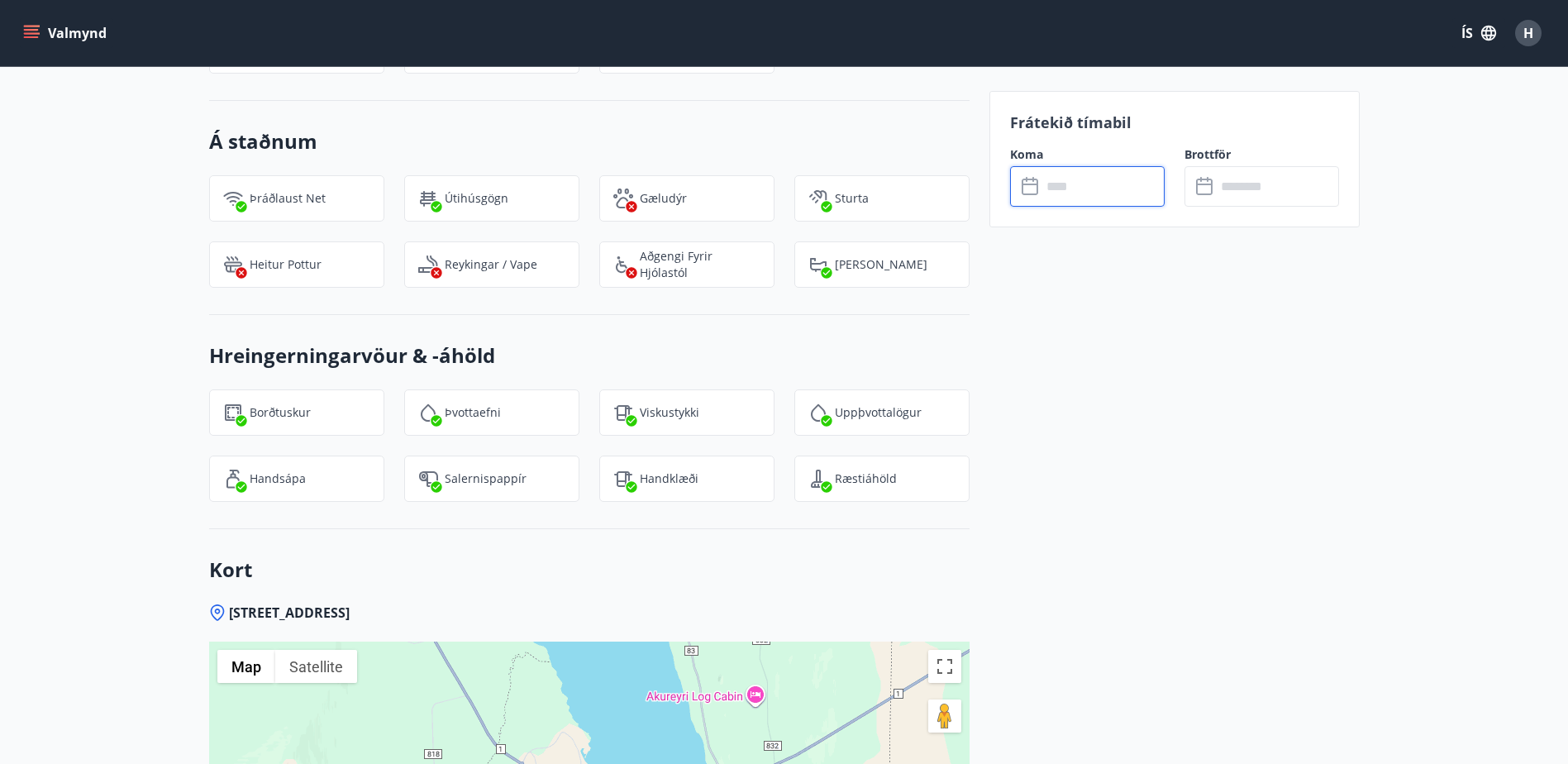
click at [71, 29] on button "Valmynd" at bounding box center [66, 33] width 93 height 30
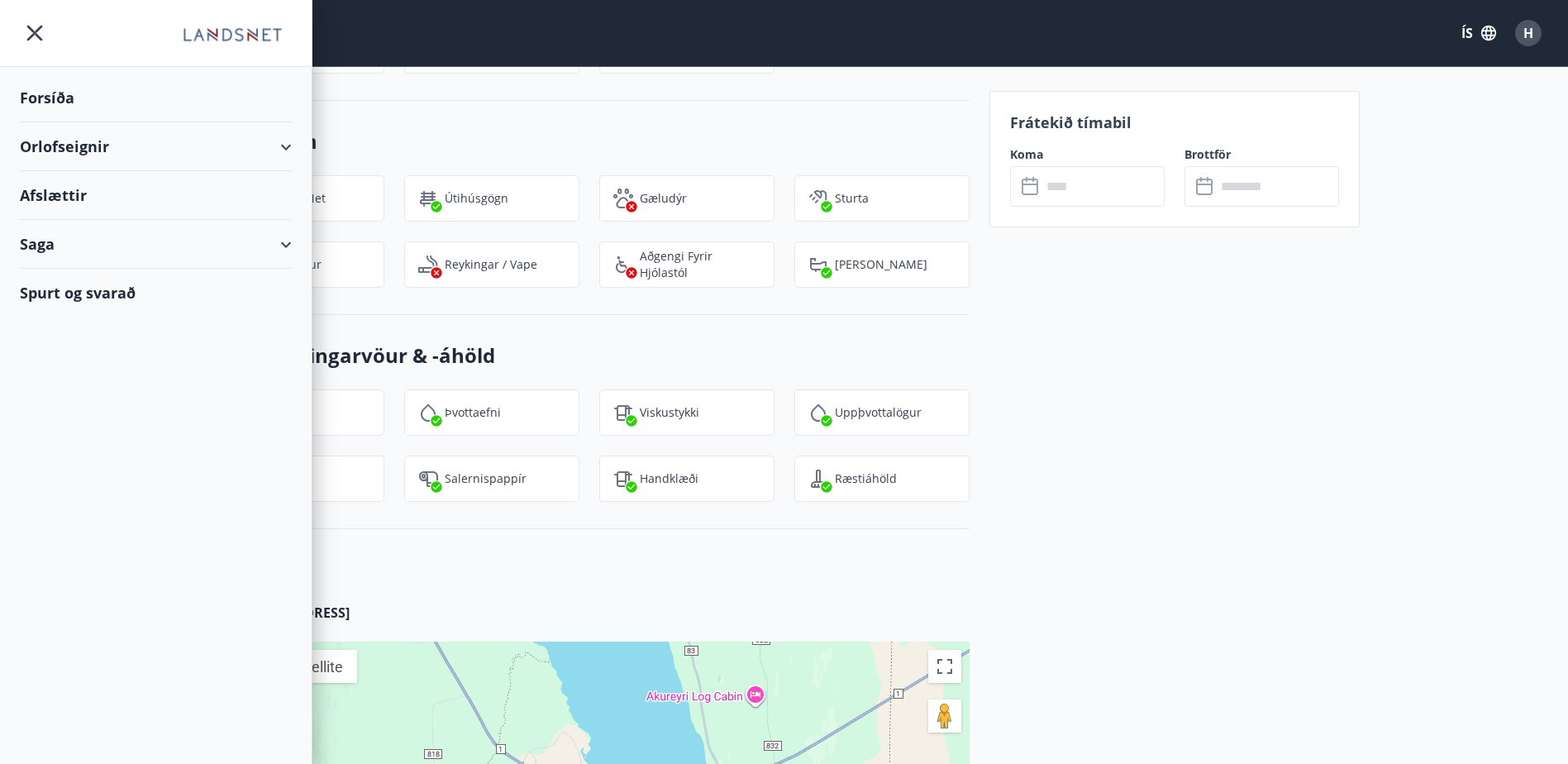
click at [114, 200] on div "Afslættir" at bounding box center [156, 194] width 272 height 49
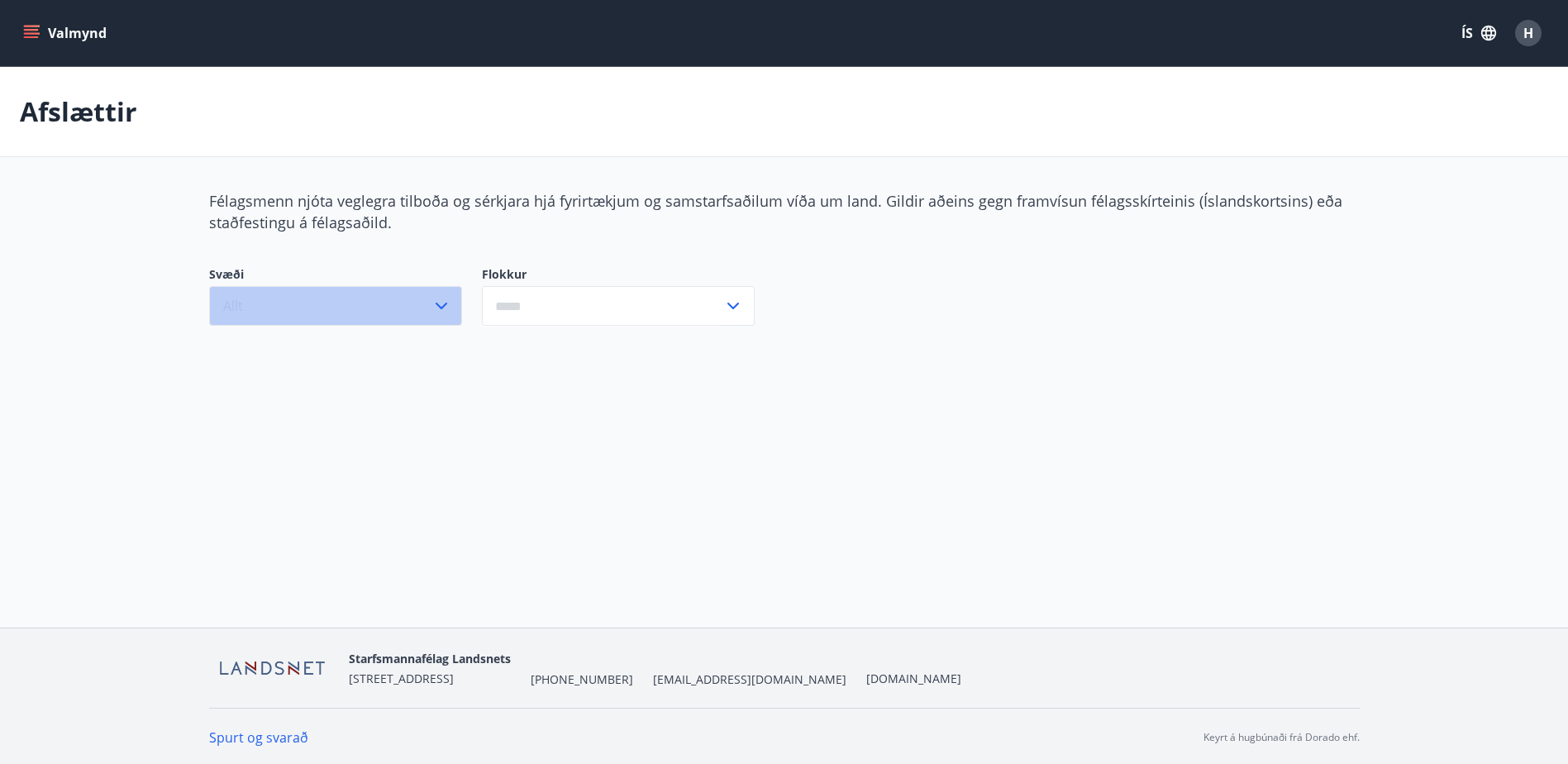
click at [436, 305] on icon "button" at bounding box center [441, 306] width 12 height 7
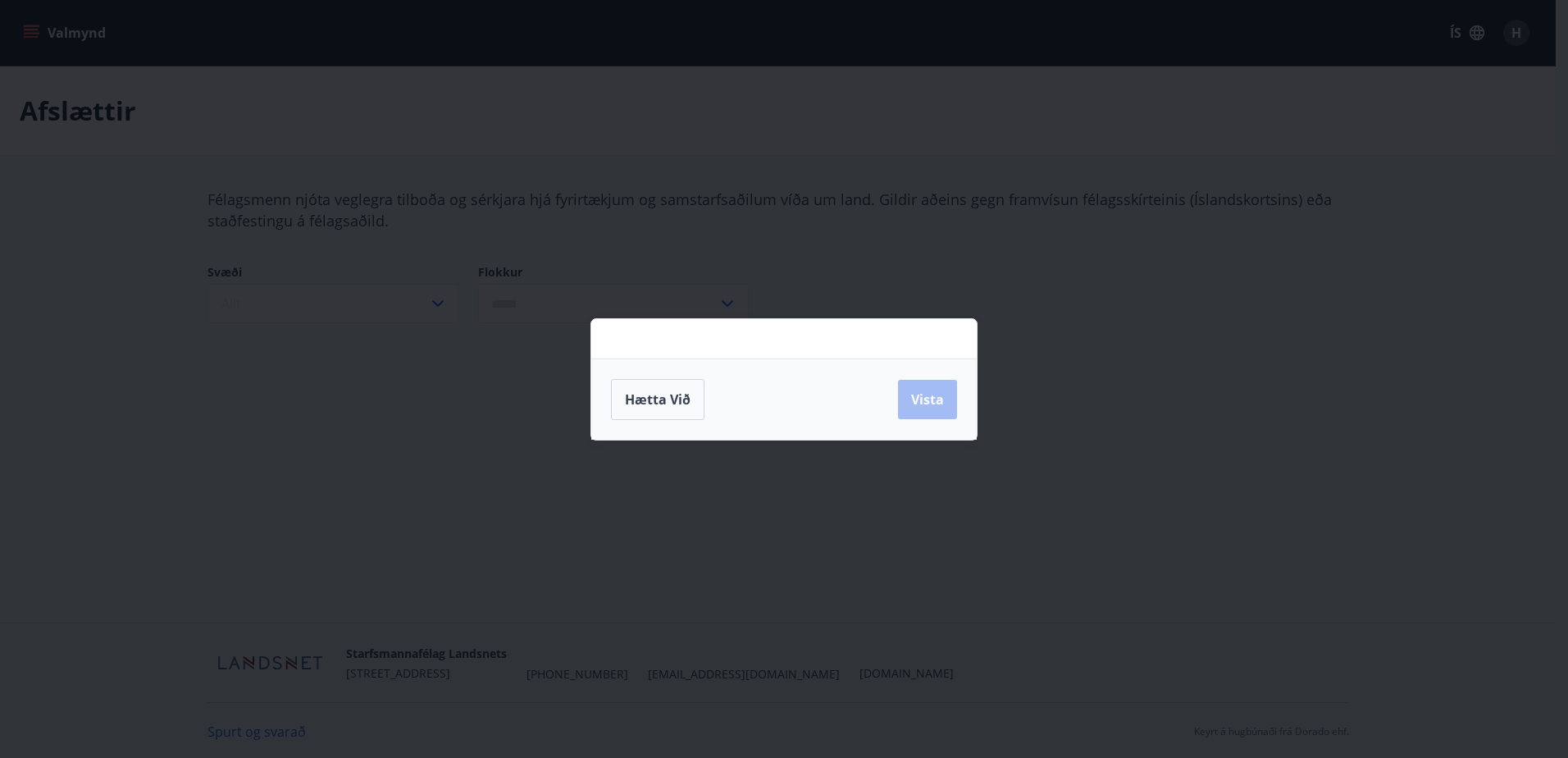
drag, startPoint x: 648, startPoint y: 404, endPoint x: 529, endPoint y: 332, distance: 139.1
click at [648, 401] on span "Hætta við" at bounding box center [658, 400] width 66 height 18
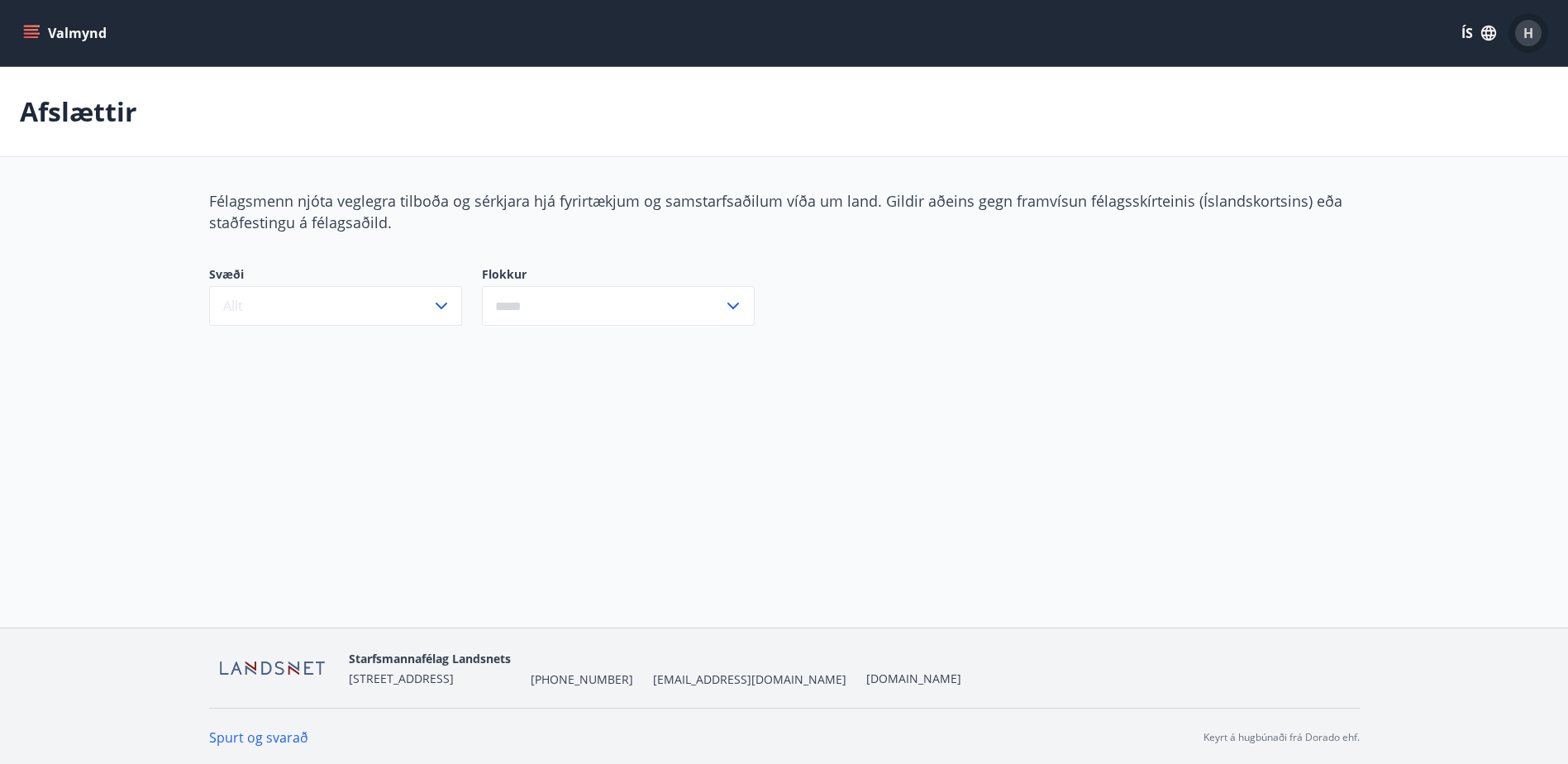
click at [1523, 37] on span "H" at bounding box center [1528, 33] width 10 height 18
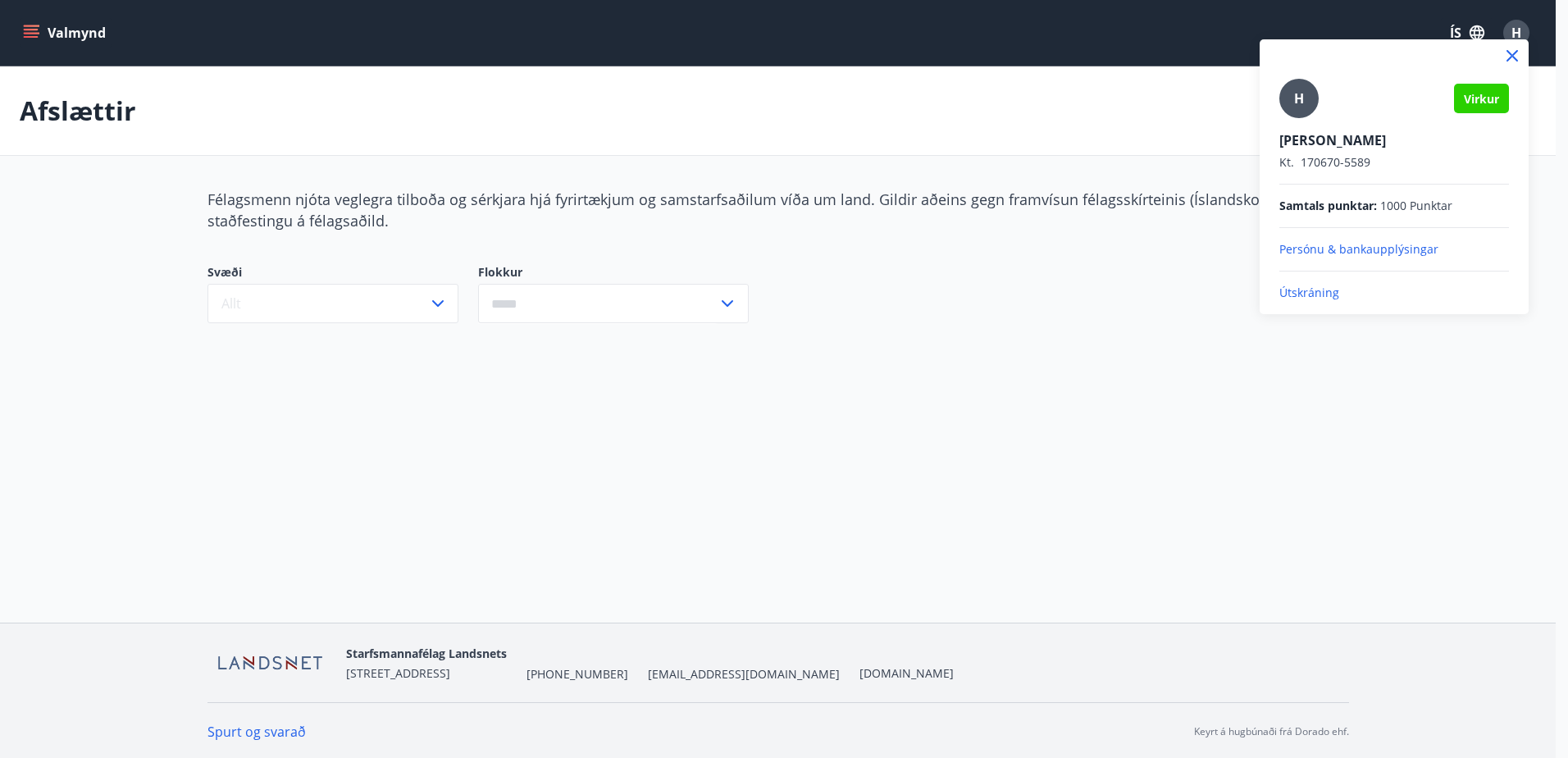
click at [1308, 292] on p "Útskráning" at bounding box center [1394, 292] width 229 height 17
